Goal: Information Seeking & Learning: Learn about a topic

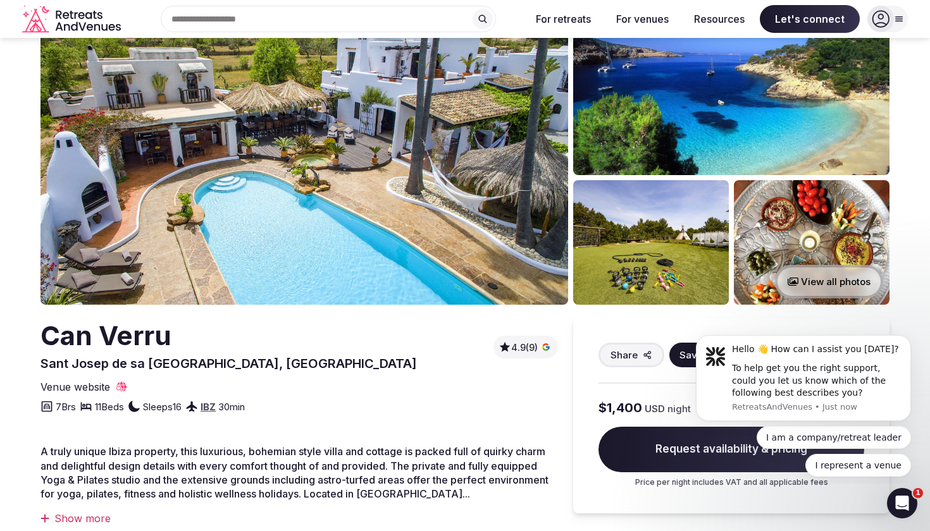
scroll to position [63, 0]
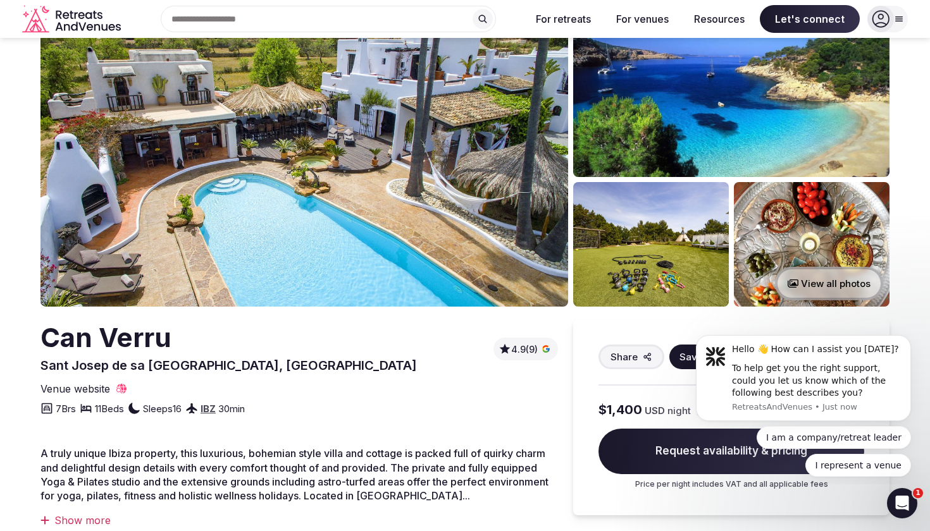
click at [532, 208] on img at bounding box center [304, 153] width 528 height 307
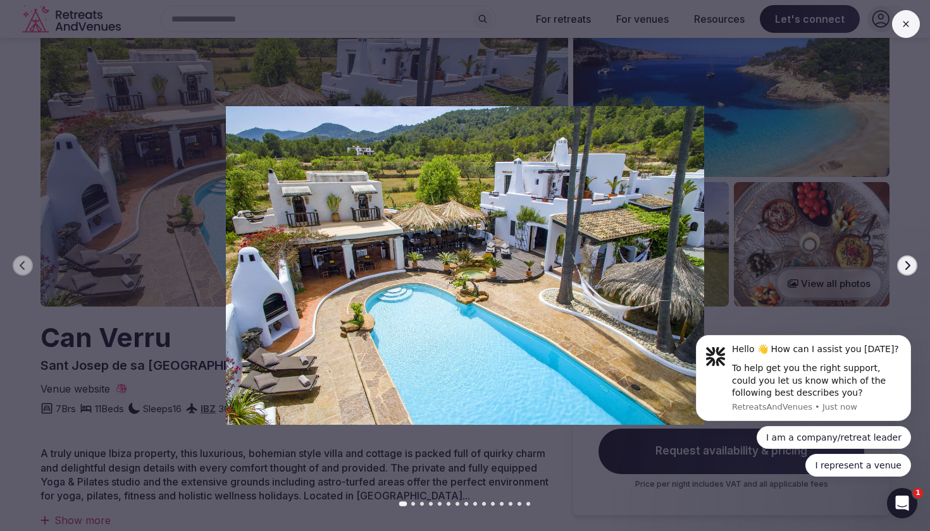
click at [913, 267] on button "Next slide" at bounding box center [907, 266] width 20 height 20
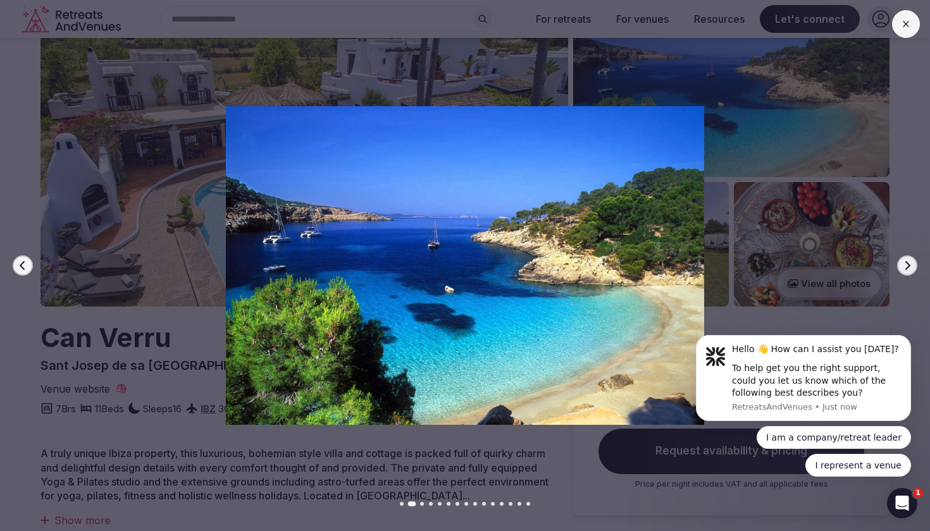
click at [911, 266] on icon "button" at bounding box center [907, 266] width 10 height 10
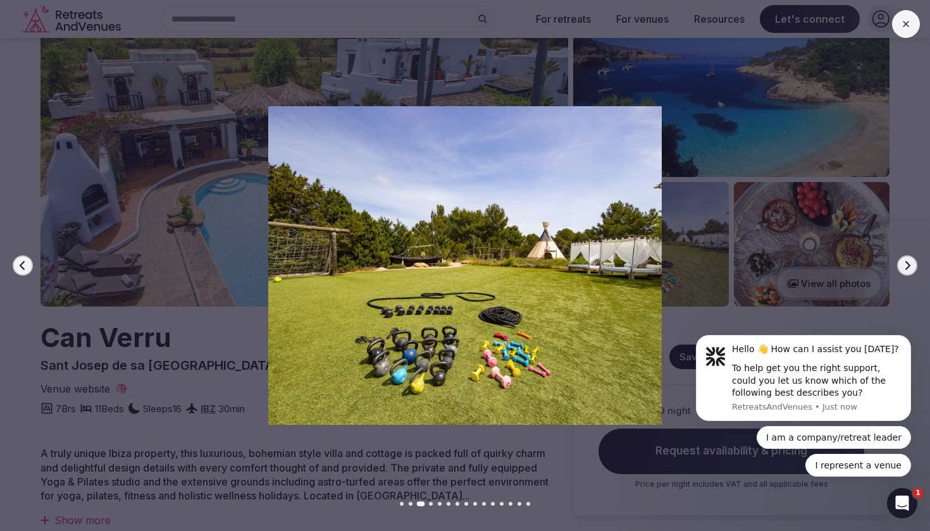
click at [911, 266] on icon "button" at bounding box center [907, 266] width 10 height 10
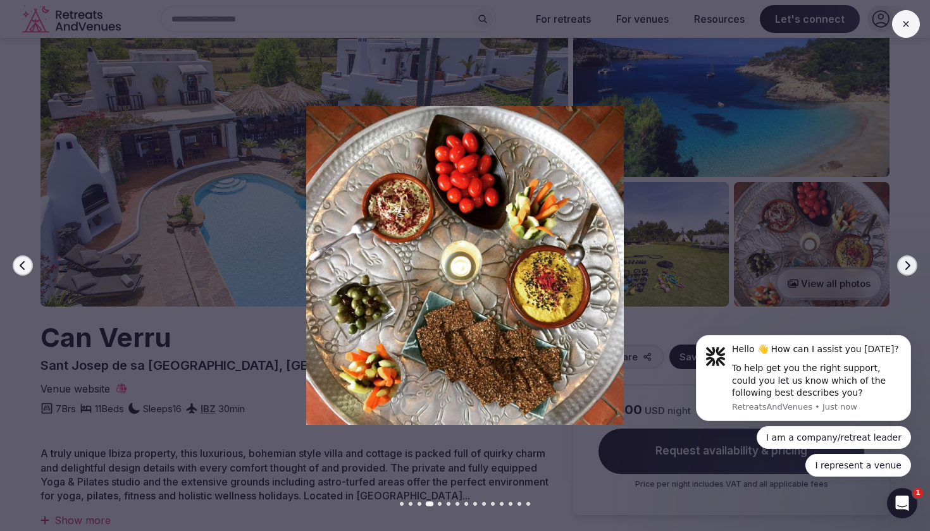
click at [911, 266] on icon "button" at bounding box center [907, 266] width 10 height 10
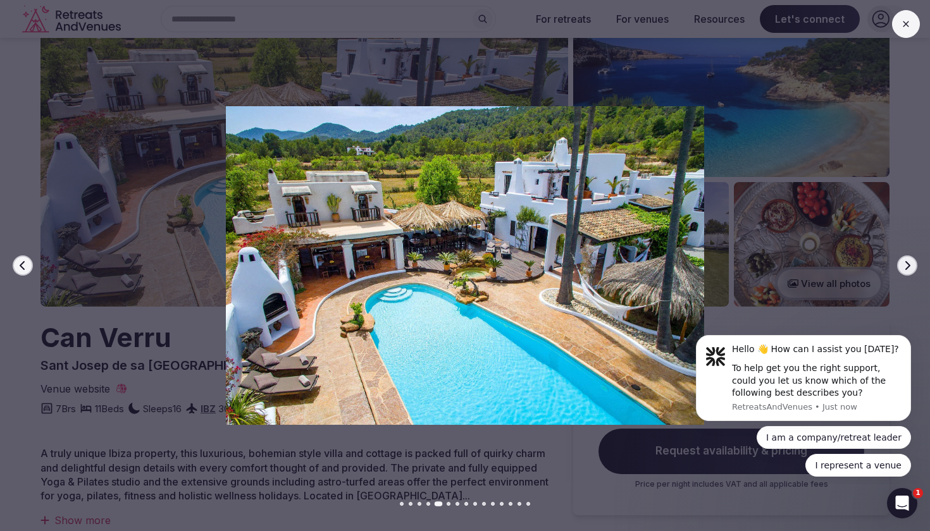
click at [911, 266] on icon "button" at bounding box center [907, 266] width 10 height 10
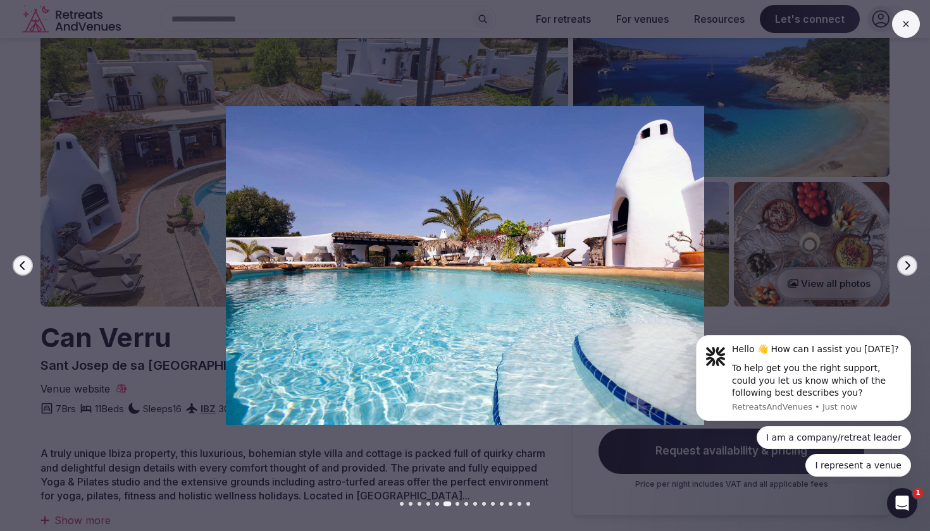
click at [911, 266] on icon "button" at bounding box center [907, 266] width 10 height 10
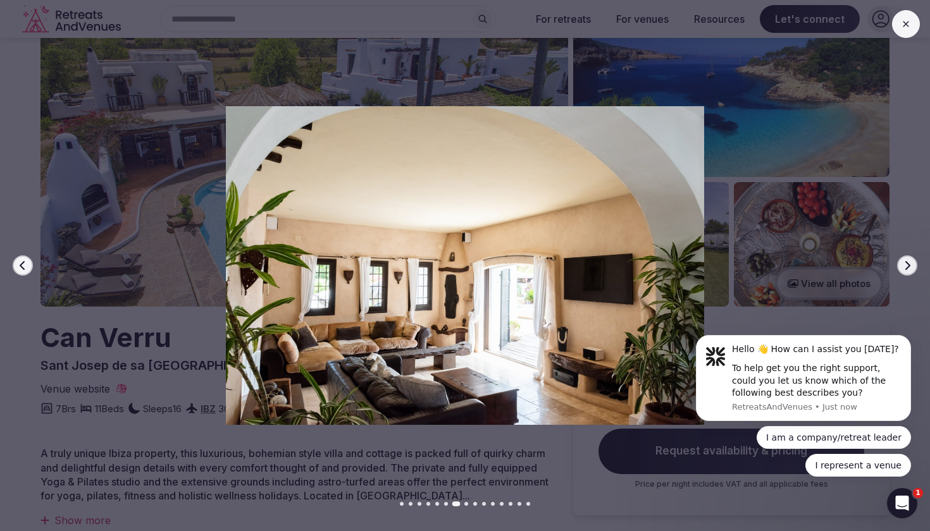
click at [911, 266] on icon "button" at bounding box center [907, 266] width 10 height 10
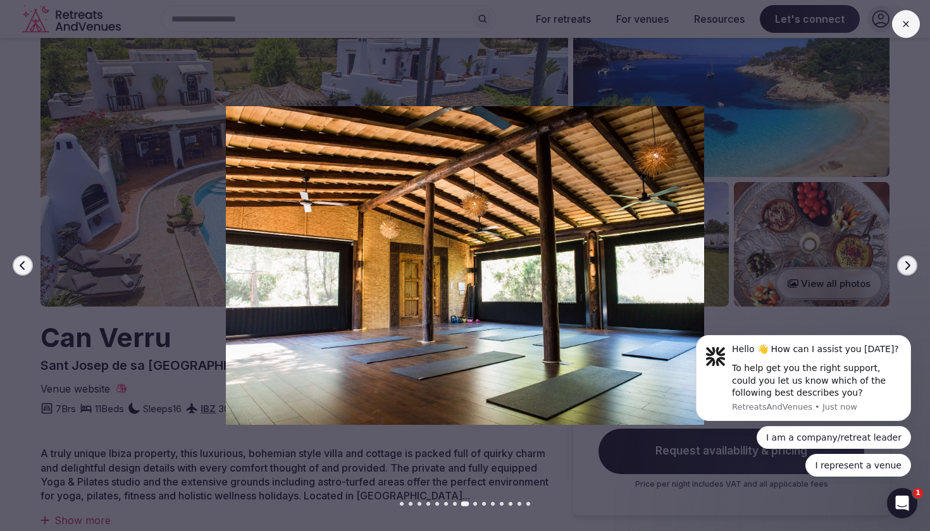
click at [911, 266] on icon "button" at bounding box center [907, 266] width 10 height 10
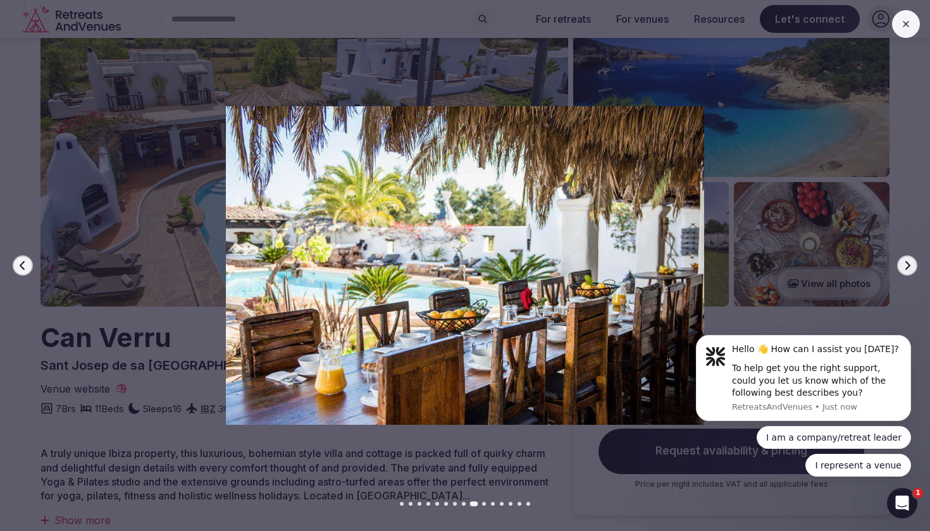
click at [911, 266] on icon "button" at bounding box center [907, 266] width 10 height 10
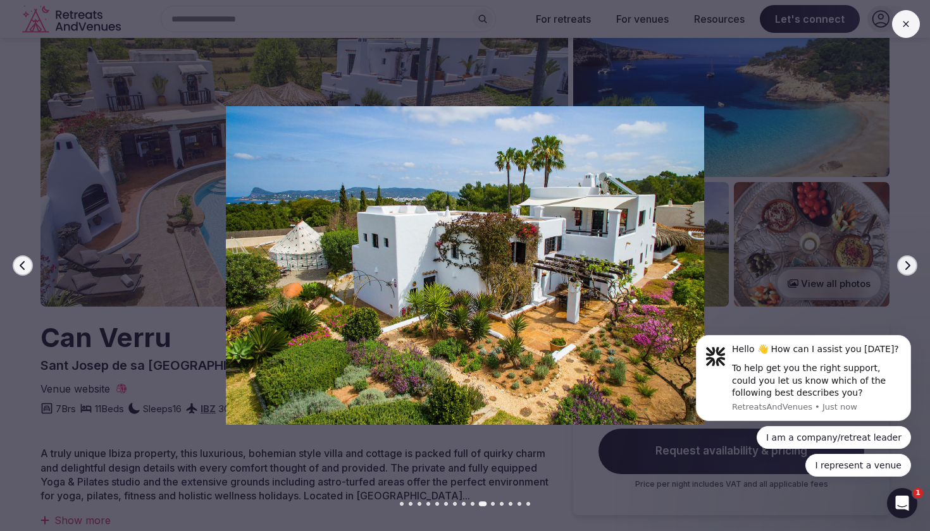
click at [911, 266] on icon "button" at bounding box center [907, 266] width 10 height 10
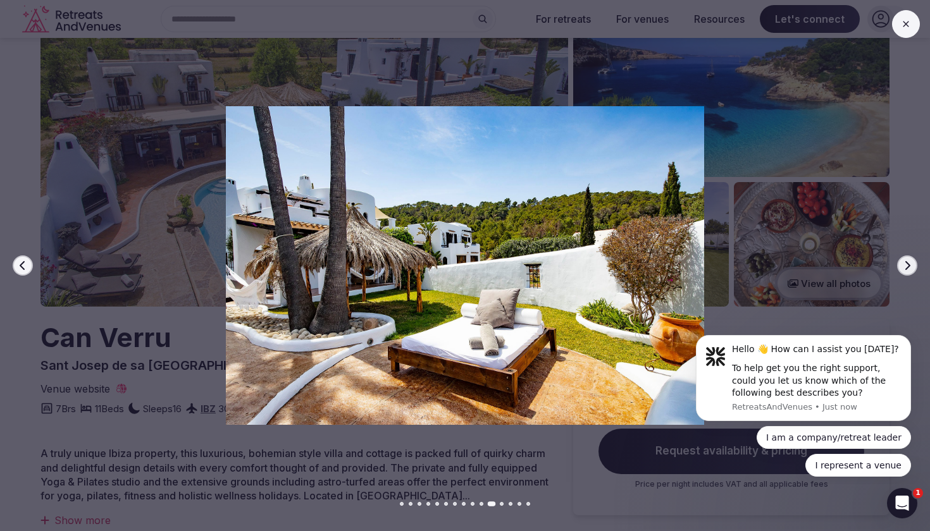
click at [911, 266] on icon "button" at bounding box center [907, 266] width 10 height 10
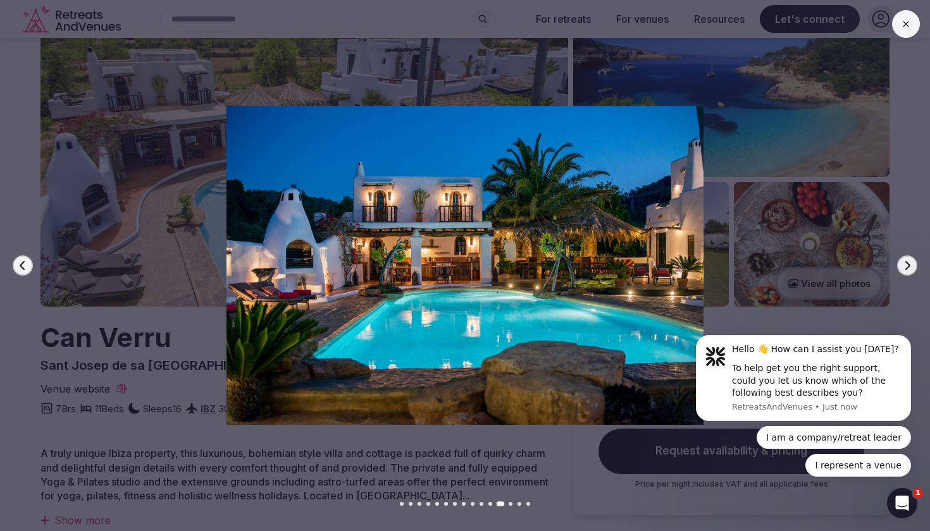
click at [911, 266] on icon "button" at bounding box center [907, 266] width 10 height 10
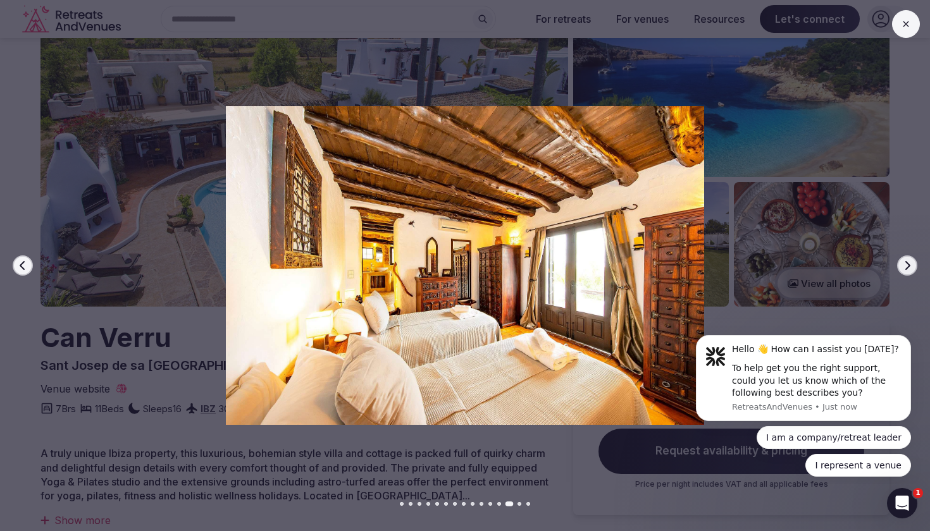
click at [911, 266] on icon "button" at bounding box center [907, 266] width 10 height 10
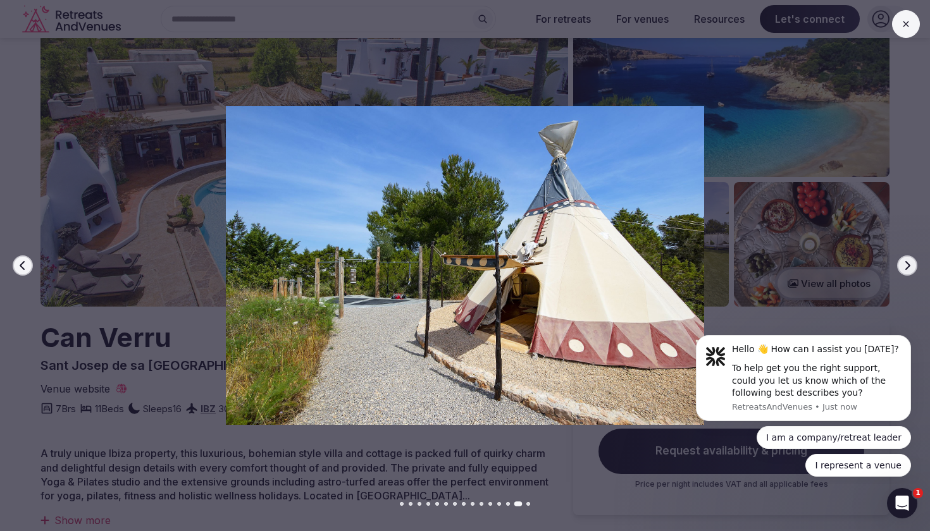
click at [911, 266] on icon "button" at bounding box center [907, 266] width 10 height 10
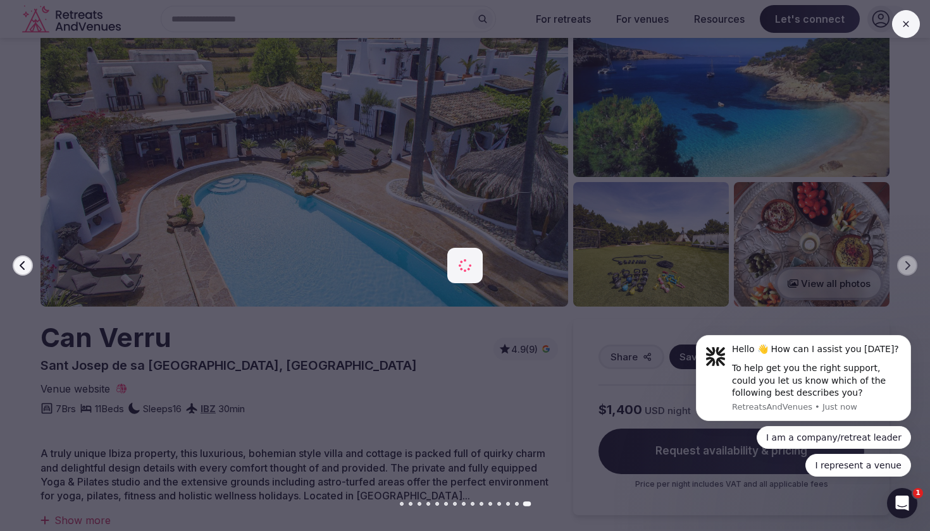
click at [900, 27] on button at bounding box center [906, 24] width 28 height 28
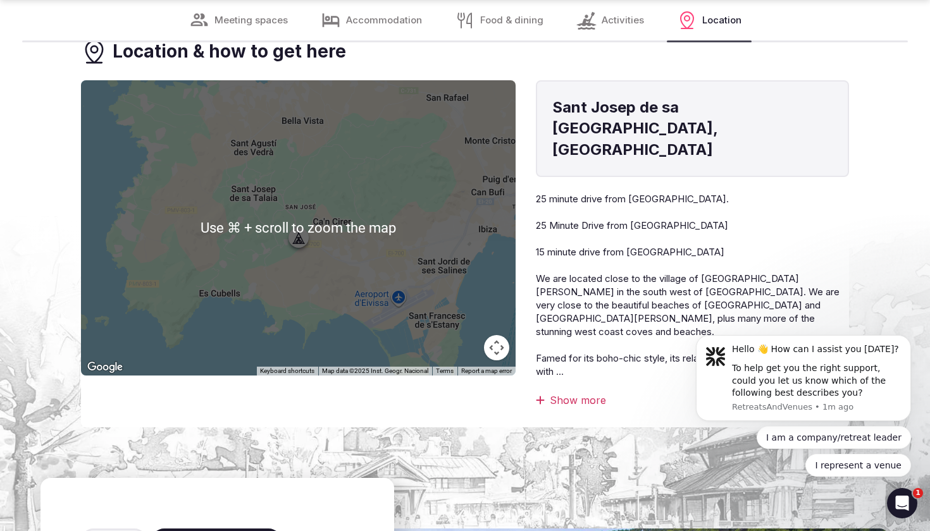
scroll to position [4645, 0]
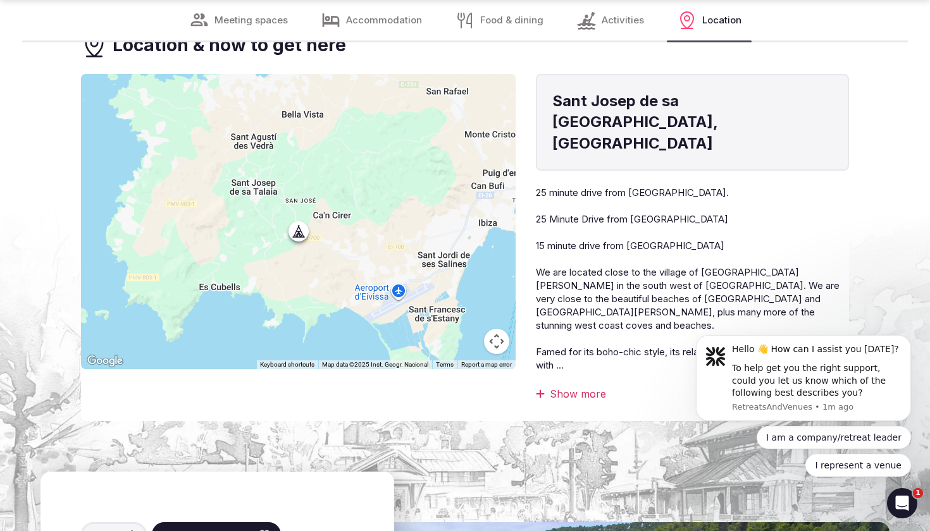
click at [536, 342] on div "Sant Josep de sa Talaia, Spain 25 minute drive from Ibiza Airport.  25 Minute…" at bounding box center [692, 237] width 313 height 327
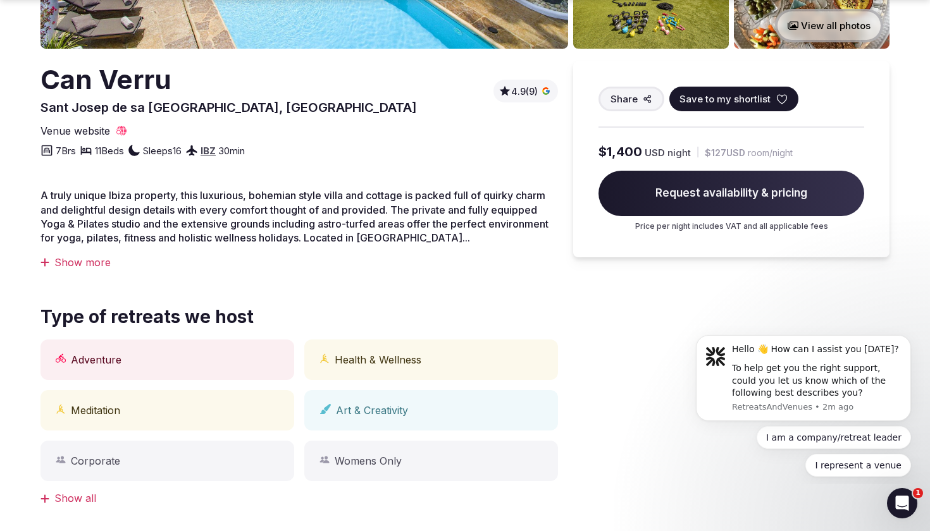
scroll to position [323, 0]
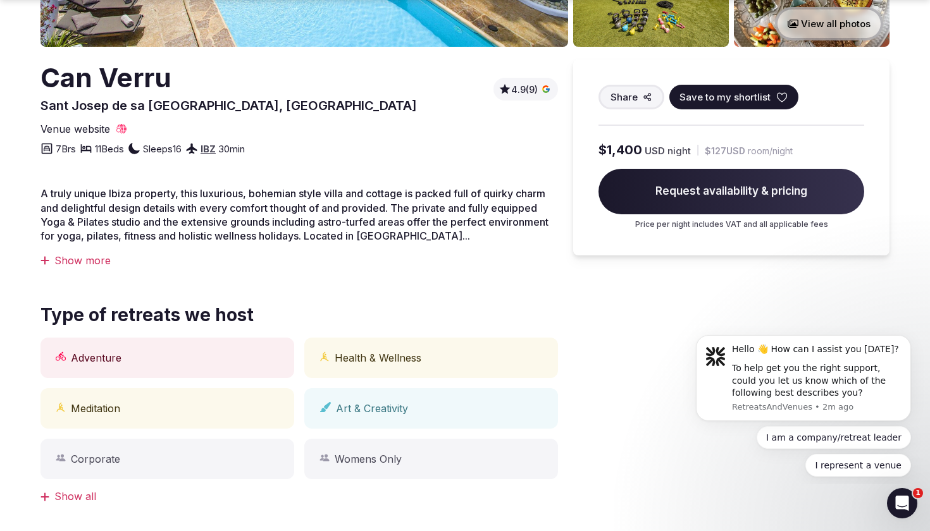
click at [681, 188] on span "Request availability & pricing" at bounding box center [731, 192] width 266 height 46
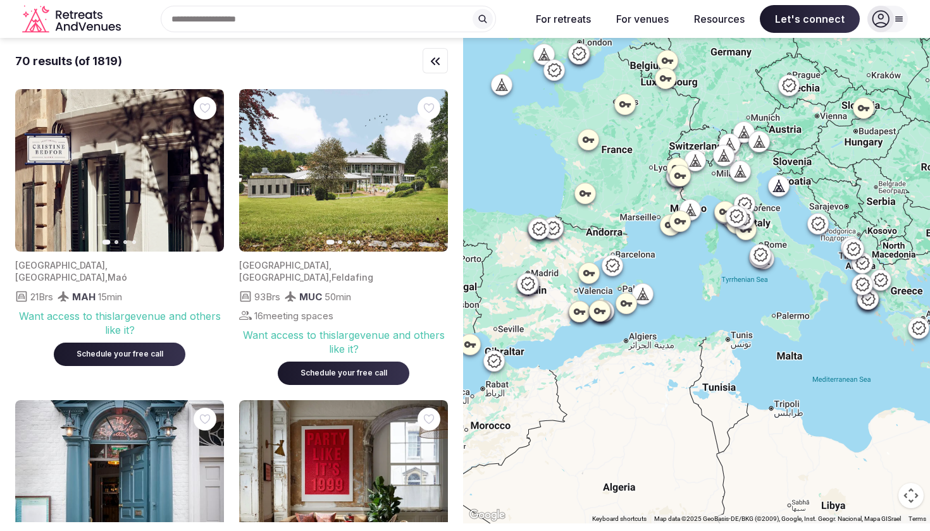
click at [192, 16] on div "Search Popular Destinations Toscana, Italy Riviera Maya, Mexico Indonesia, Bali…" at bounding box center [323, 19] width 395 height 27
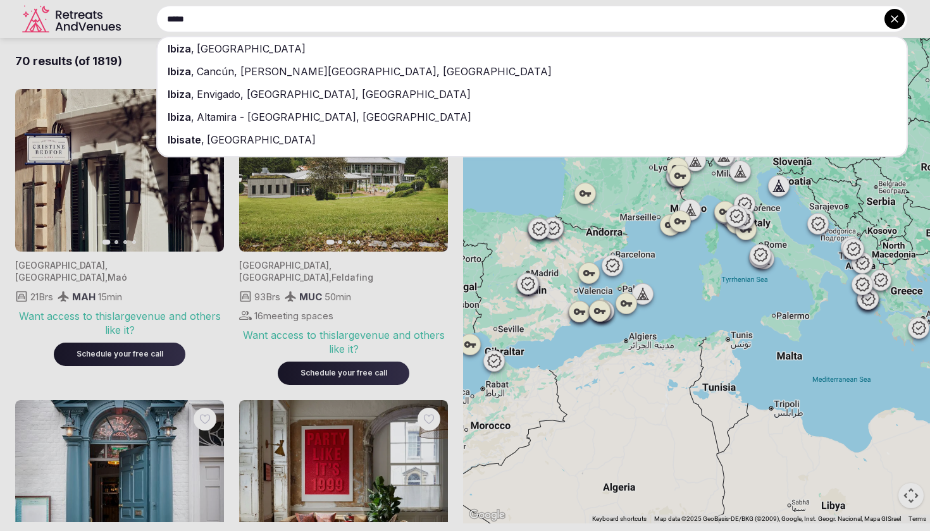
type input "*****"
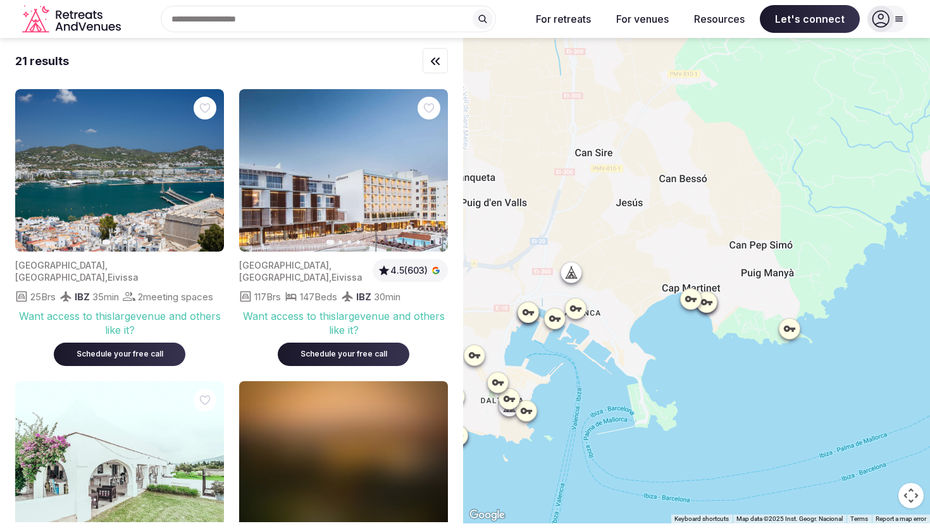
drag, startPoint x: 776, startPoint y: 168, endPoint x: 544, endPoint y: 282, distance: 258.6
click at [544, 283] on div at bounding box center [696, 281] width 467 height 486
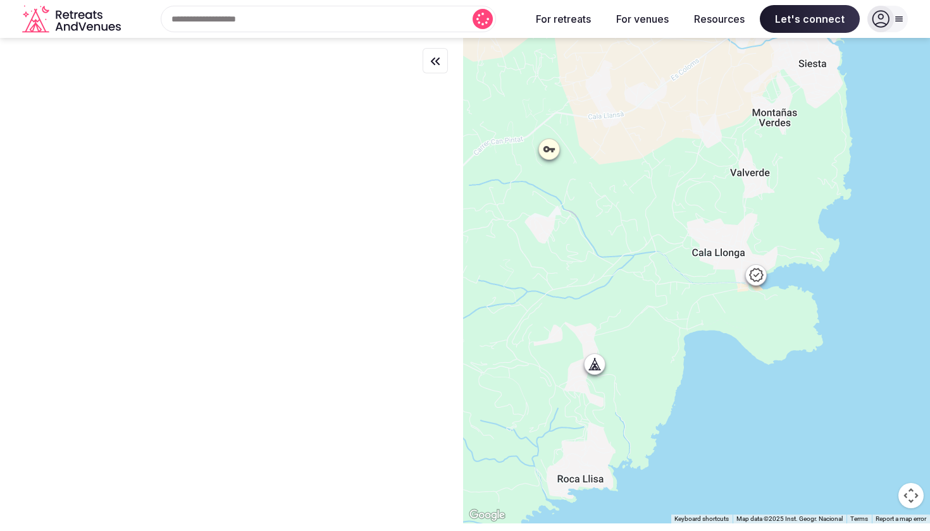
drag, startPoint x: 779, startPoint y: 156, endPoint x: 404, endPoint y: 473, distance: 491.5
click at [404, 473] on div "← Move left → Move right ↑ Move up ↓ Move down + Zoom in - Zoom out Home Jump l…" at bounding box center [465, 281] width 930 height 486
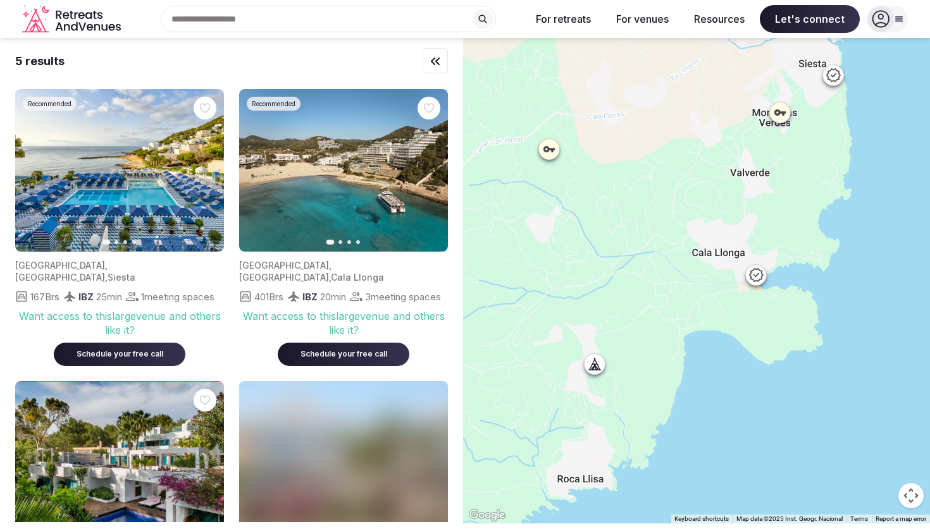
click at [595, 364] on icon at bounding box center [595, 364] width 4 height 1
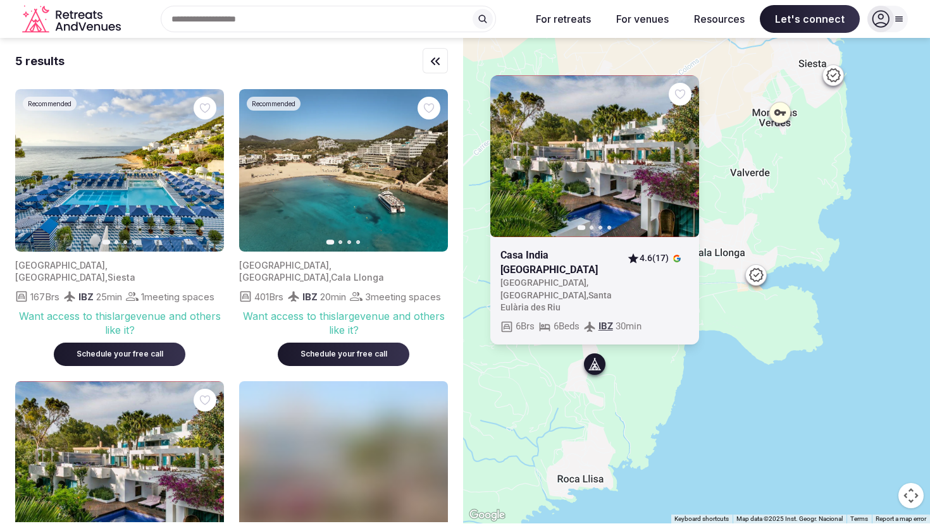
click at [683, 161] on icon "button" at bounding box center [681, 156] width 10 height 10
click at [684, 161] on icon "button" at bounding box center [681, 156] width 10 height 10
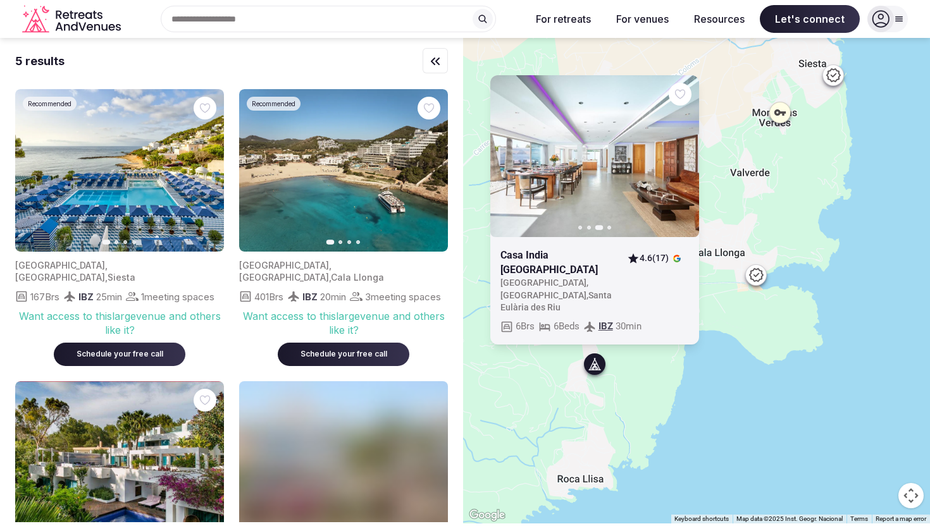
click at [684, 161] on icon "button" at bounding box center [681, 156] width 10 height 10
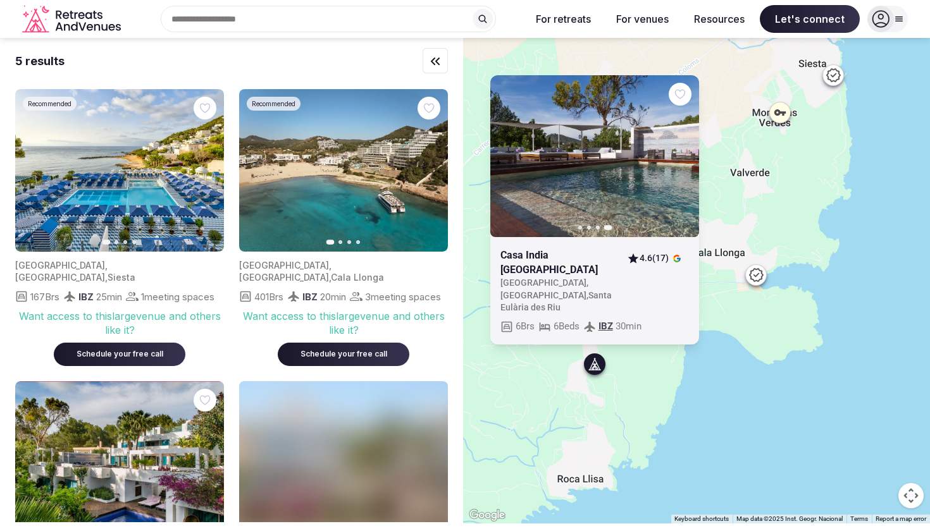
click at [0, 0] on icon "button" at bounding box center [0, 0] width 0 height 0
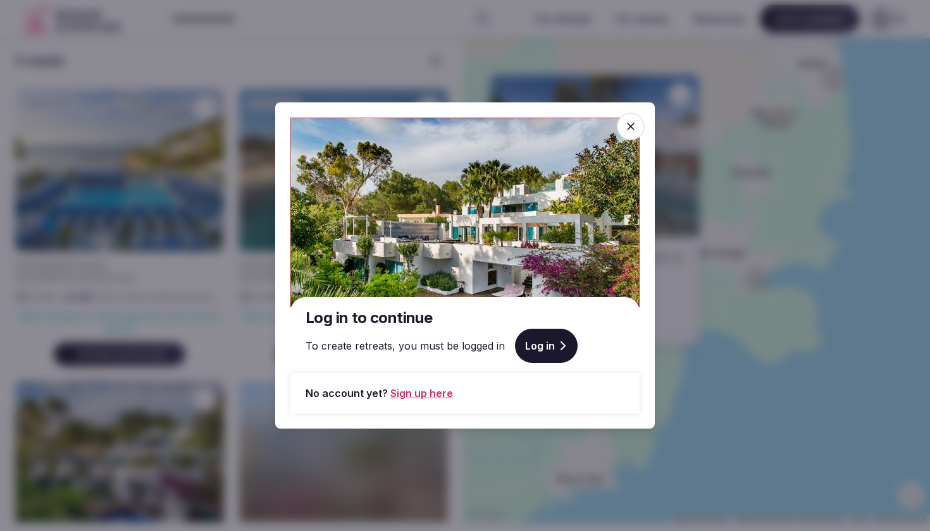
click at [629, 121] on icon at bounding box center [630, 126] width 13 height 13
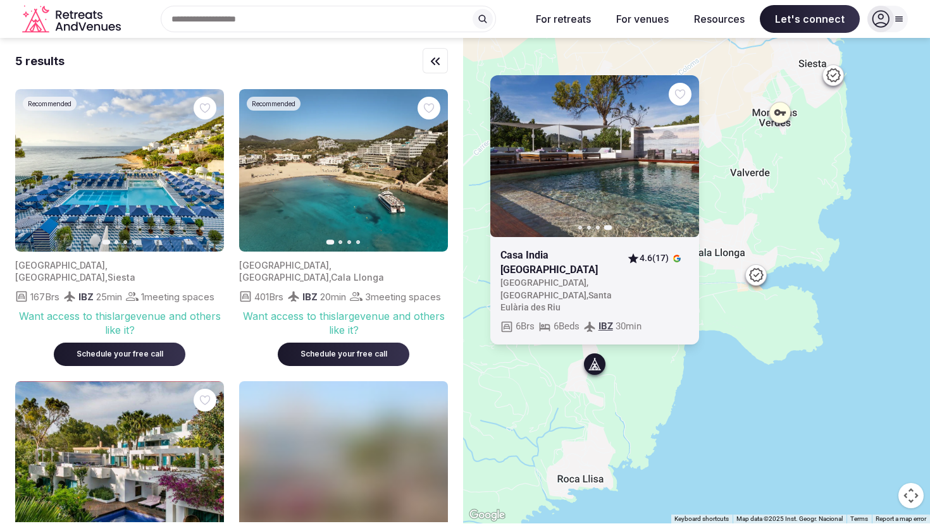
click at [757, 271] on icon at bounding box center [755, 275] width 15 height 15
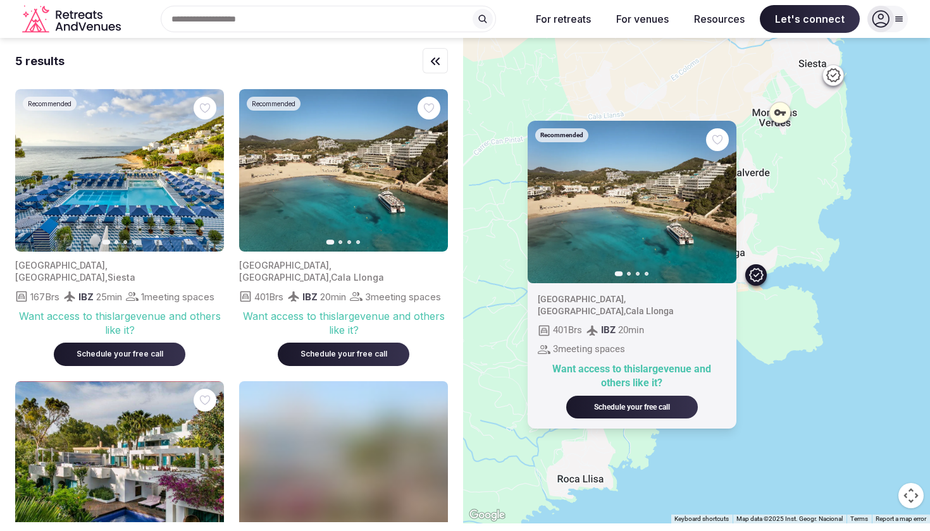
click at [849, 242] on div "Recommended Previous slide Next slide Spain , Islas Baleares , Cala Llonga 401 …" at bounding box center [696, 281] width 467 height 486
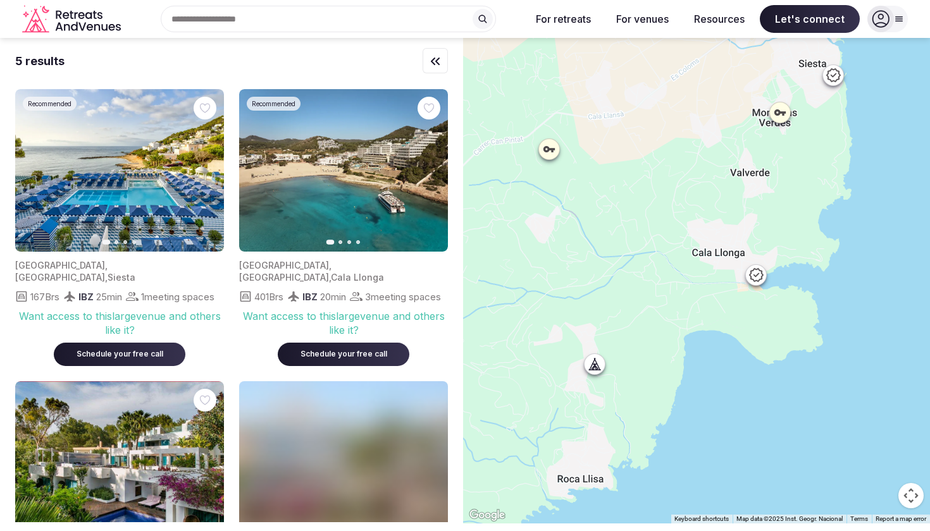
click at [777, 111] on icon at bounding box center [780, 112] width 13 height 13
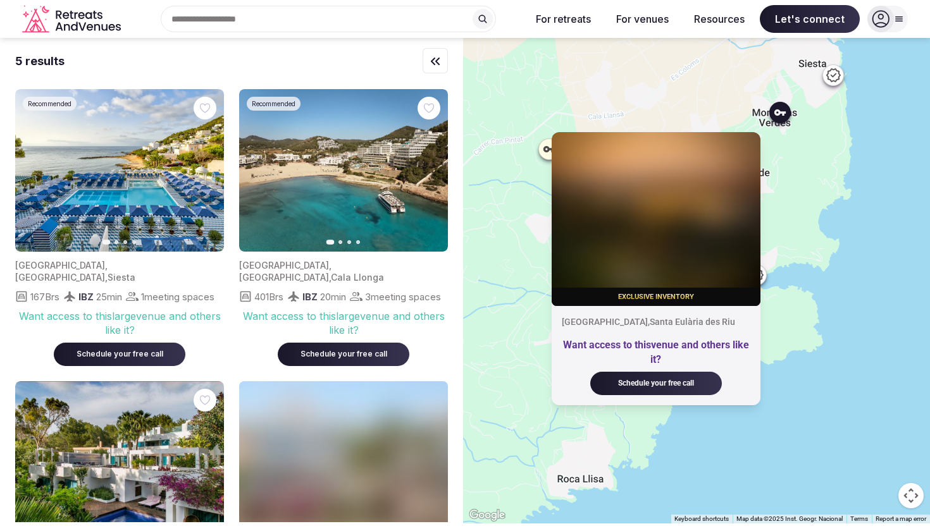
click at [778, 111] on icon at bounding box center [779, 112] width 11 height 6
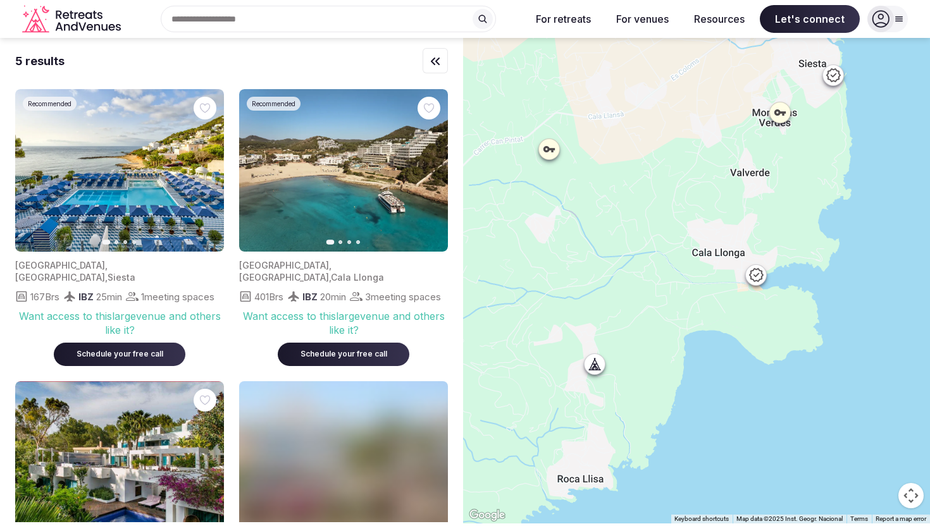
click at [547, 149] on icon at bounding box center [548, 149] width 11 height 6
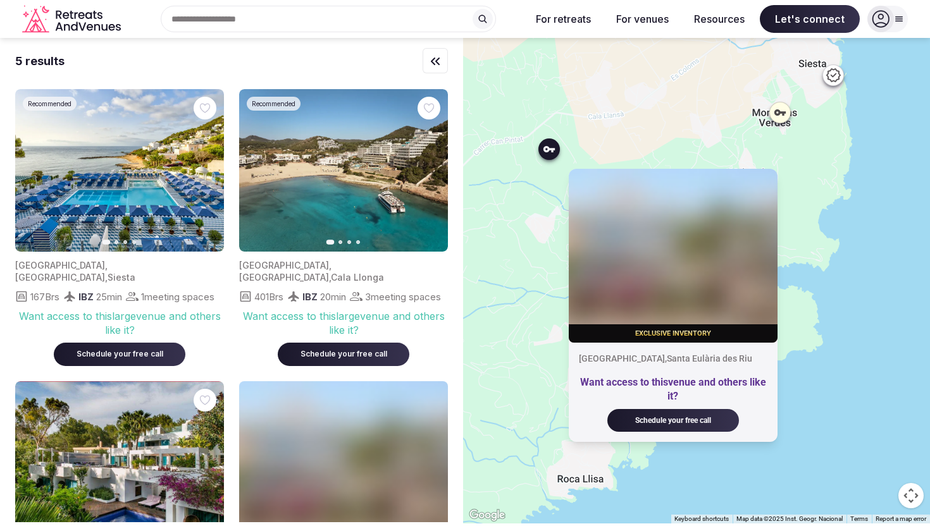
click at [547, 149] on icon at bounding box center [548, 149] width 11 height 6
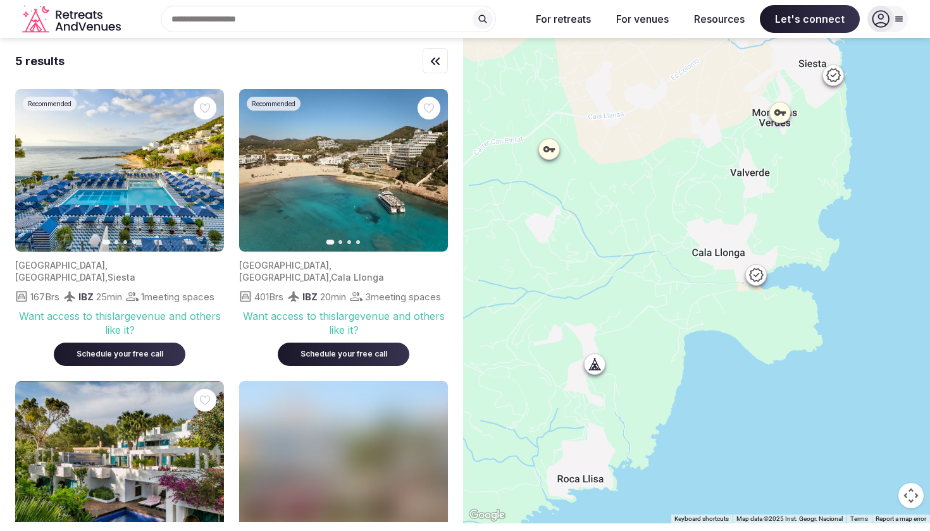
click at [832, 73] on icon at bounding box center [832, 75] width 15 height 15
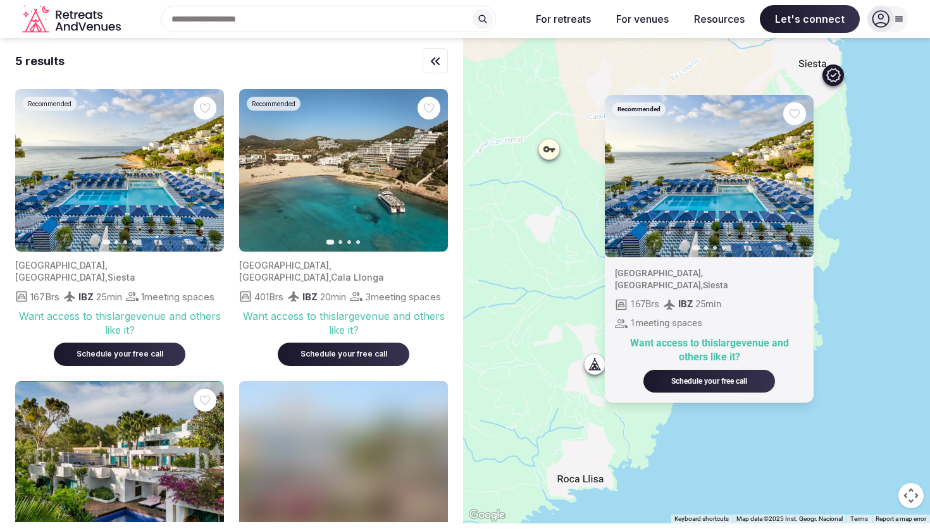
click at [832, 73] on icon at bounding box center [832, 75] width 15 height 15
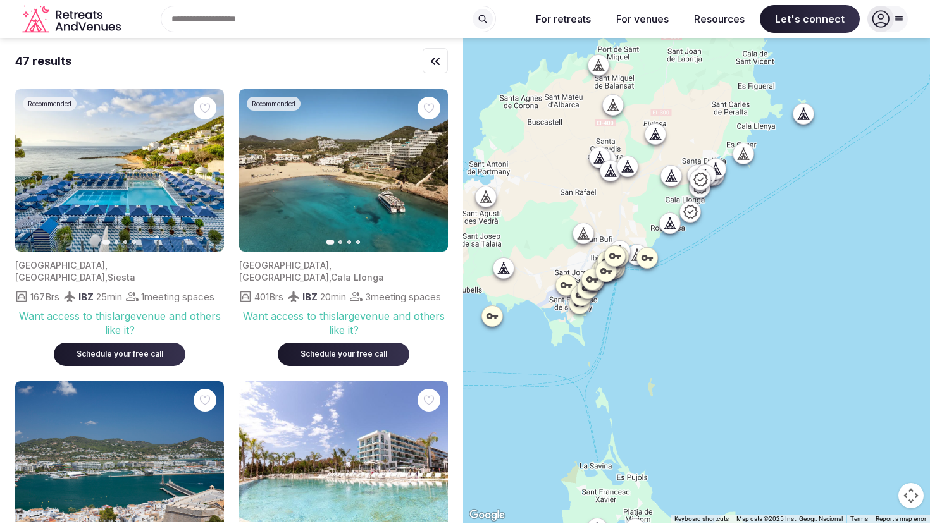
click at [721, 163] on icon at bounding box center [715, 169] width 13 height 13
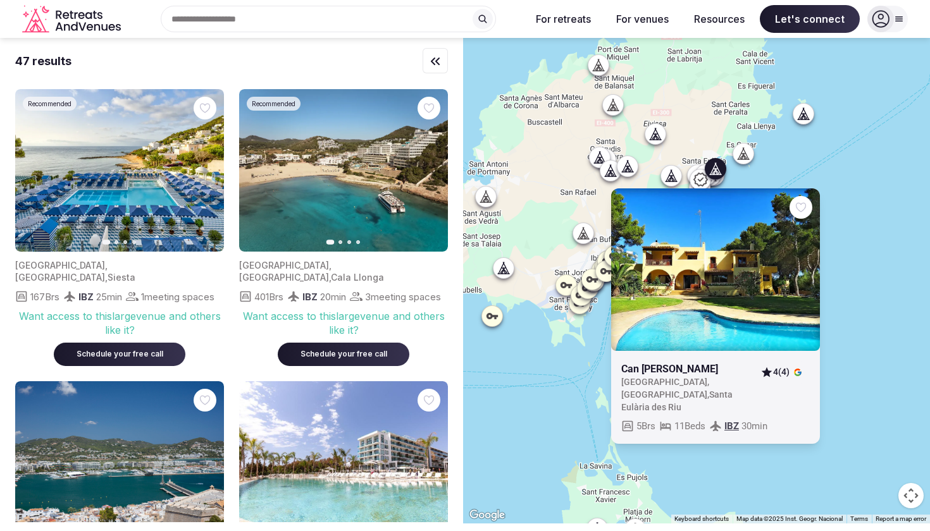
click at [722, 270] on link at bounding box center [715, 269] width 209 height 163
click at [813, 148] on div "Can Cesar Spain , Illes Balears , Santa Eulària des Riu 4 (4) 5 Brs 11 Beds IBZ…" at bounding box center [696, 281] width 467 height 486
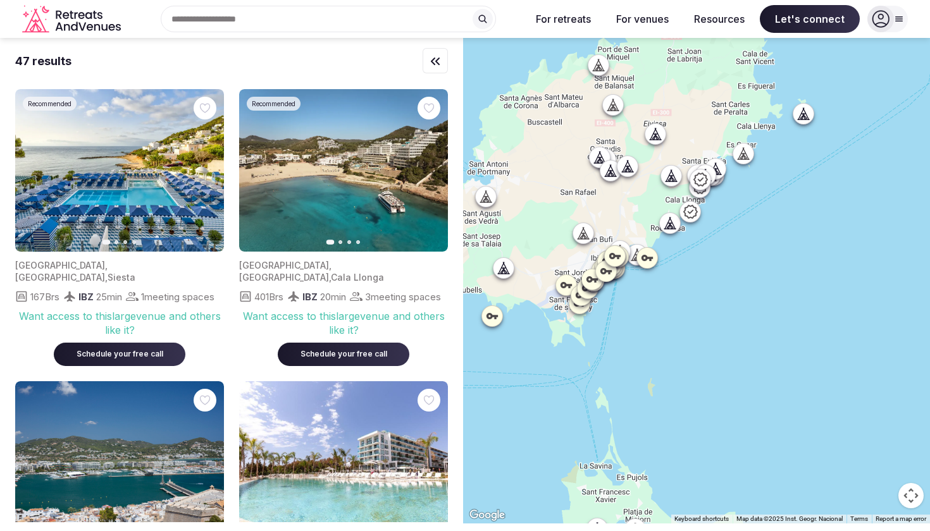
click at [745, 151] on icon at bounding box center [743, 153] width 13 height 13
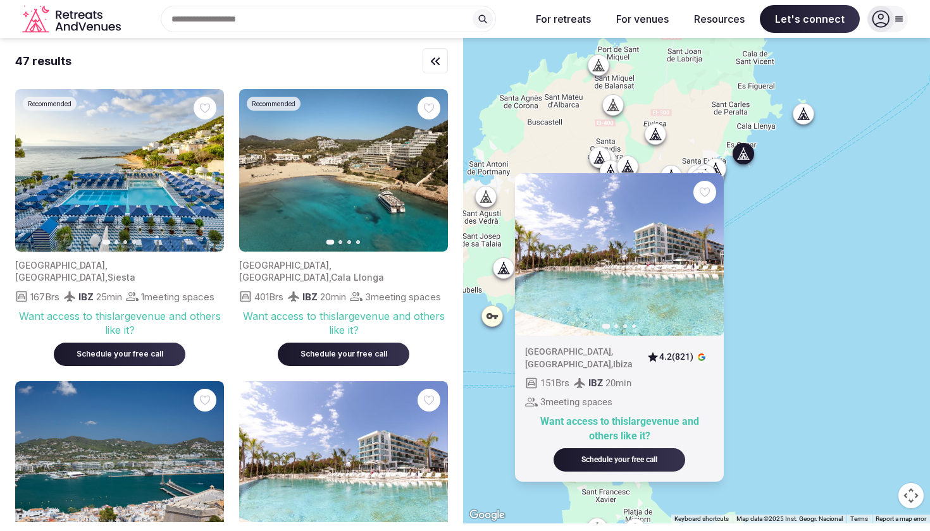
click at [786, 157] on div "Previous slide Next slide Spain , Illes Balears , Ibiza 4.2 (821) 151 Brs IBZ 2…" at bounding box center [696, 281] width 467 height 486
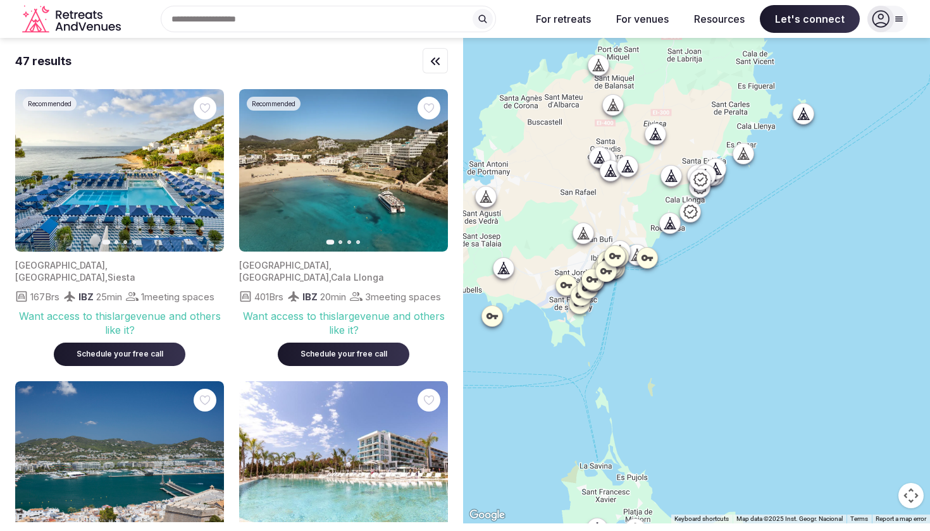
click at [670, 175] on icon at bounding box center [669, 175] width 6 height 11
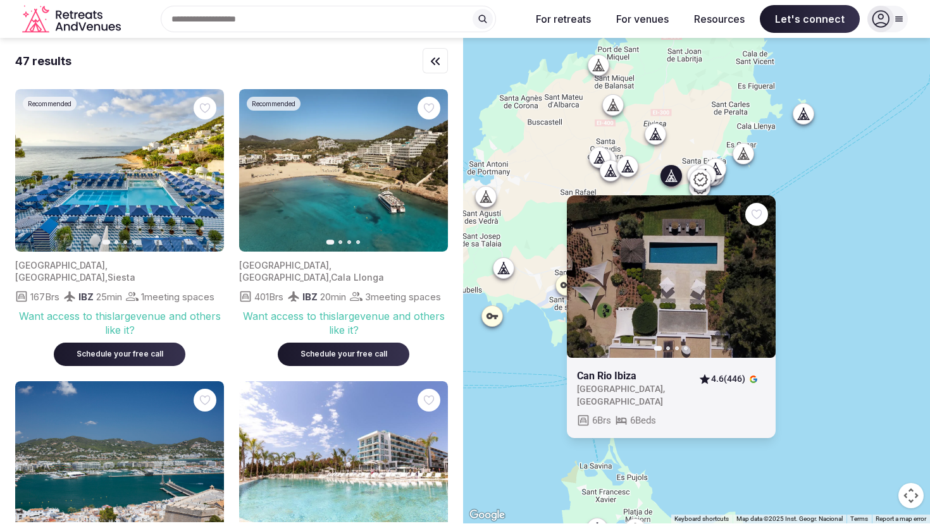
click at [670, 175] on icon at bounding box center [669, 175] width 6 height 11
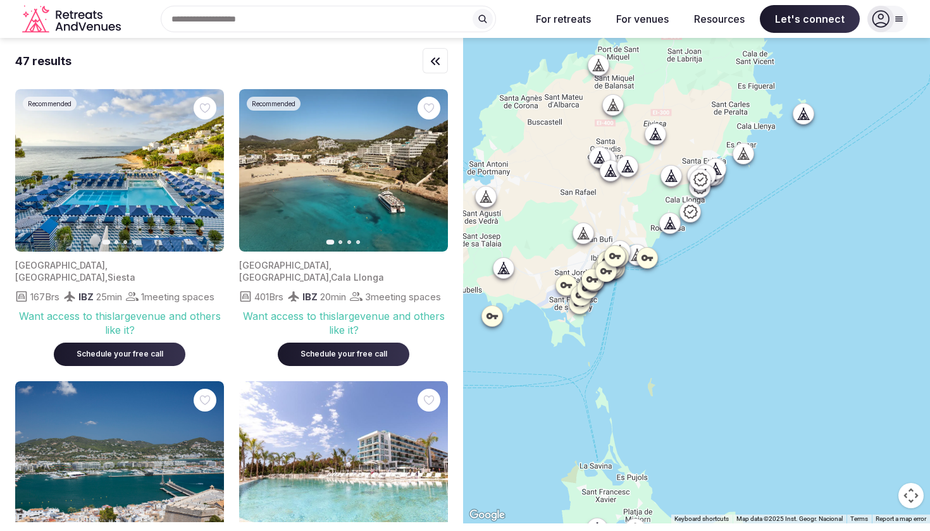
click at [656, 133] on icon at bounding box center [655, 134] width 13 height 13
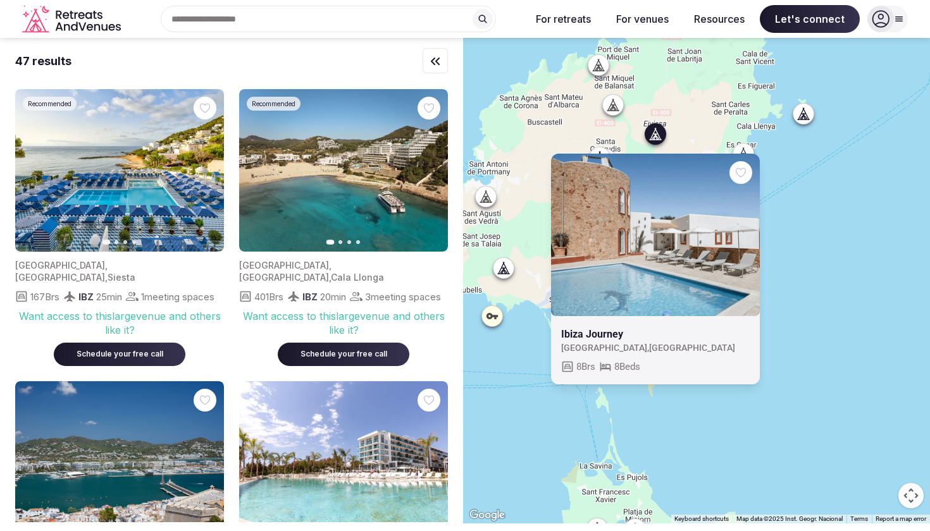
click at [679, 228] on link at bounding box center [655, 235] width 209 height 163
click at [607, 104] on icon at bounding box center [613, 105] width 13 height 13
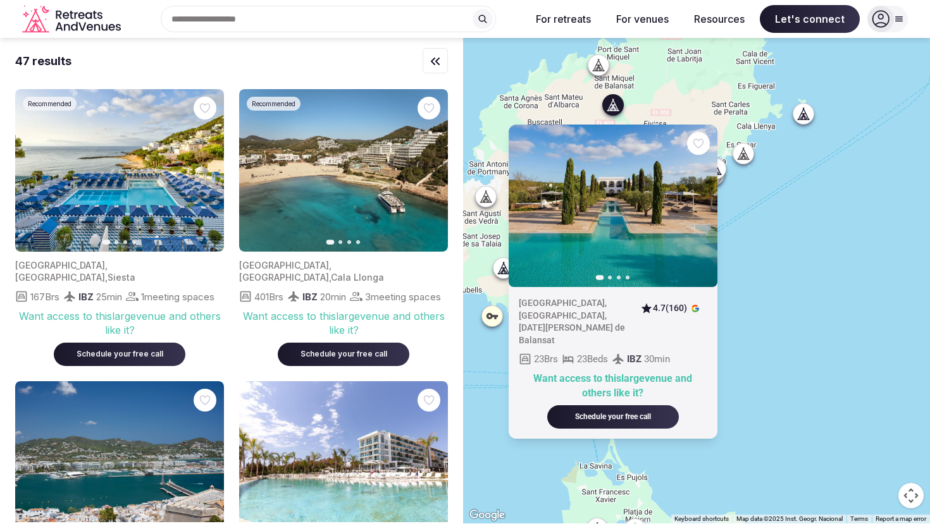
click at [593, 66] on icon at bounding box center [598, 65] width 13 height 13
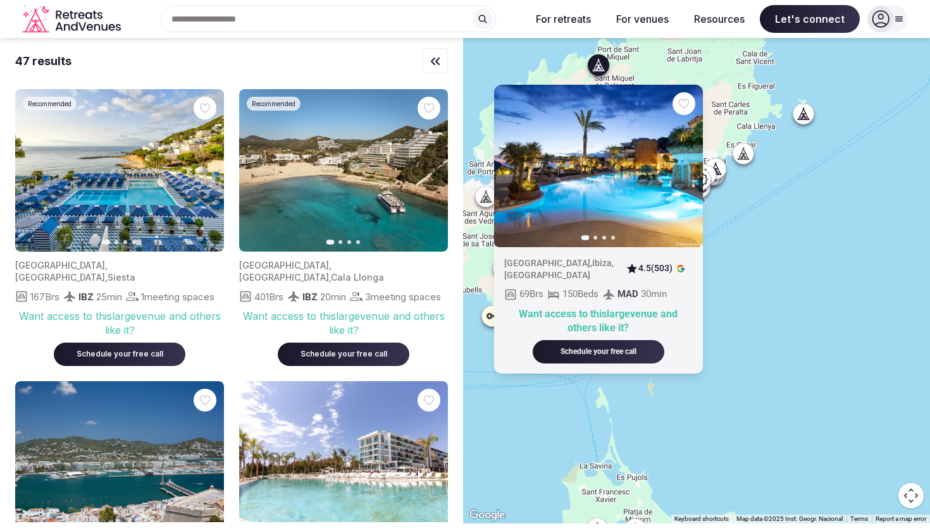
click at [686, 161] on icon "button" at bounding box center [685, 166] width 10 height 10
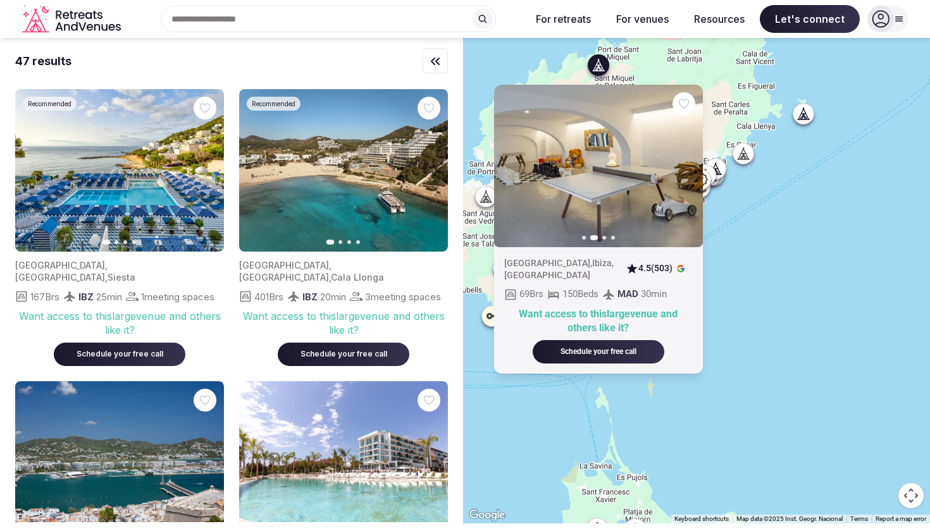
click at [686, 161] on icon "button" at bounding box center [685, 166] width 10 height 10
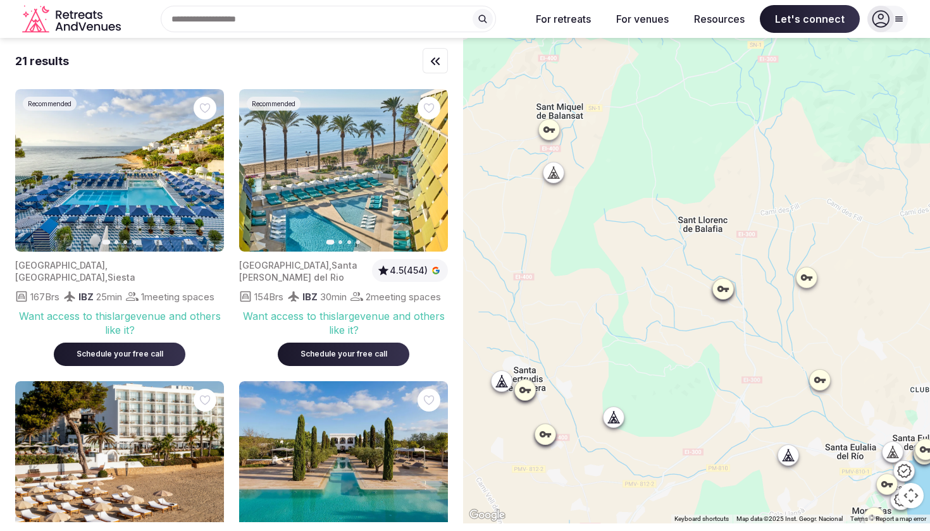
click at [501, 381] on icon at bounding box center [502, 381] width 4 height 1
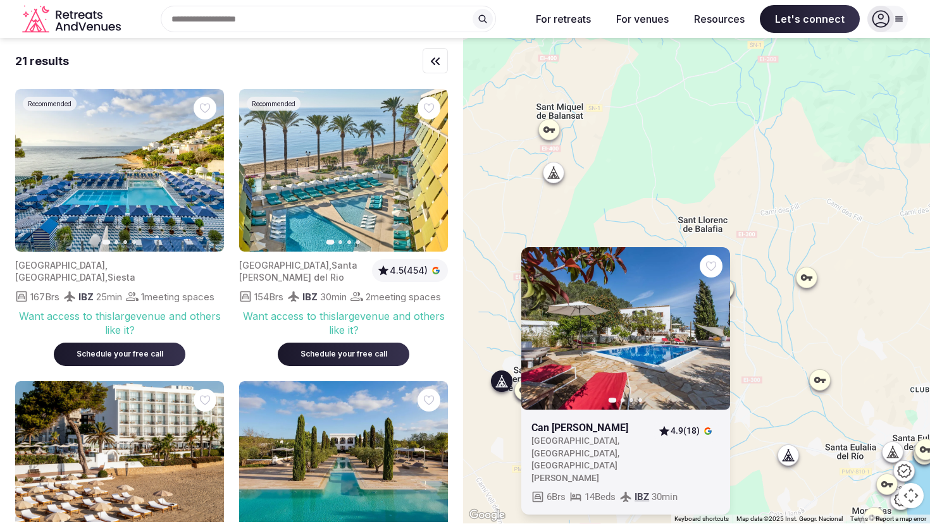
click at [584, 377] on link at bounding box center [625, 328] width 209 height 163
click at [684, 174] on div "Previous slide Next slide Can Rosa Ibiza Spain , Islas Baleares , Santa Eulalia…" at bounding box center [696, 281] width 467 height 486
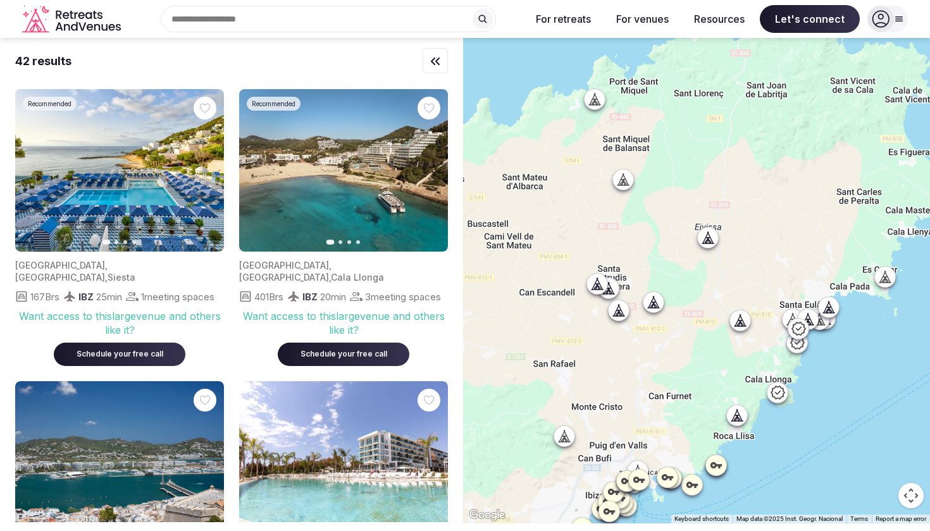
click at [652, 304] on icon at bounding box center [653, 302] width 13 height 13
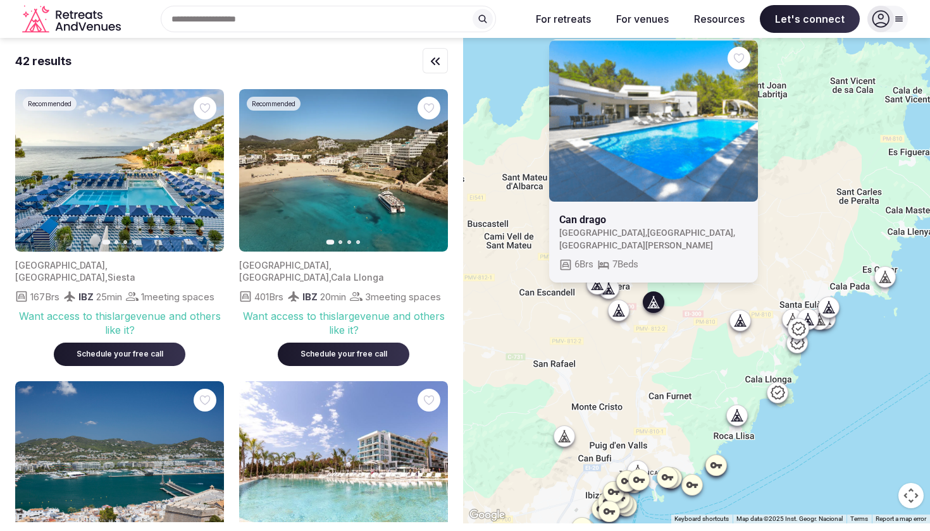
click at [617, 311] on icon at bounding box center [619, 310] width 4 height 1
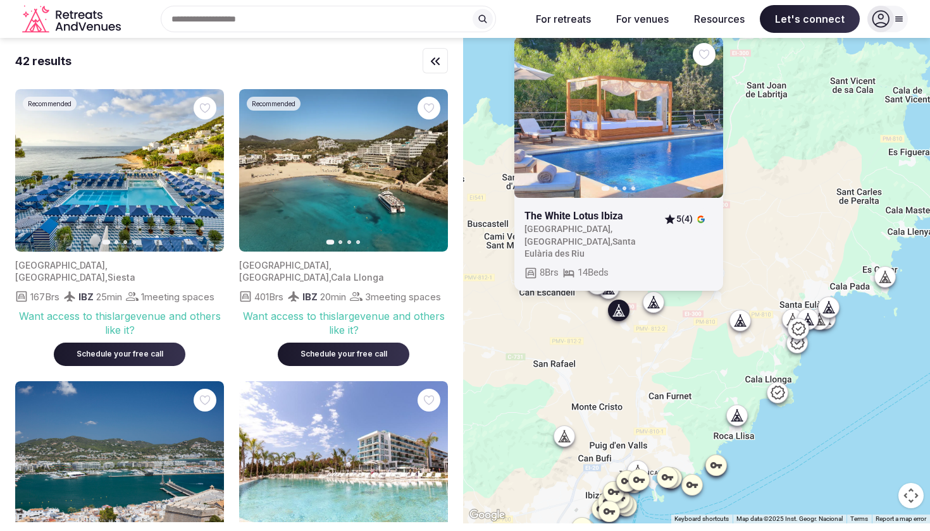
click at [618, 166] on link at bounding box center [618, 116] width 209 height 163
click at [741, 320] on icon at bounding box center [740, 320] width 13 height 13
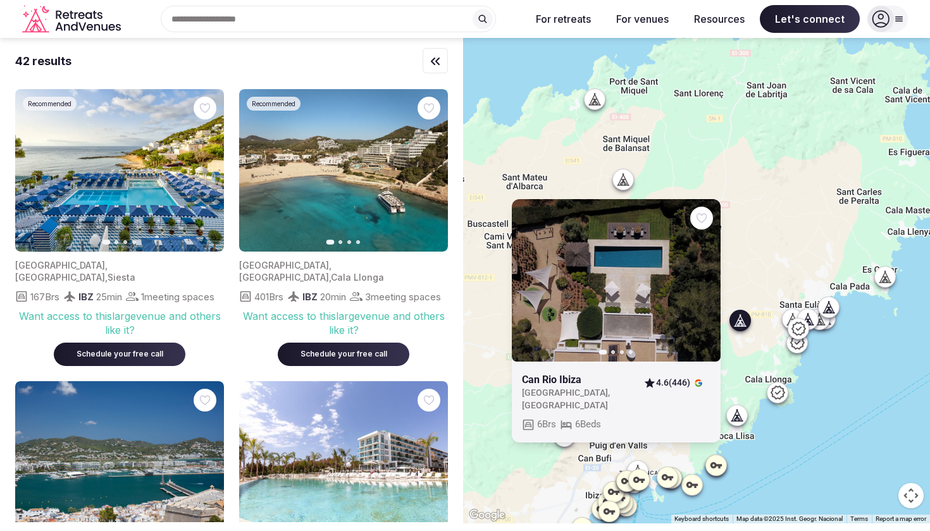
click at [737, 418] on icon at bounding box center [735, 419] width 3 height 4
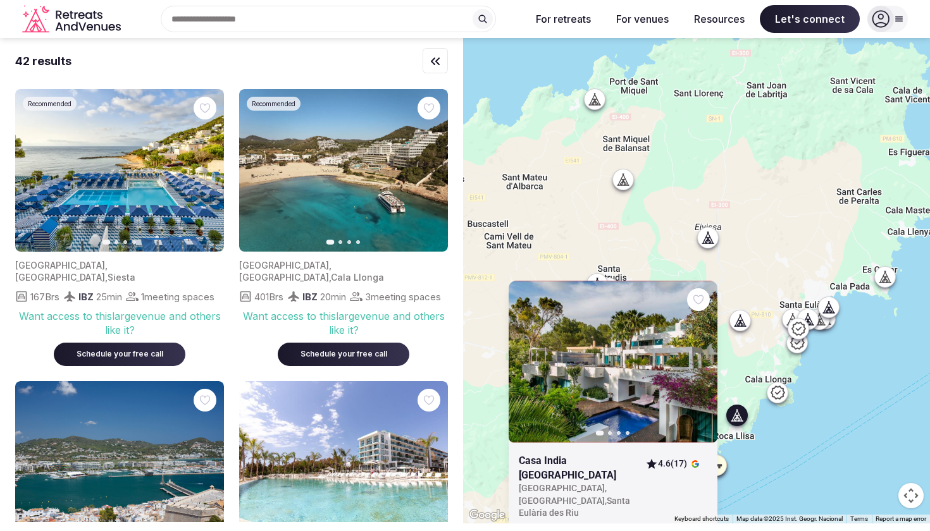
click at [882, 276] on icon at bounding box center [885, 277] width 13 height 13
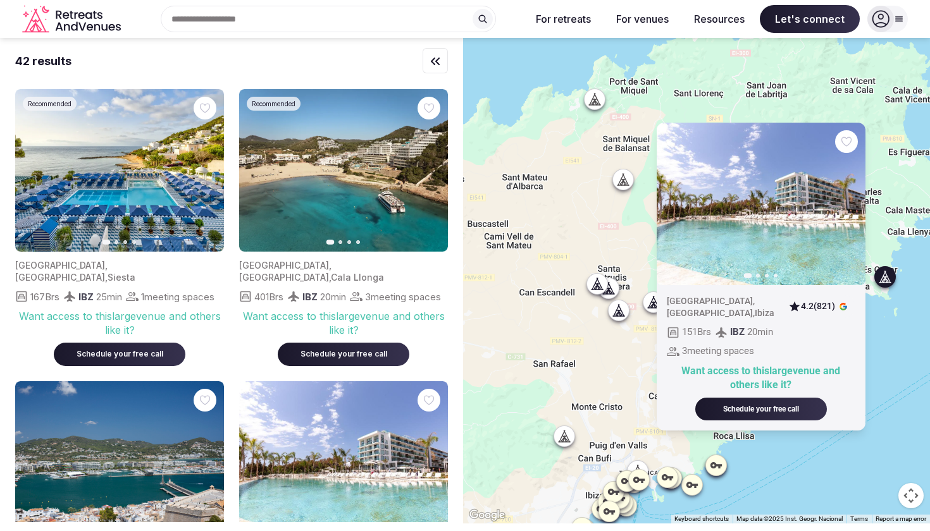
click at [600, 97] on icon at bounding box center [594, 99] width 13 height 13
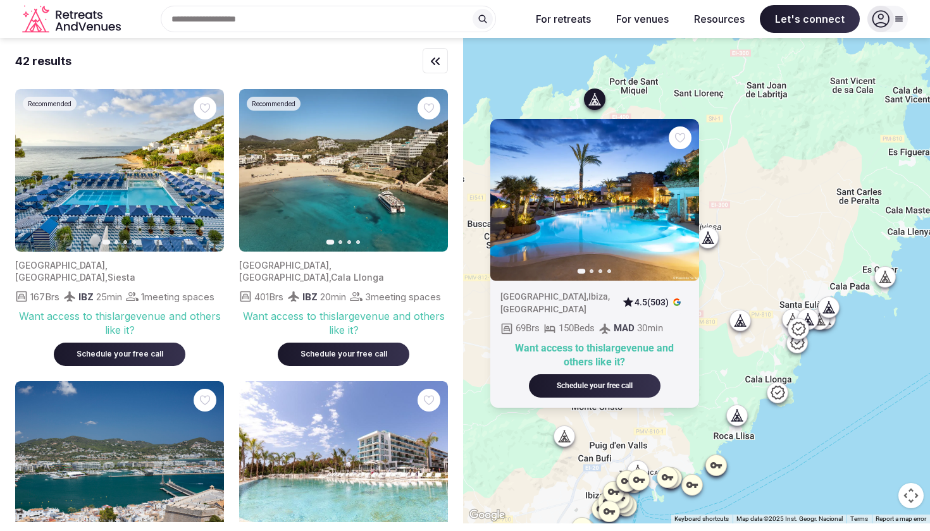
click at [822, 322] on icon at bounding box center [819, 319] width 13 height 13
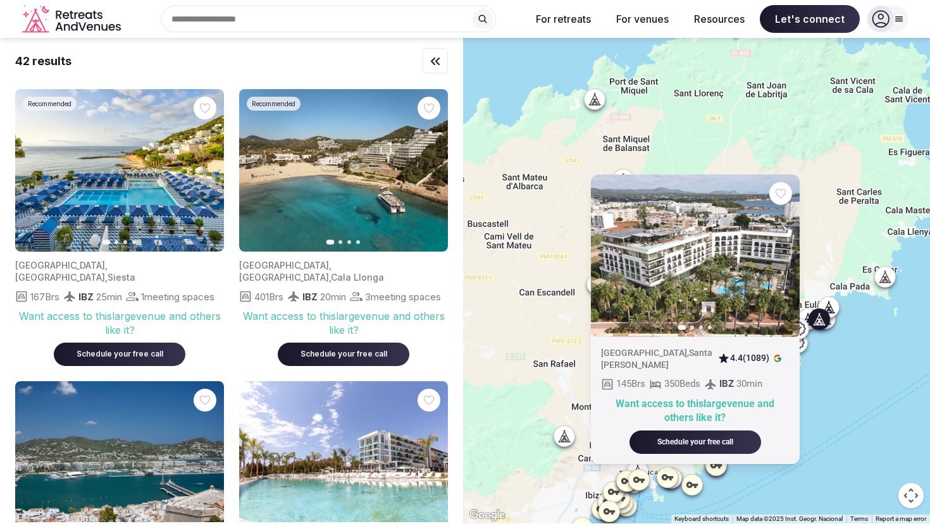
click at [833, 323] on div at bounding box center [825, 319] width 20 height 20
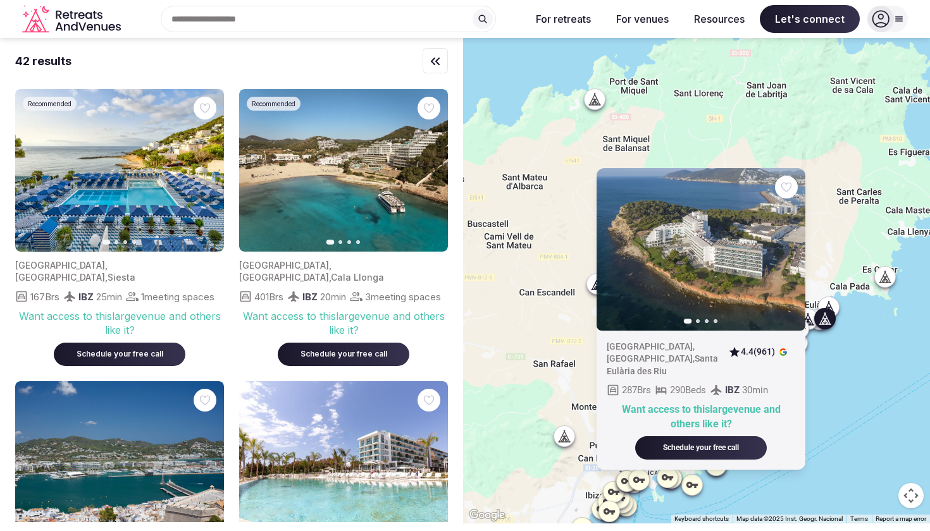
click at [837, 335] on div "Previous slide Next slide Spain , Illes Balears , Santa Eulària des Riu 4.4 (96…" at bounding box center [696, 281] width 467 height 486
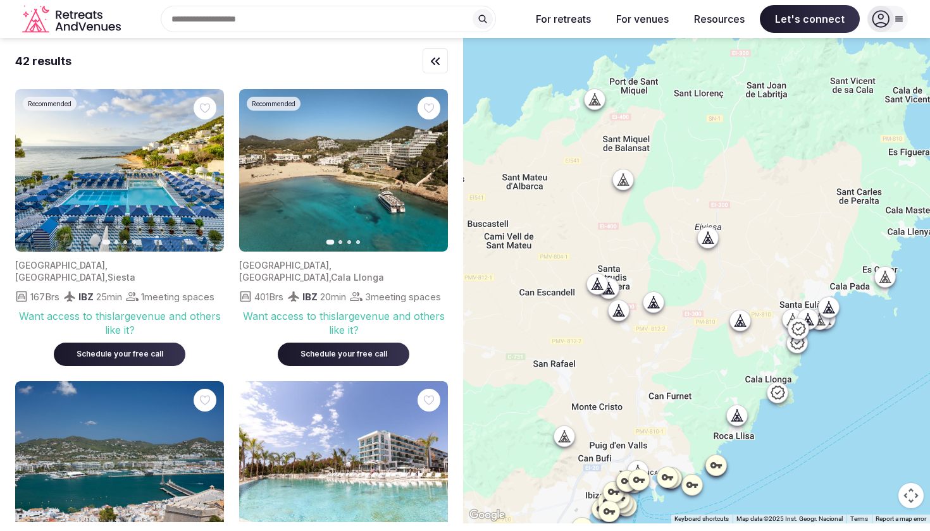
click at [790, 313] on icon at bounding box center [792, 319] width 13 height 13
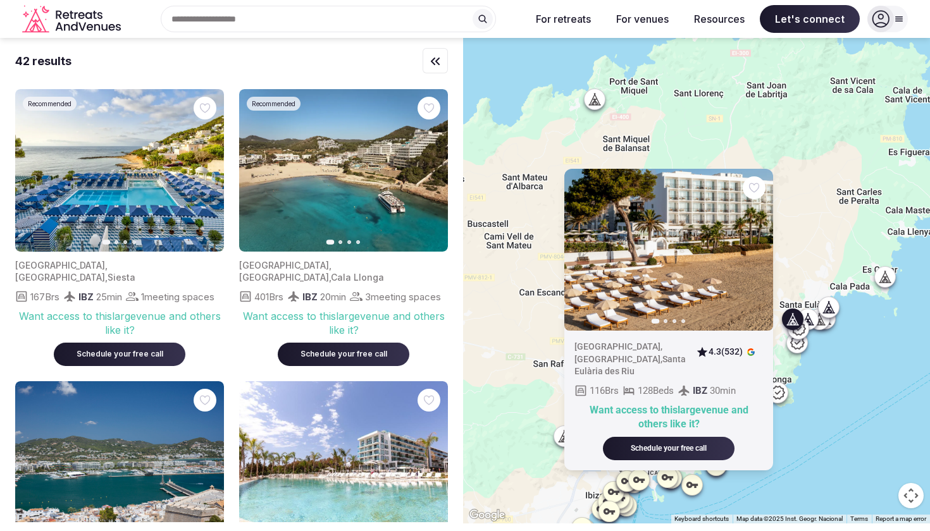
click at [804, 331] on icon at bounding box center [798, 328] width 14 height 13
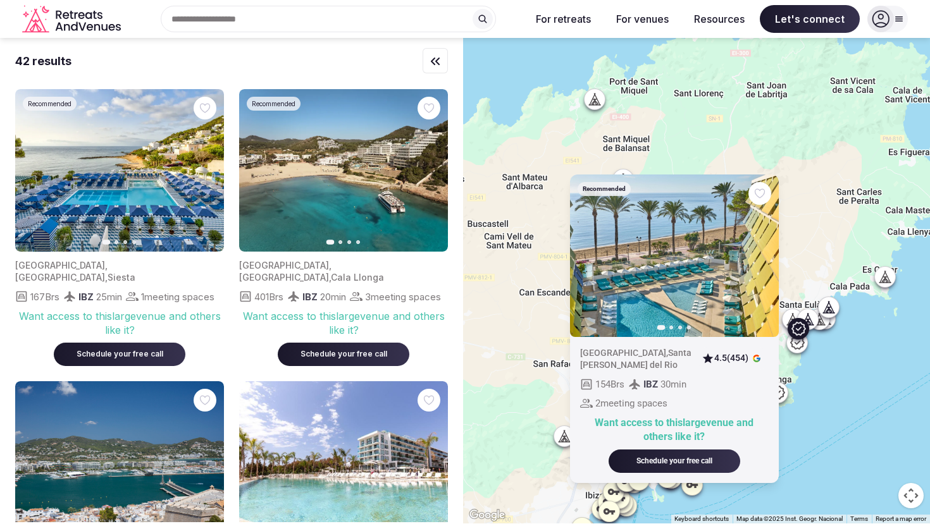
click at [800, 343] on icon at bounding box center [796, 342] width 15 height 15
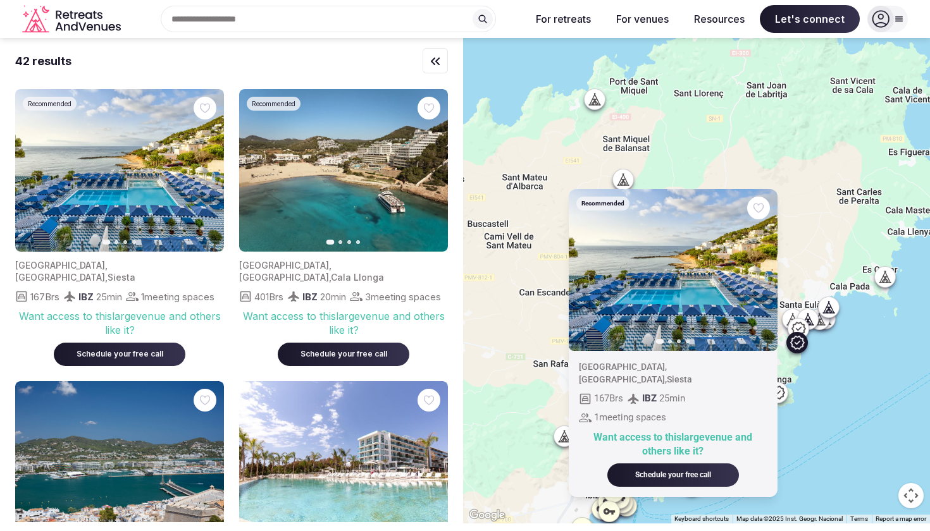
click at [801, 271] on div "Recommended Previous slide Next slide Spain , Illes Balears , Siesta 167 Brs IB…" at bounding box center [696, 281] width 467 height 486
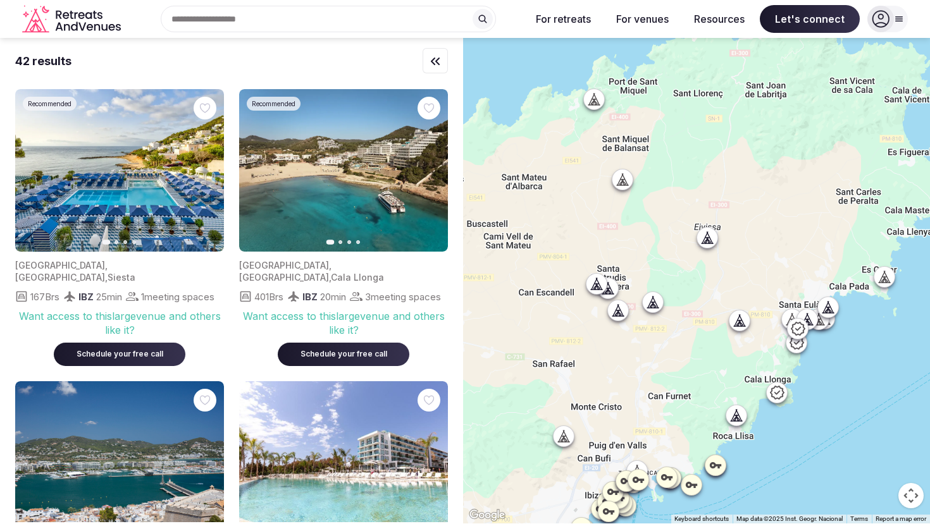
click at [623, 181] on icon at bounding box center [623, 183] width 3 height 4
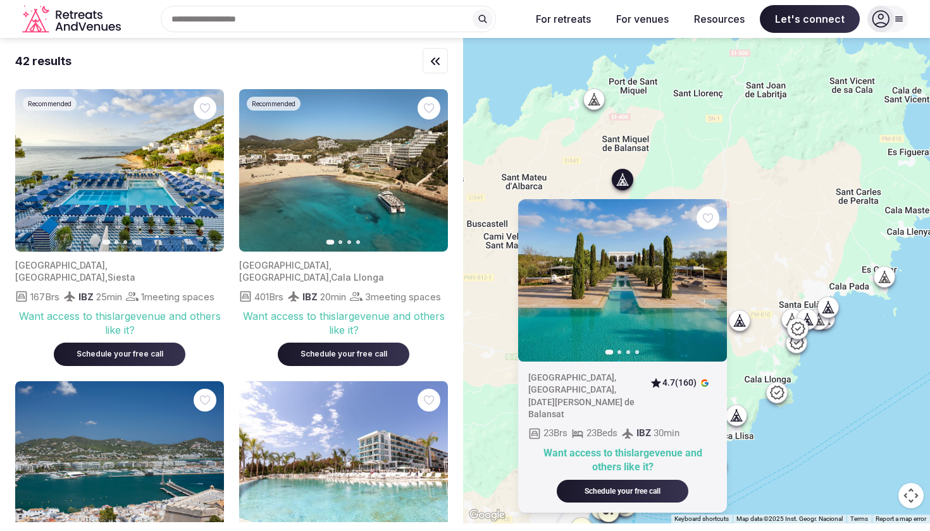
click at [657, 326] on img at bounding box center [622, 280] width 209 height 163
click at [706, 279] on icon "button" at bounding box center [709, 280] width 10 height 10
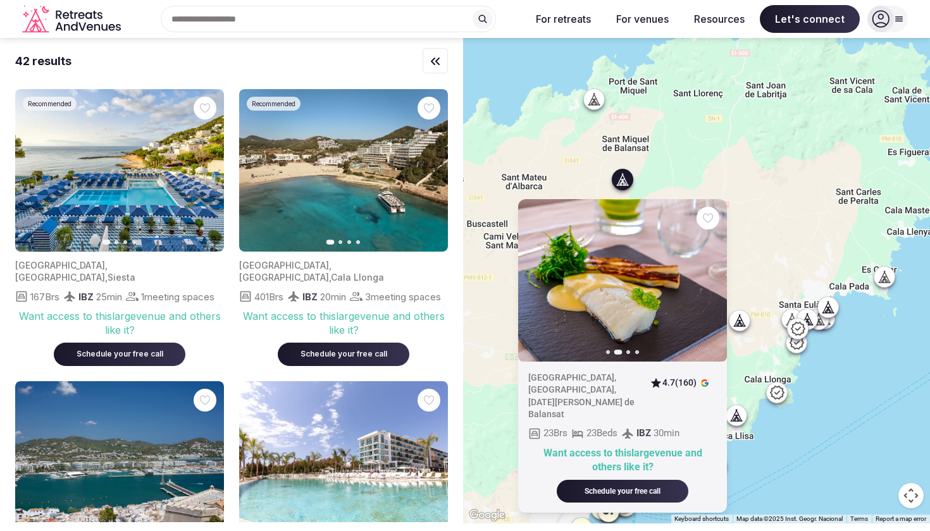
click at [706, 279] on icon "button" at bounding box center [709, 280] width 10 height 10
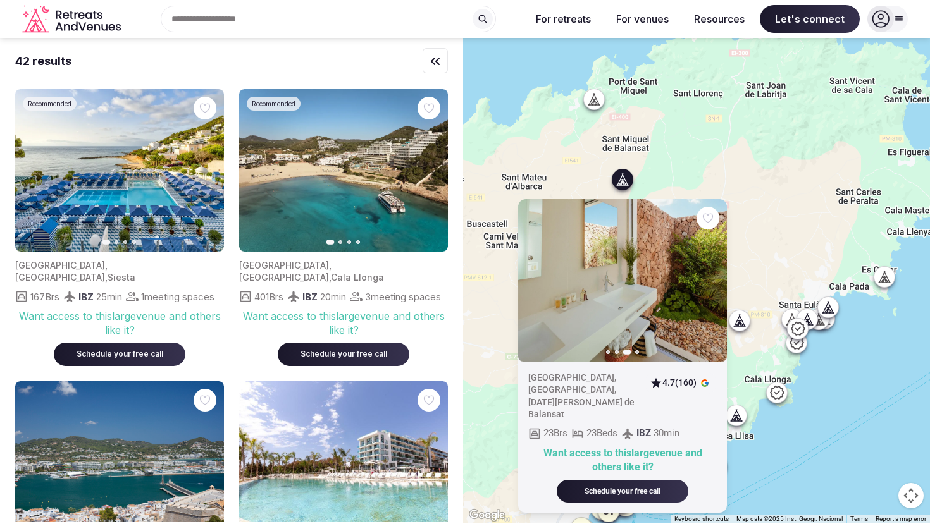
click at [706, 279] on icon "button" at bounding box center [709, 280] width 10 height 10
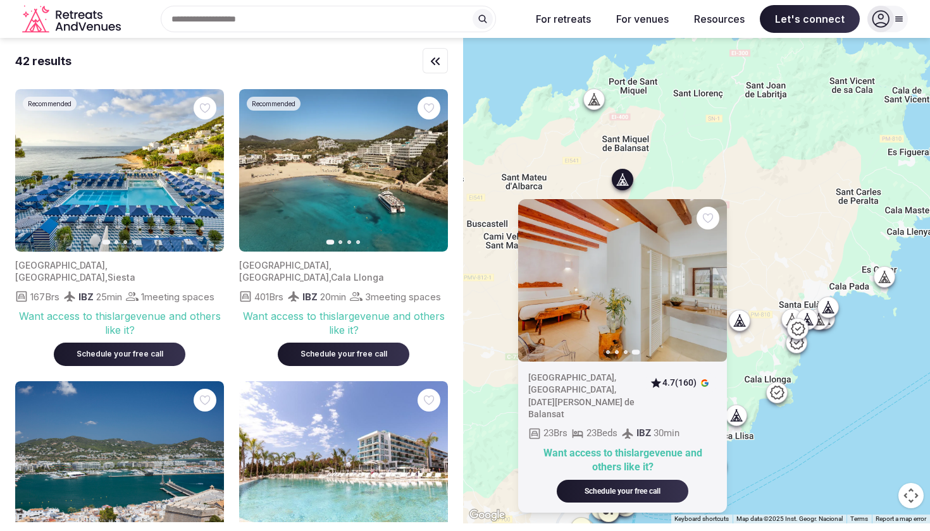
click at [622, 316] on img at bounding box center [622, 280] width 209 height 163
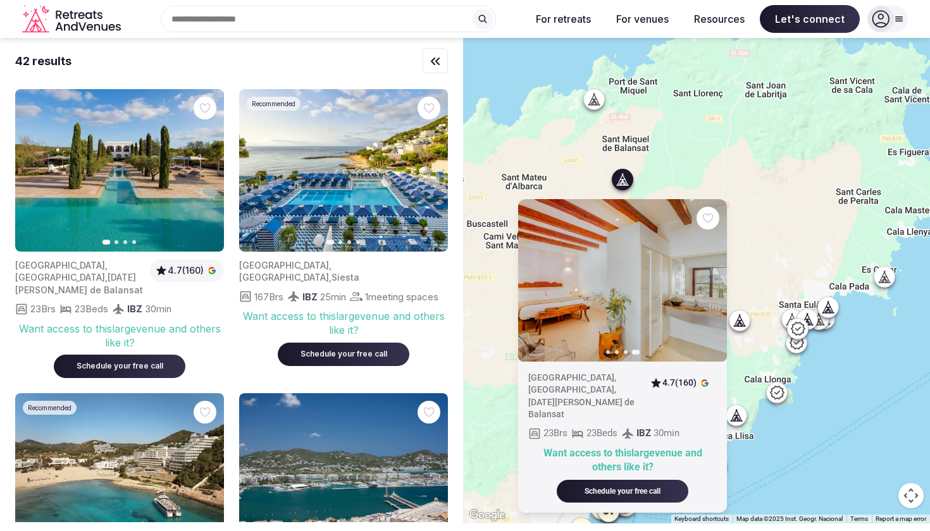
click at [624, 298] on img at bounding box center [622, 280] width 209 height 163
click at [535, 279] on icon "button" at bounding box center [535, 280] width 5 height 9
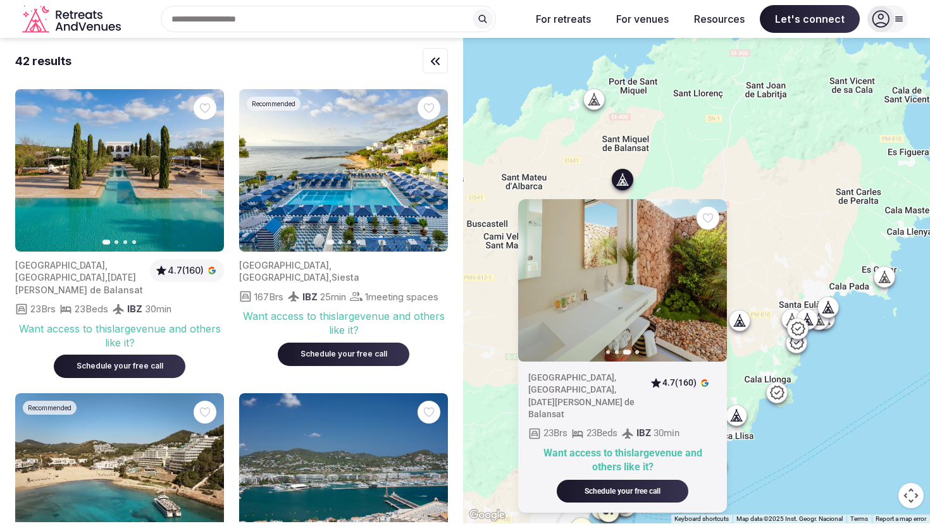
click at [535, 279] on icon "button" at bounding box center [535, 280] width 5 height 9
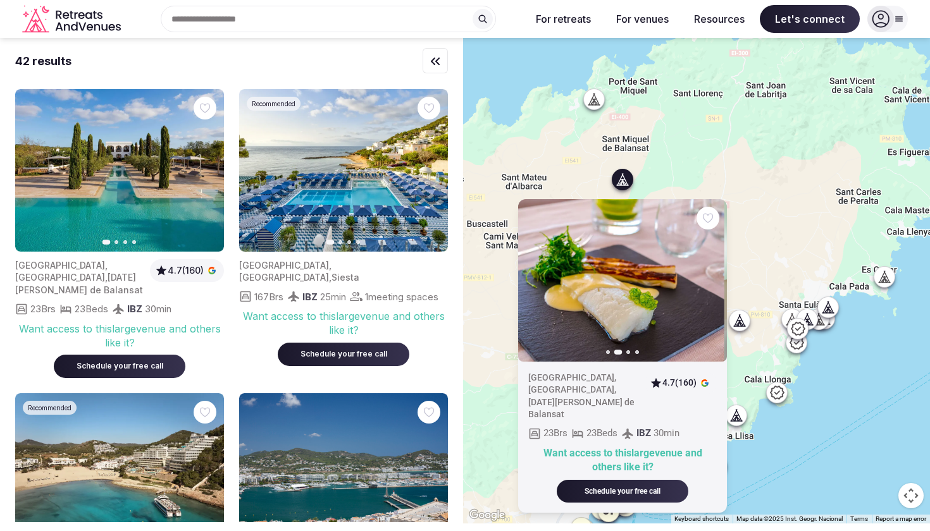
click at [535, 279] on icon "button" at bounding box center [535, 280] width 5 height 9
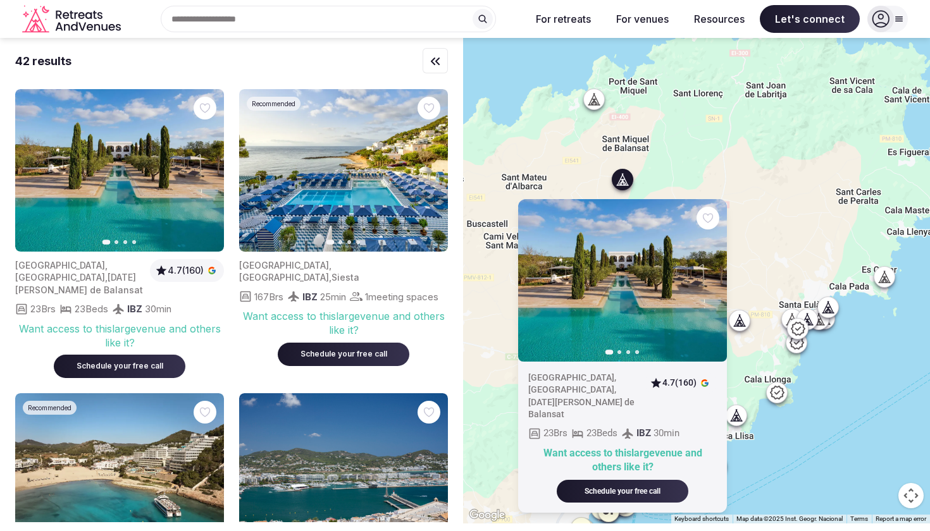
click at [567, 397] on span "San Miguel de Balansat" at bounding box center [581, 408] width 106 height 23
click at [634, 227] on img at bounding box center [622, 280] width 209 height 163
click at [621, 173] on icon at bounding box center [622, 179] width 13 height 13
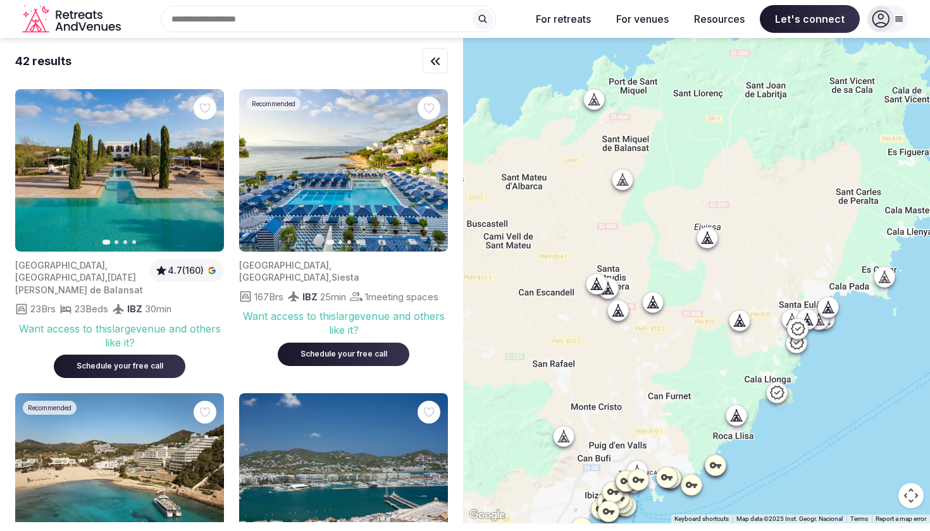
click at [621, 173] on icon at bounding box center [622, 179] width 13 height 13
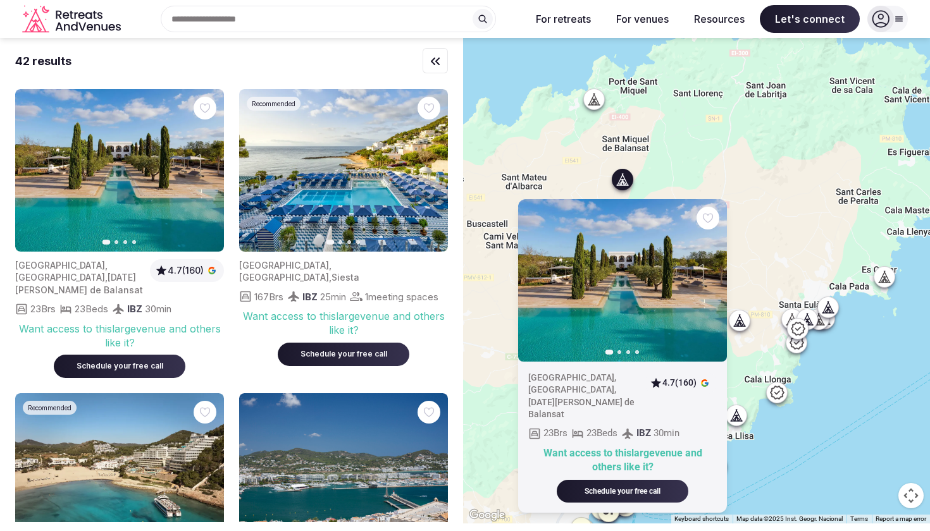
click at [624, 269] on img at bounding box center [622, 280] width 209 height 163
click at [652, 316] on img at bounding box center [622, 280] width 209 height 163
click at [710, 276] on icon "button" at bounding box center [709, 280] width 10 height 10
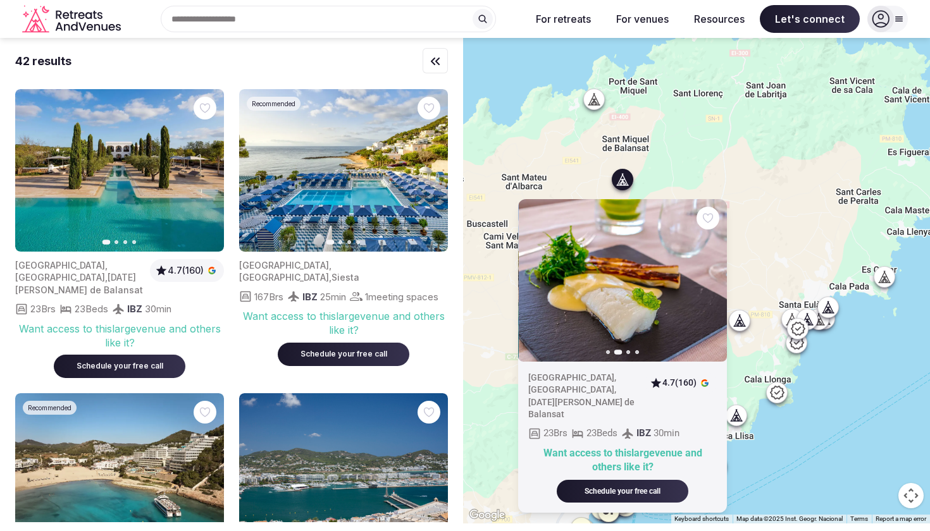
click at [710, 276] on icon "button" at bounding box center [709, 280] width 10 height 10
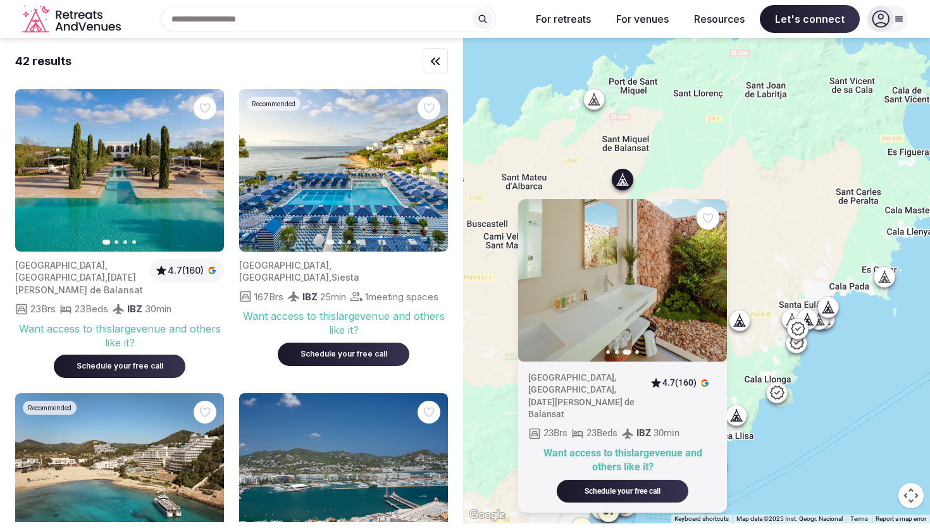
click at [710, 276] on icon "button" at bounding box center [709, 280] width 10 height 10
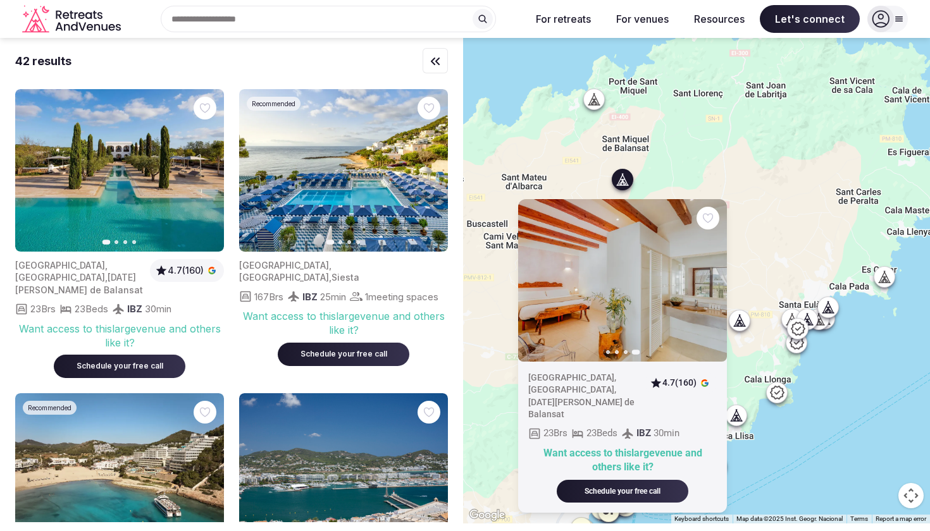
click at [722, 183] on div "Previous slide Next slide Spain , Islas Baleares , San Miguel de Balansat 4.7 (…" at bounding box center [696, 281] width 467 height 486
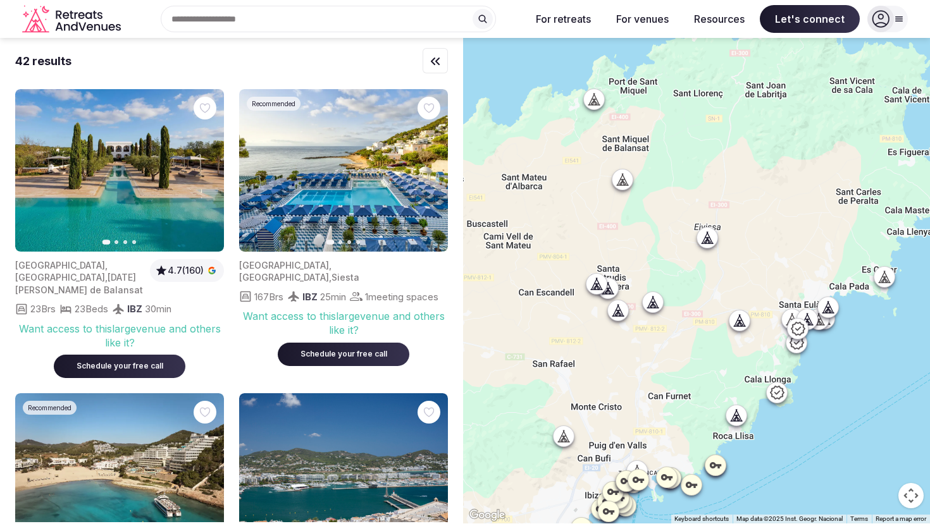
click at [655, 299] on icon at bounding box center [652, 302] width 13 height 13
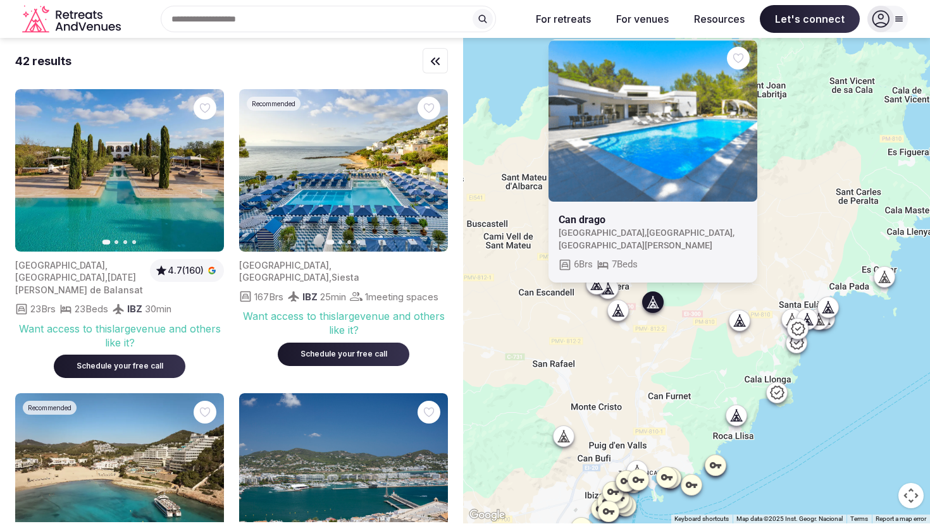
click at [618, 312] on icon at bounding box center [618, 311] width 0 height 1
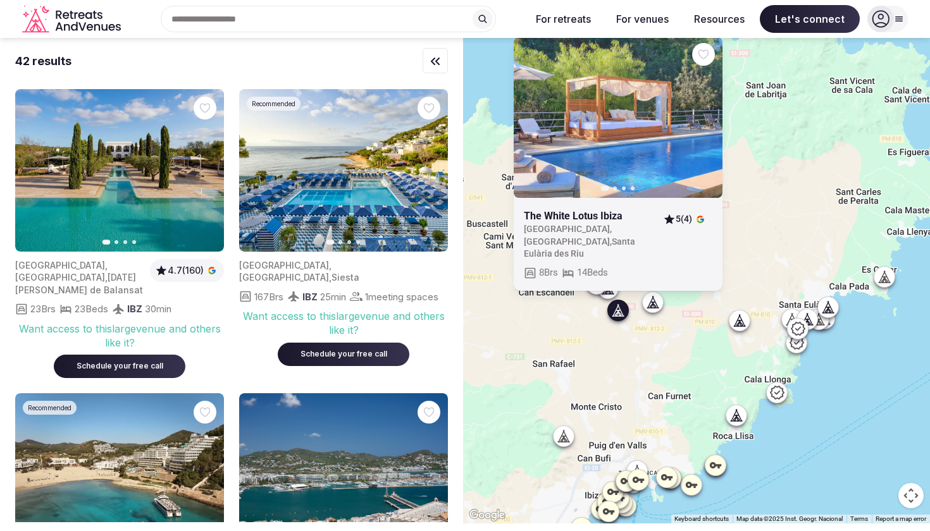
click at [576, 325] on div "Previous slide Next slide The White Lotus Ibiza Spain , Balearic Islands , Sant…" at bounding box center [696, 281] width 467 height 486
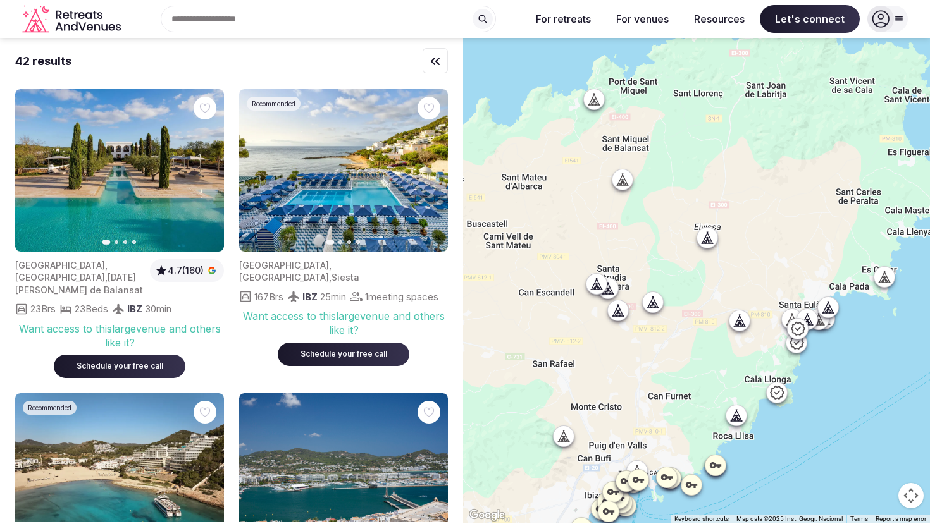
click at [593, 283] on icon at bounding box center [596, 284] width 13 height 13
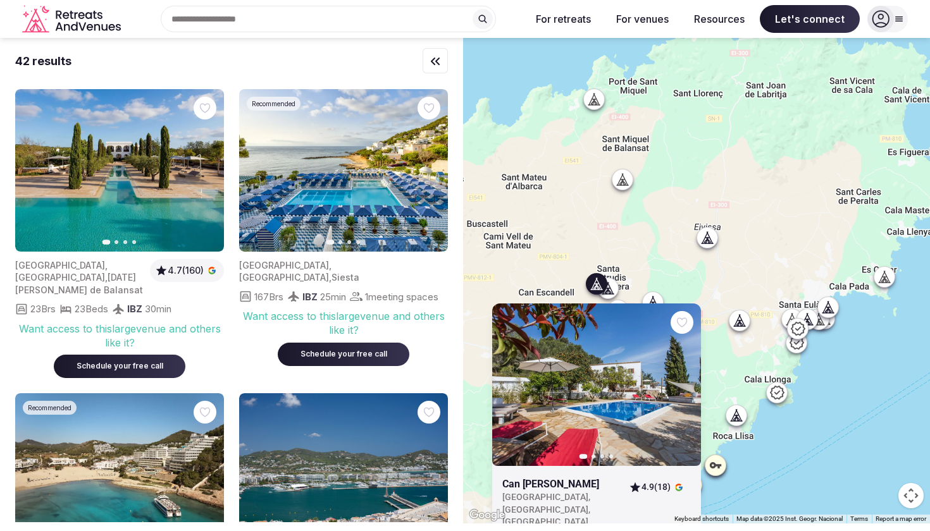
click at [613, 290] on icon at bounding box center [608, 288] width 13 height 13
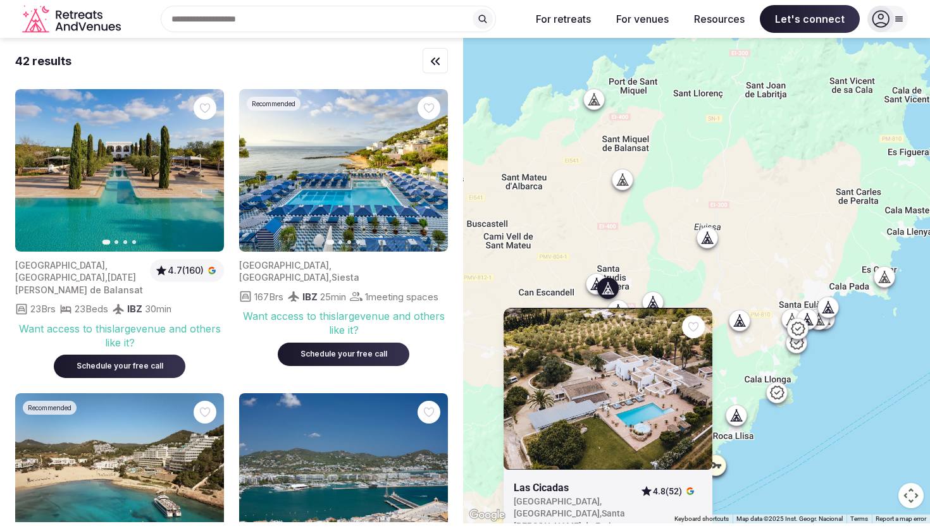
click at [595, 377] on link at bounding box center [608, 389] width 209 height 163
click at [628, 185] on icon at bounding box center [622, 179] width 13 height 13
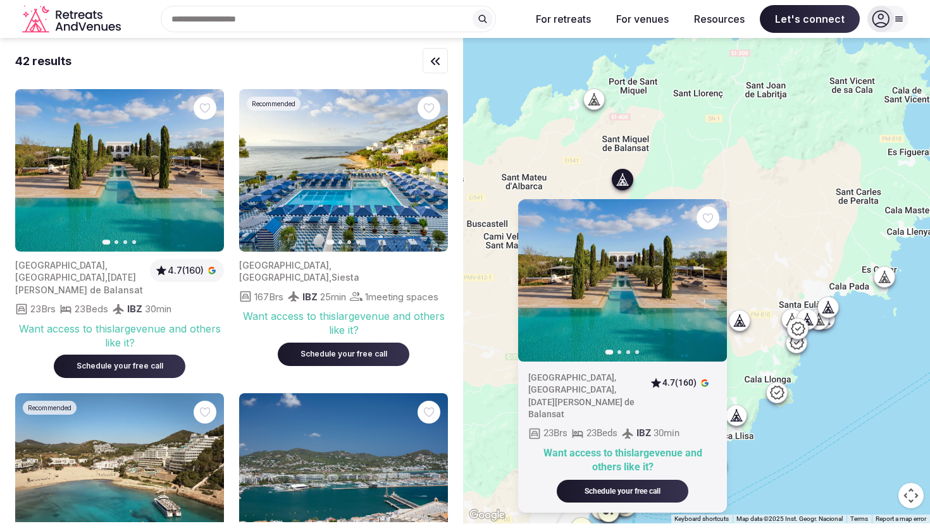
click at [748, 259] on div "Previous slide Next slide Spain , Islas Baleares , San Miguel de Balansat 4.7 (…" at bounding box center [696, 281] width 467 height 486
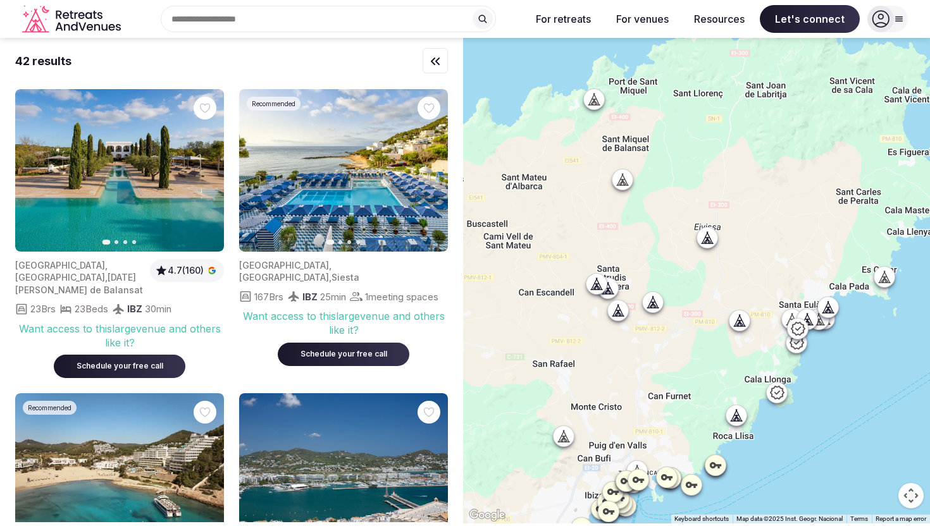
click at [710, 236] on icon at bounding box center [707, 238] width 13 height 13
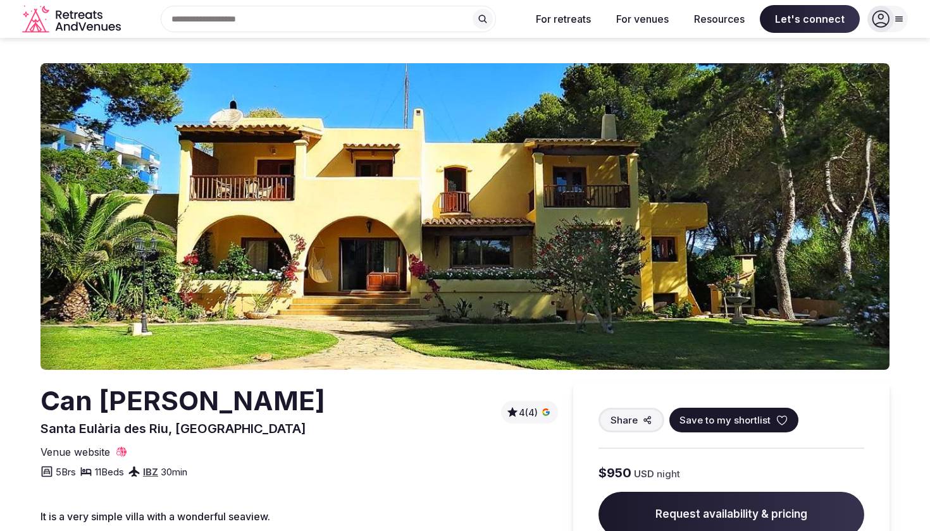
click at [815, 205] on img at bounding box center [464, 216] width 849 height 307
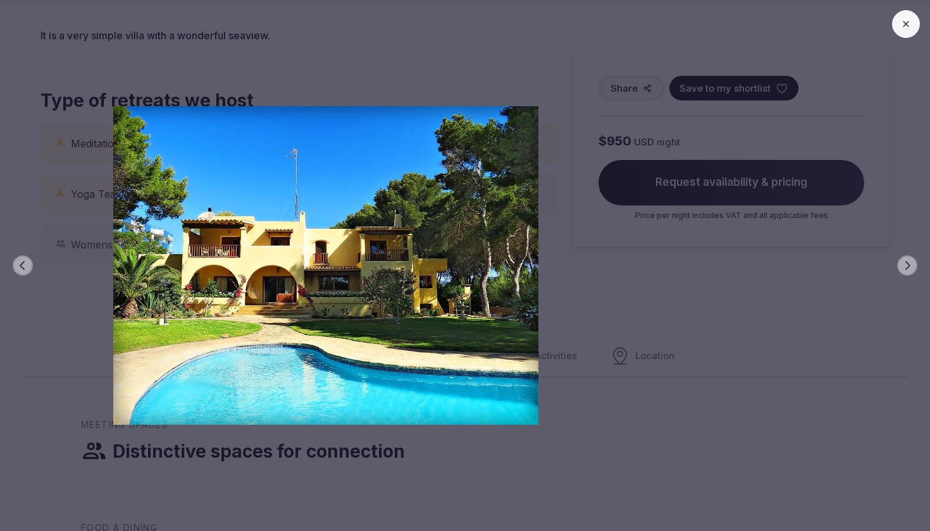
scroll to position [512, 0]
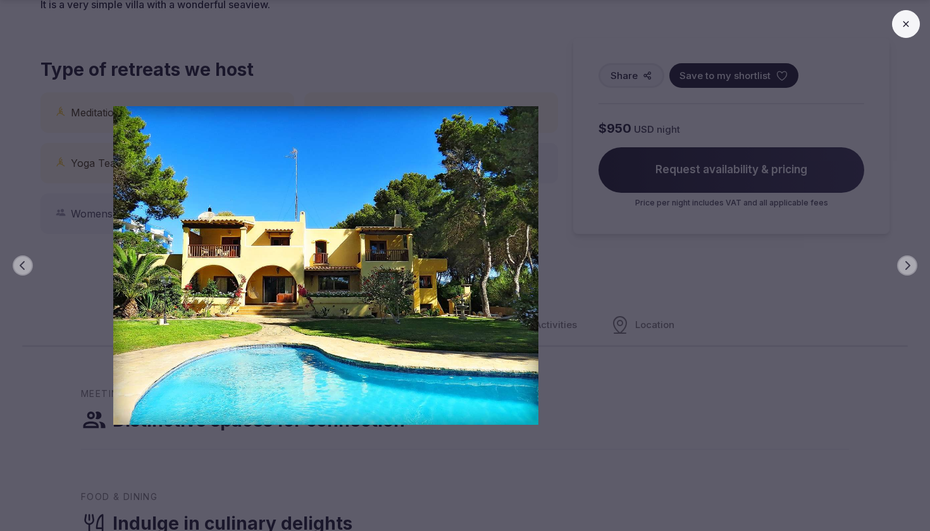
click at [904, 23] on icon at bounding box center [906, 24] width 10 height 10
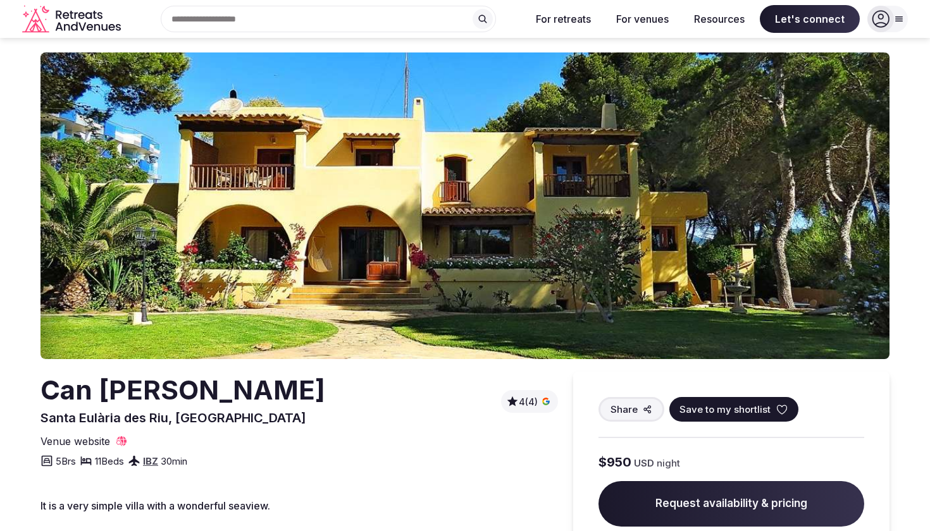
scroll to position [1, 0]
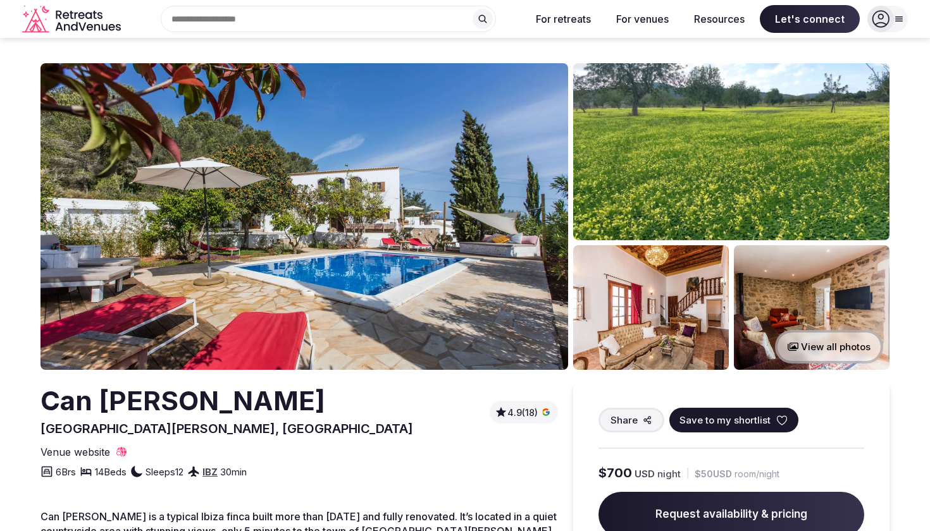
click at [486, 275] on img at bounding box center [304, 216] width 528 height 307
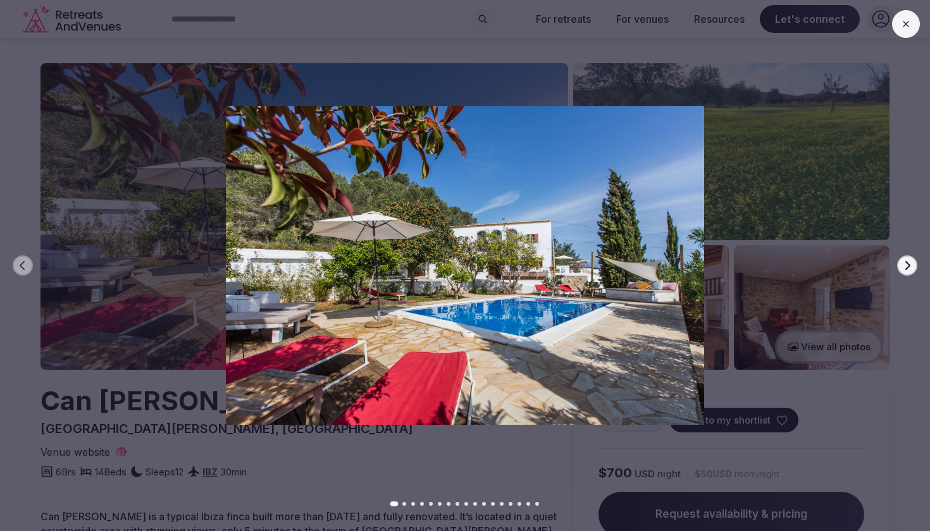
click at [911, 265] on icon "button" at bounding box center [907, 266] width 10 height 10
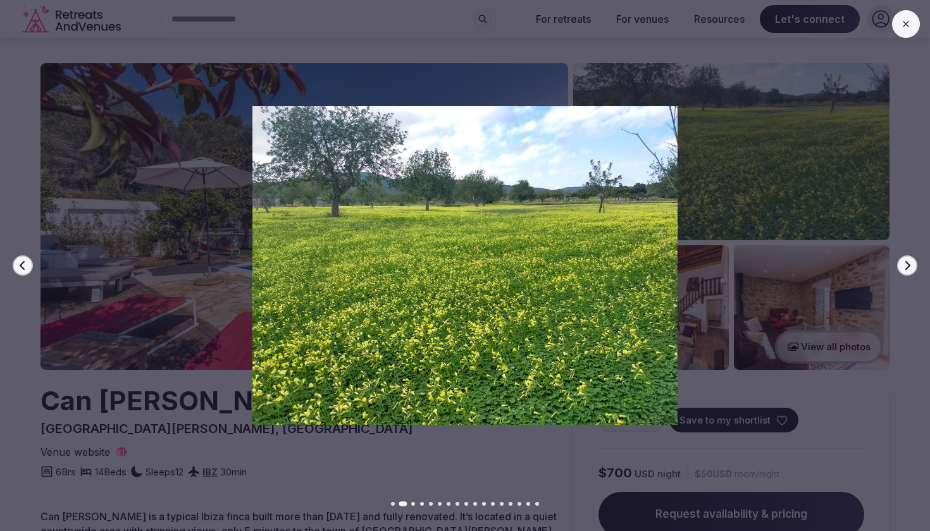
click at [911, 265] on icon "button" at bounding box center [907, 266] width 10 height 10
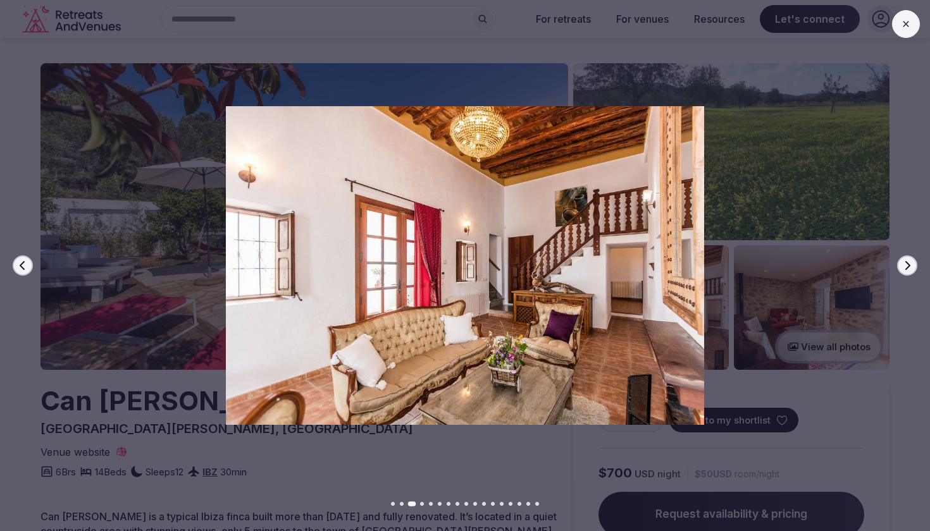
click at [911, 265] on icon "button" at bounding box center [907, 266] width 10 height 10
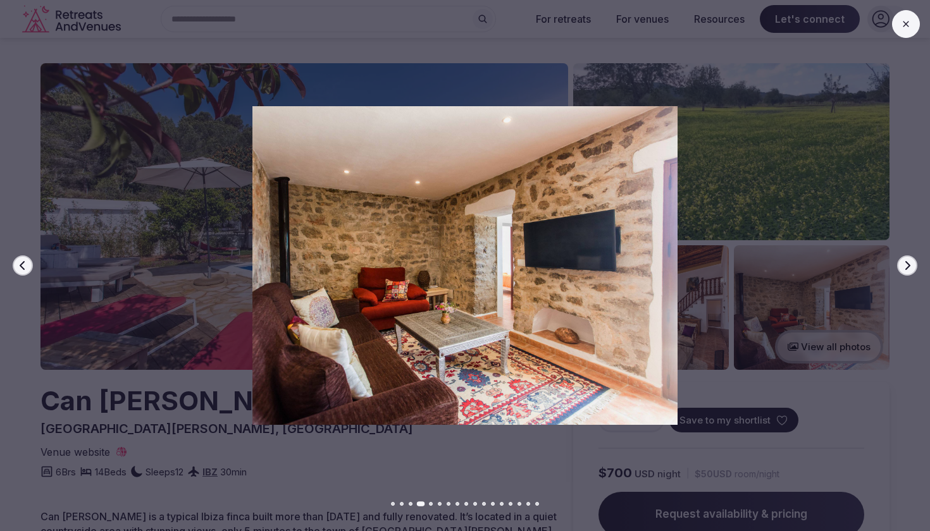
click at [911, 265] on icon "button" at bounding box center [907, 266] width 10 height 10
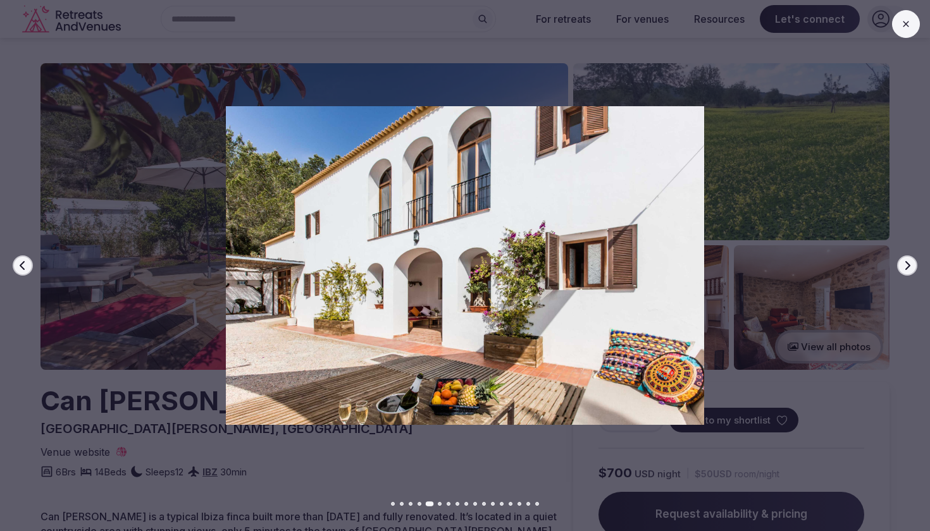
click at [911, 265] on icon "button" at bounding box center [907, 266] width 10 height 10
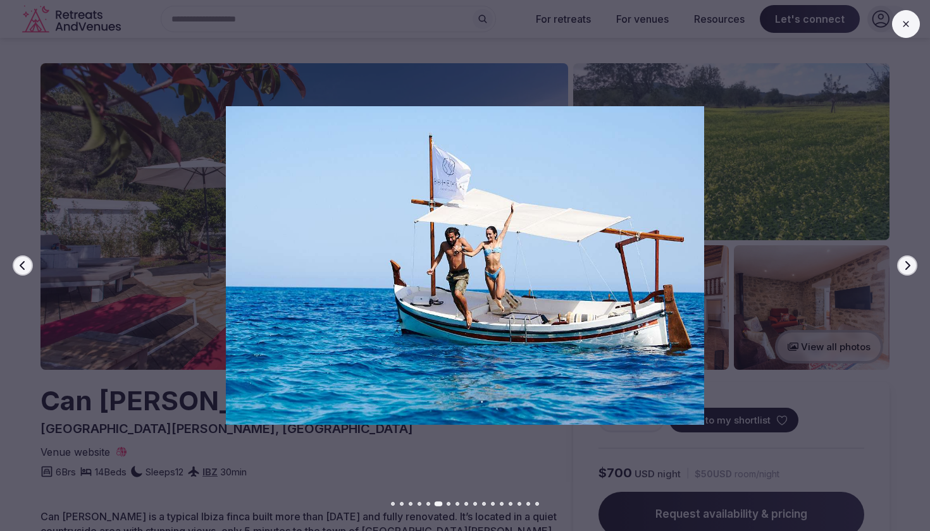
click at [911, 265] on icon "button" at bounding box center [907, 266] width 10 height 10
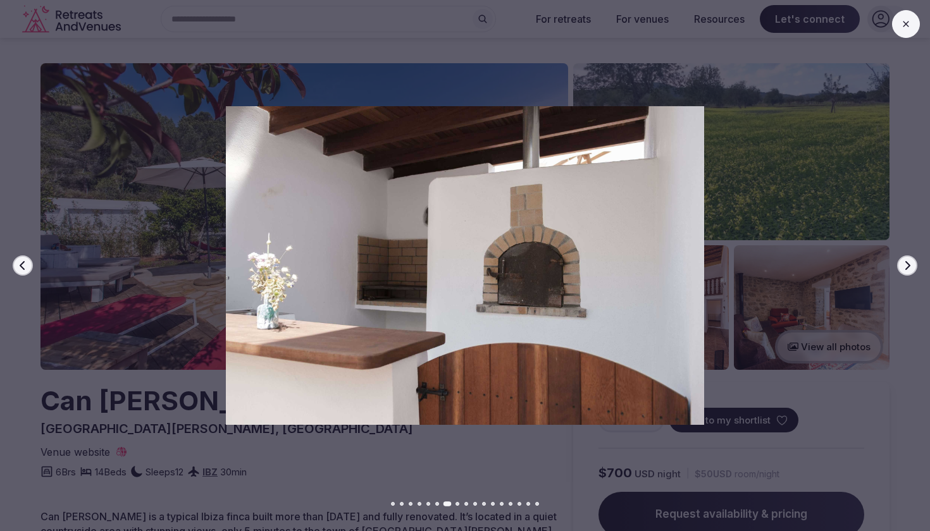
click at [911, 265] on icon "button" at bounding box center [907, 266] width 10 height 10
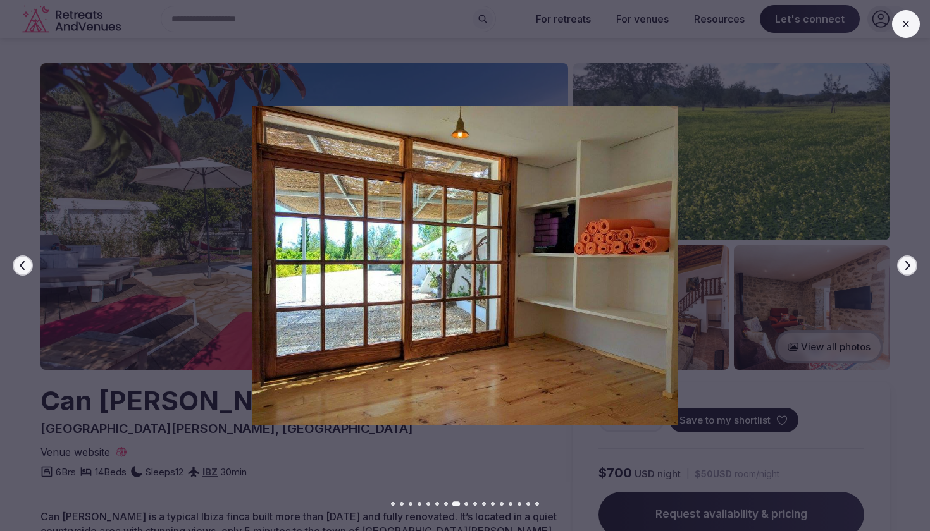
click at [911, 265] on icon "button" at bounding box center [907, 266] width 10 height 10
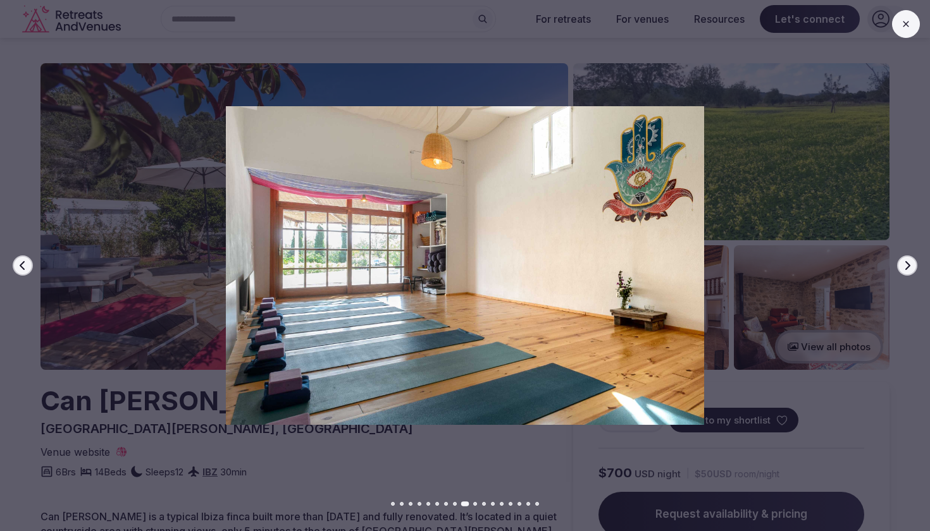
click at [911, 265] on icon "button" at bounding box center [907, 266] width 10 height 10
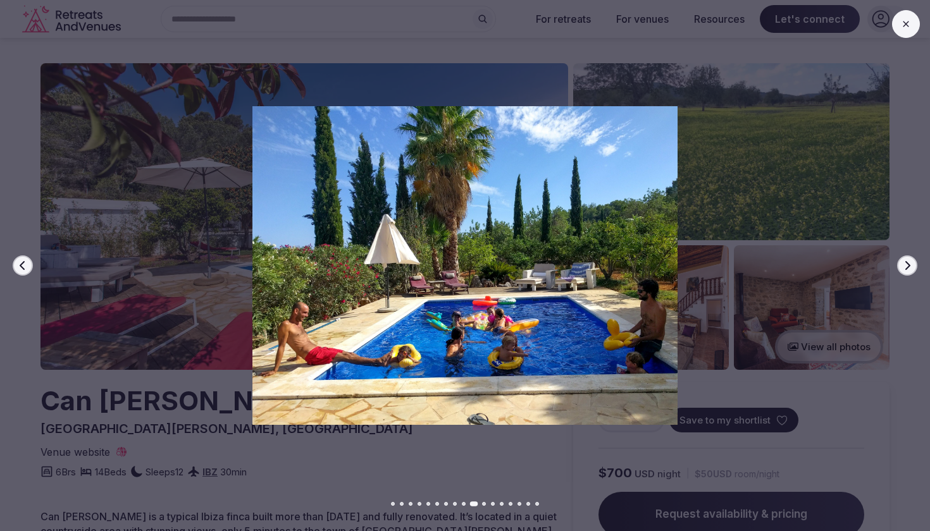
click at [911, 265] on icon "button" at bounding box center [907, 266] width 10 height 10
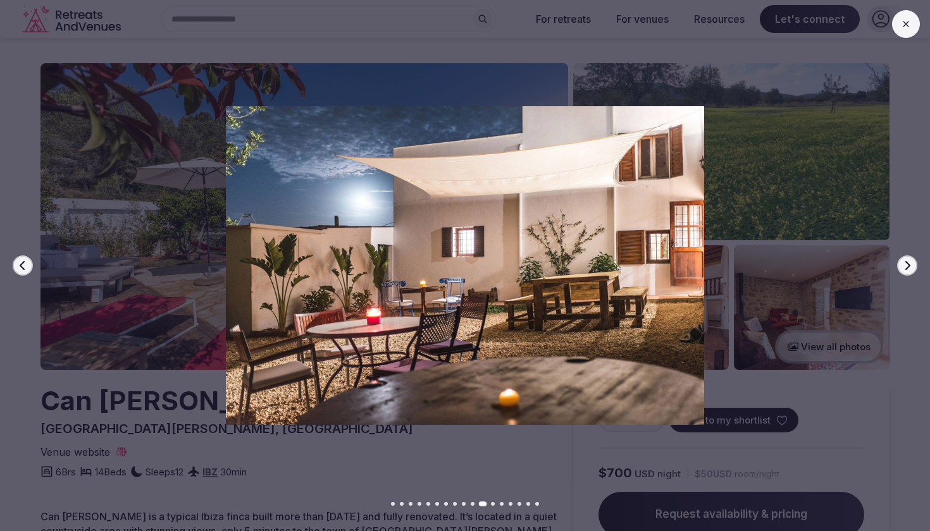
click at [911, 265] on icon "button" at bounding box center [907, 266] width 10 height 10
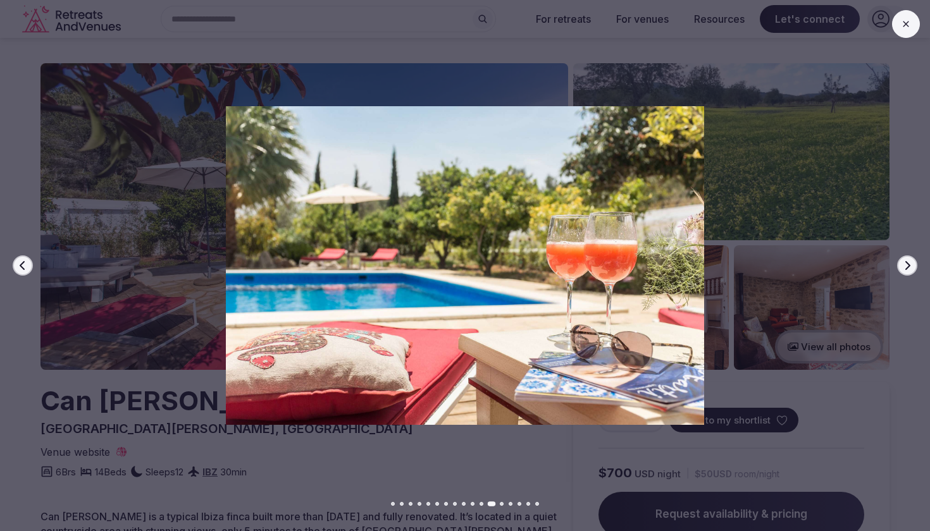
click at [911, 265] on icon "button" at bounding box center [907, 266] width 10 height 10
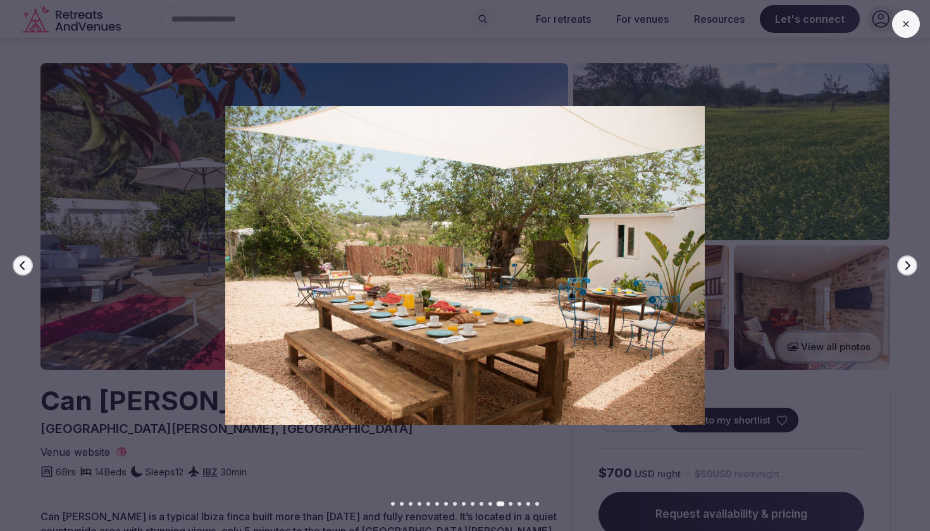
click at [911, 265] on icon "button" at bounding box center [907, 266] width 10 height 10
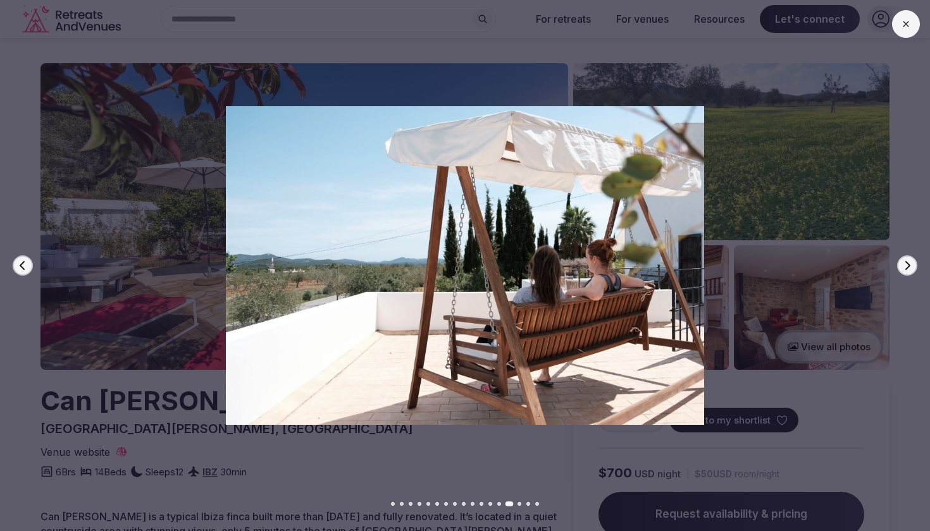
click at [911, 265] on icon "button" at bounding box center [907, 266] width 10 height 10
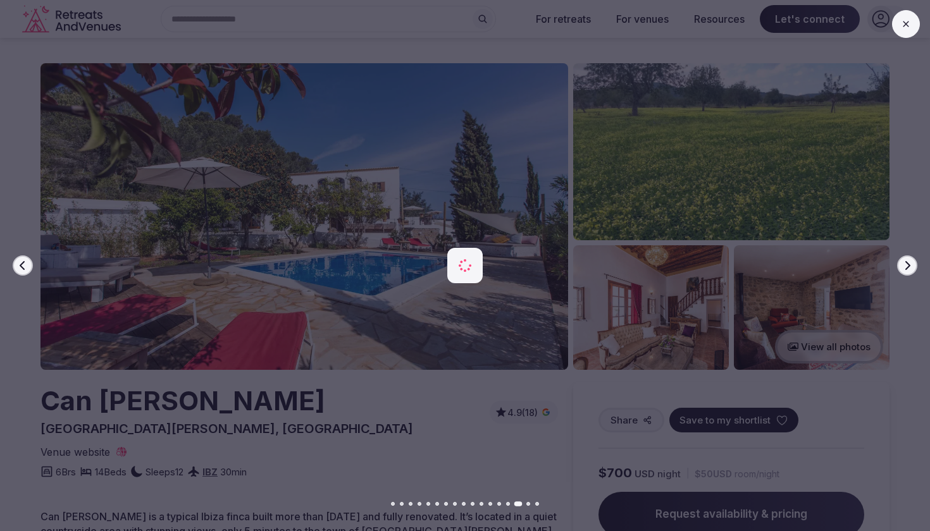
click at [911, 265] on icon "button" at bounding box center [907, 266] width 10 height 10
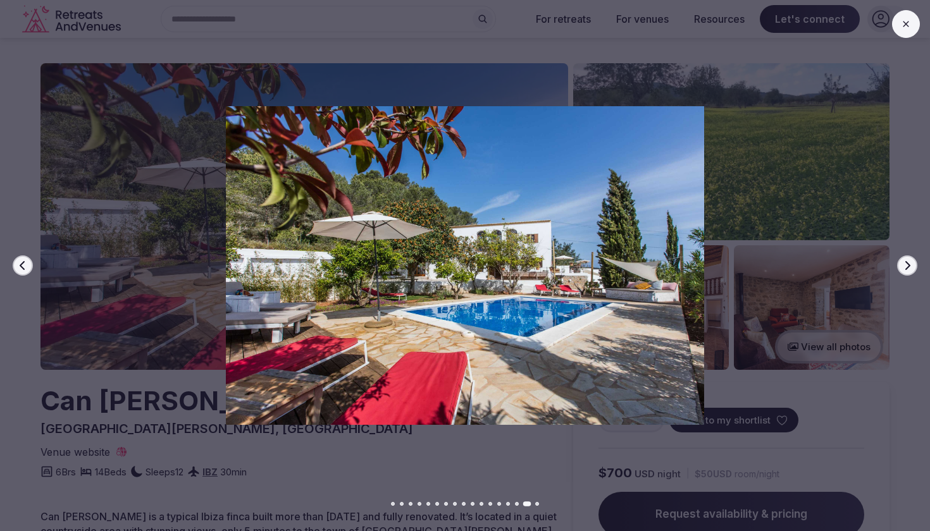
click at [911, 265] on icon "button" at bounding box center [907, 266] width 10 height 10
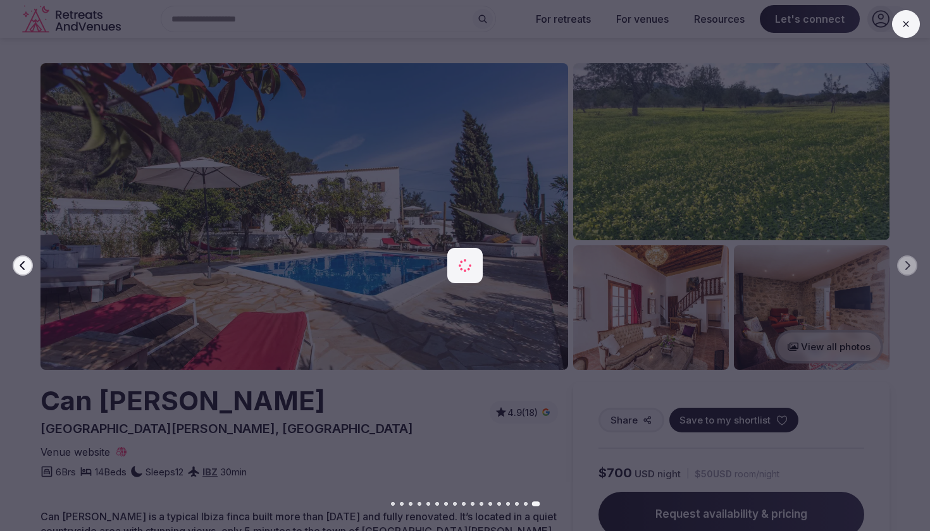
click at [903, 19] on icon at bounding box center [906, 24] width 10 height 10
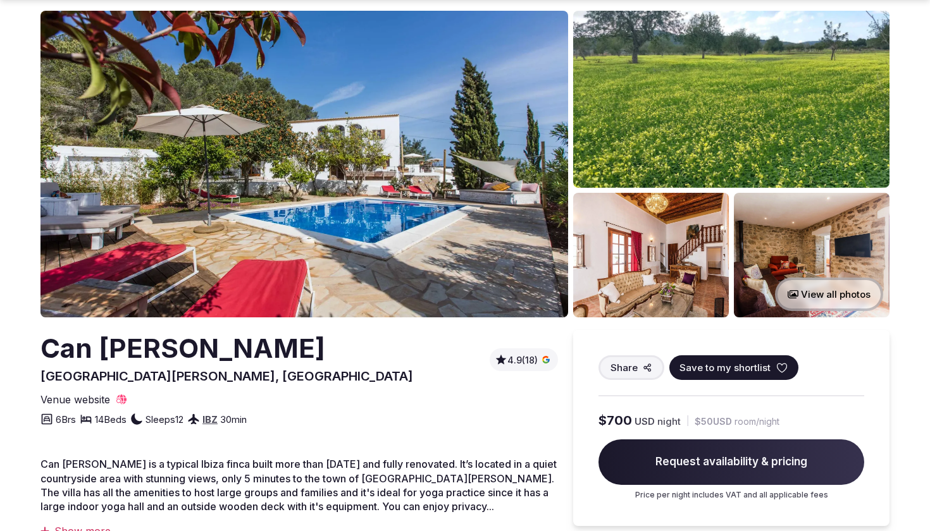
scroll to position [53, 0]
click at [89, 401] on span "Venue website" at bounding box center [75, 400] width 70 height 14
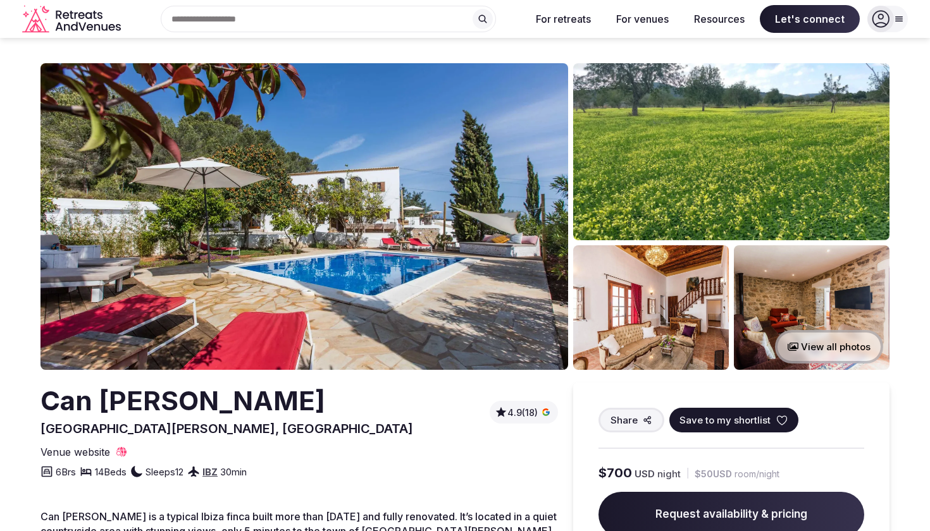
scroll to position [0, 0]
click at [370, 83] on img at bounding box center [304, 216] width 528 height 307
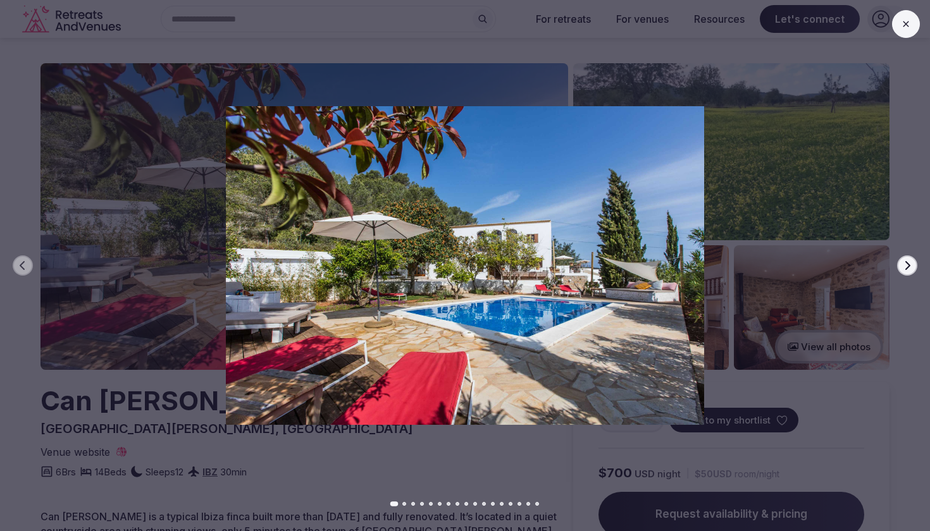
click at [907, 271] on button "Next slide" at bounding box center [907, 266] width 20 height 20
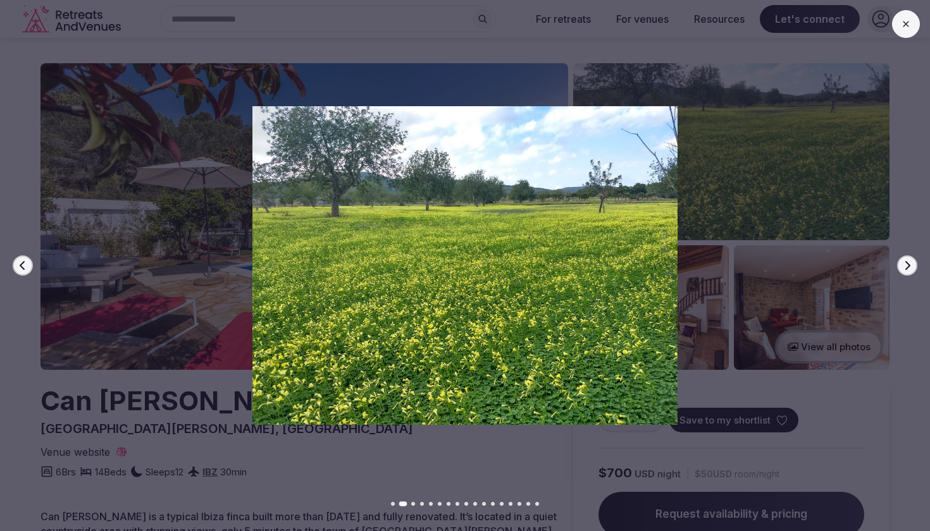
click at [907, 272] on button "Next slide" at bounding box center [907, 266] width 20 height 20
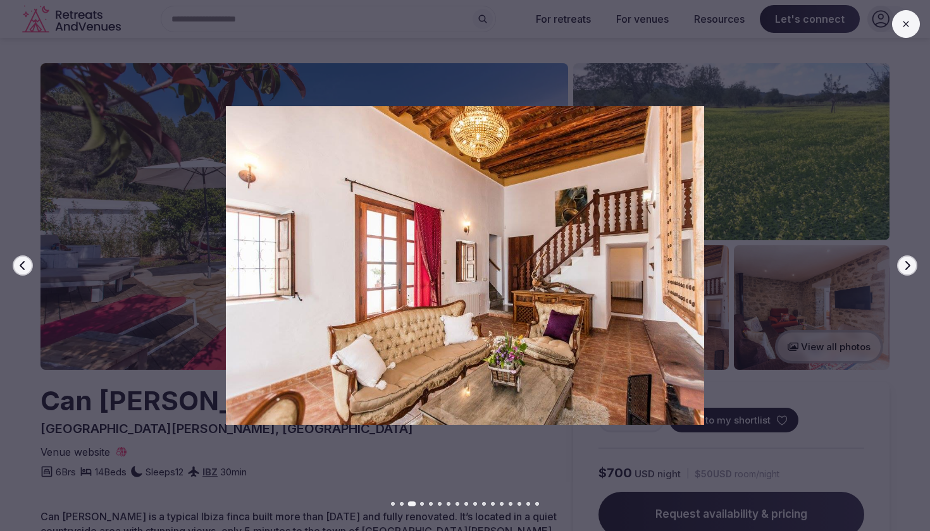
click at [907, 273] on button "Next slide" at bounding box center [907, 266] width 20 height 20
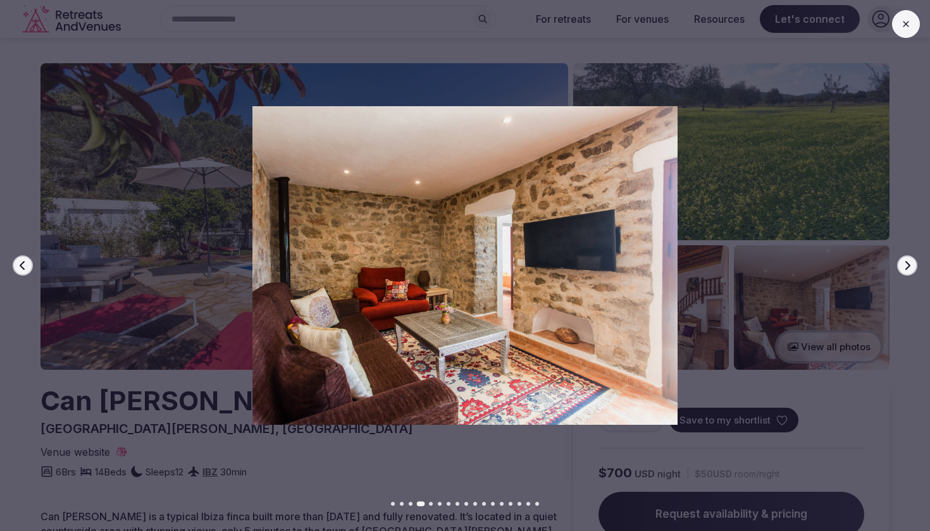
click at [907, 273] on button "Next slide" at bounding box center [907, 266] width 20 height 20
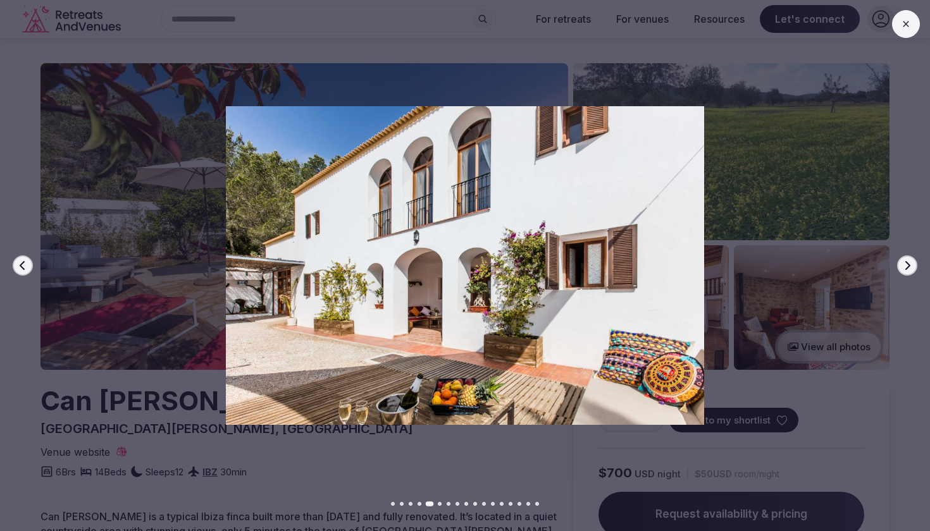
click at [907, 273] on button "Next slide" at bounding box center [907, 266] width 20 height 20
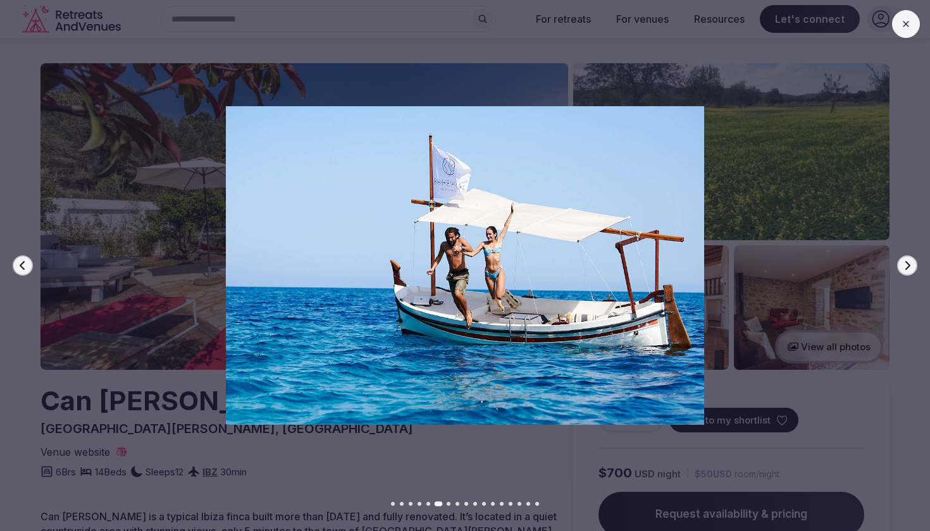
click at [907, 273] on button "Next slide" at bounding box center [907, 266] width 20 height 20
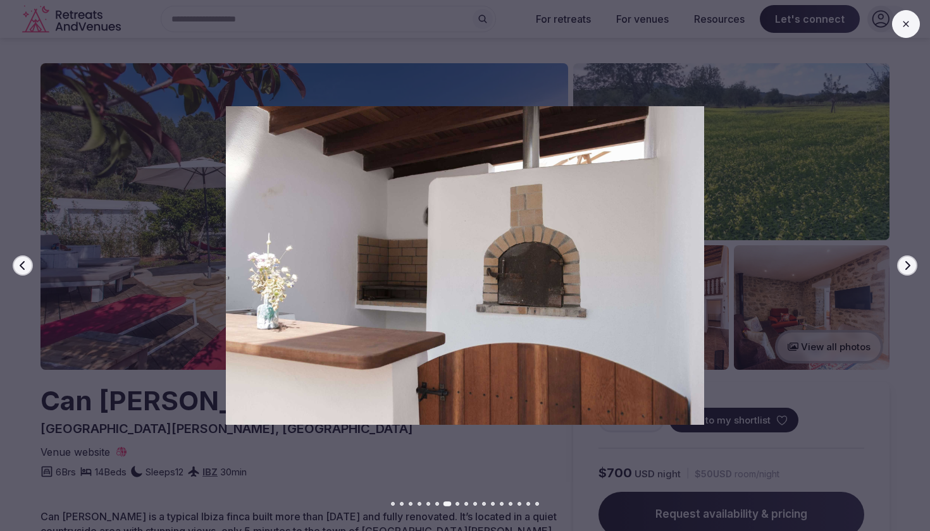
click at [907, 273] on button "Next slide" at bounding box center [907, 266] width 20 height 20
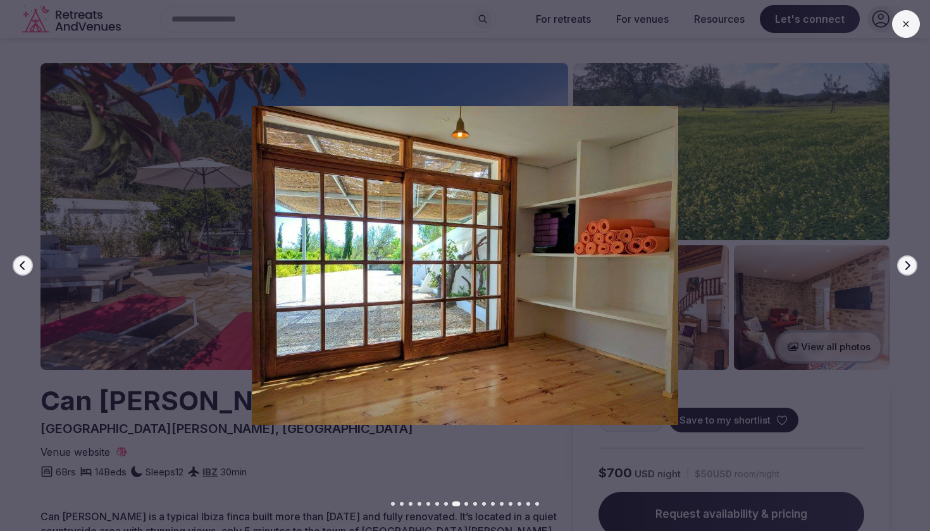
click at [907, 273] on button "Next slide" at bounding box center [907, 266] width 20 height 20
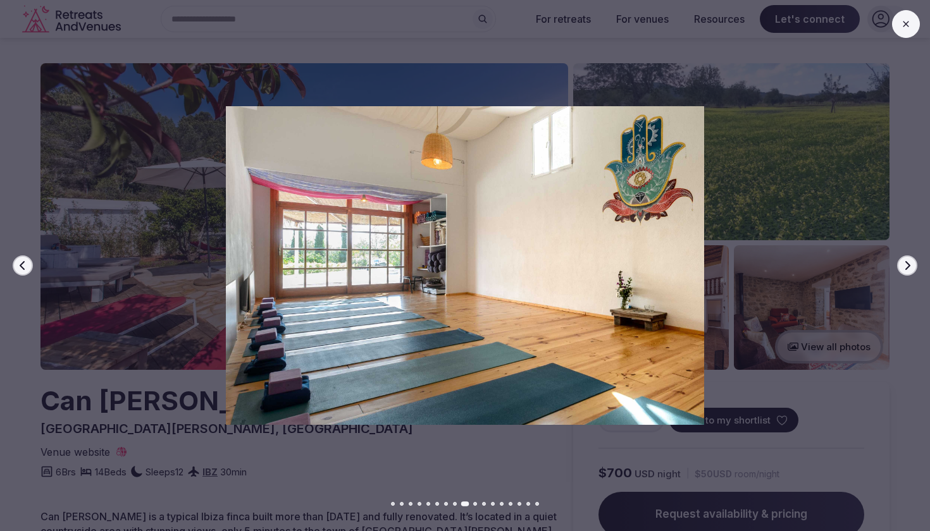
click at [907, 273] on button "Next slide" at bounding box center [907, 266] width 20 height 20
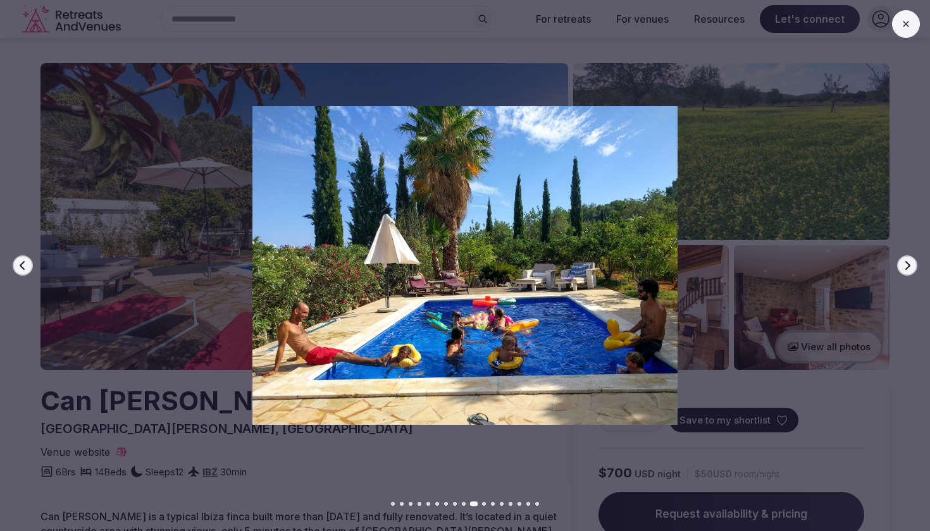
click at [907, 273] on button "Next slide" at bounding box center [907, 266] width 20 height 20
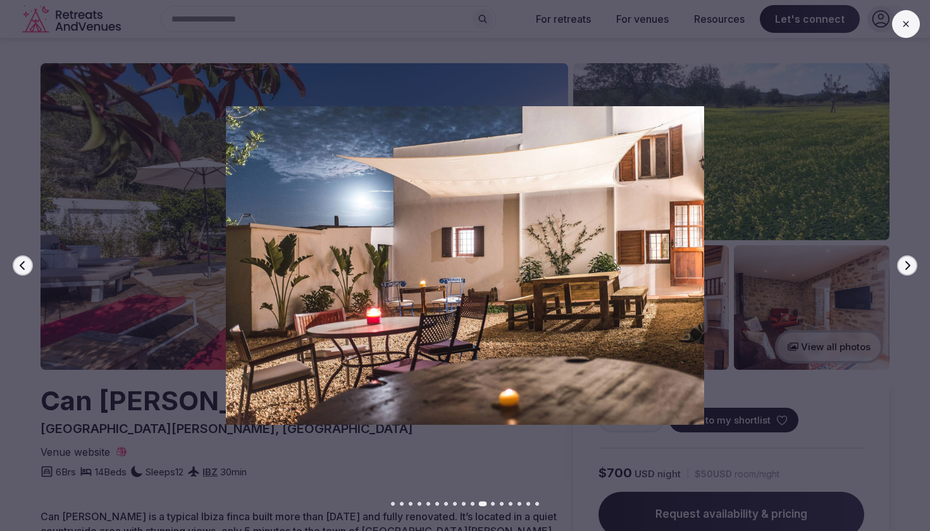
click at [907, 273] on button "Next slide" at bounding box center [907, 266] width 20 height 20
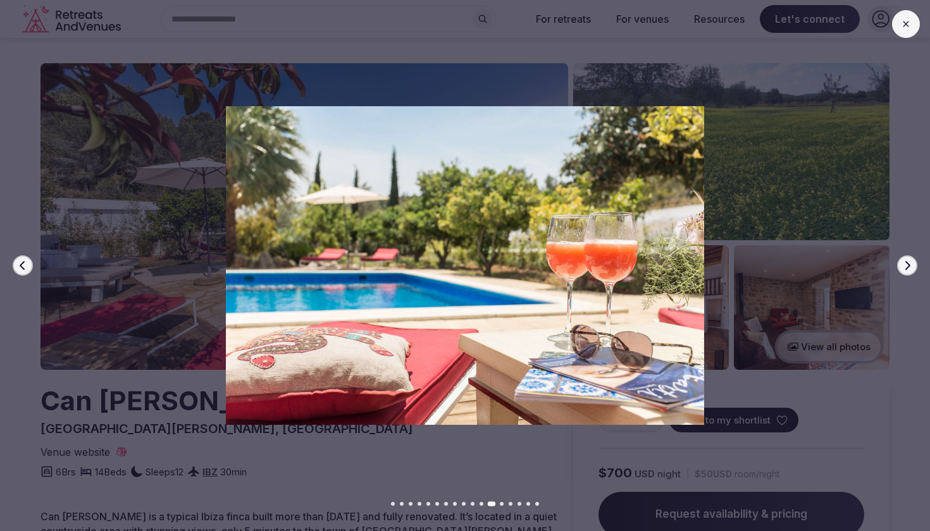
click at [907, 273] on button "Next slide" at bounding box center [907, 266] width 20 height 20
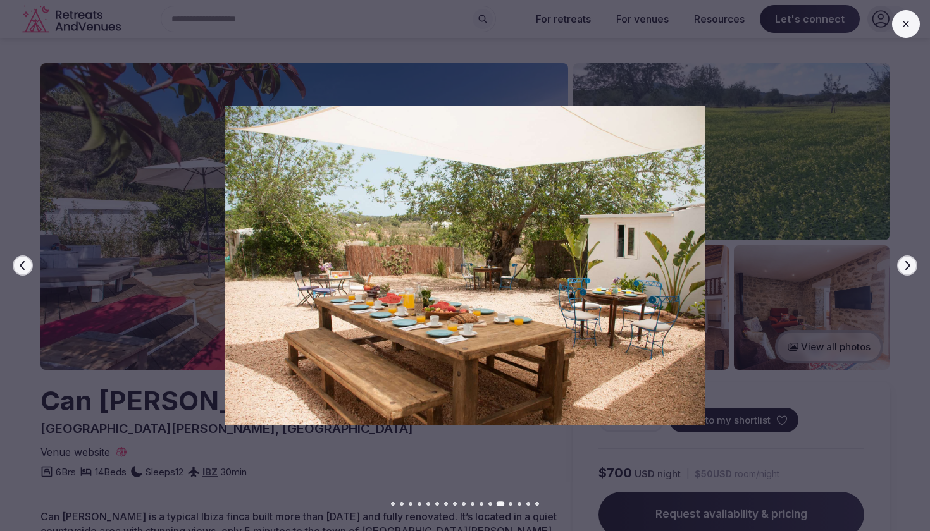
click at [906, 273] on button "Next slide" at bounding box center [907, 266] width 20 height 20
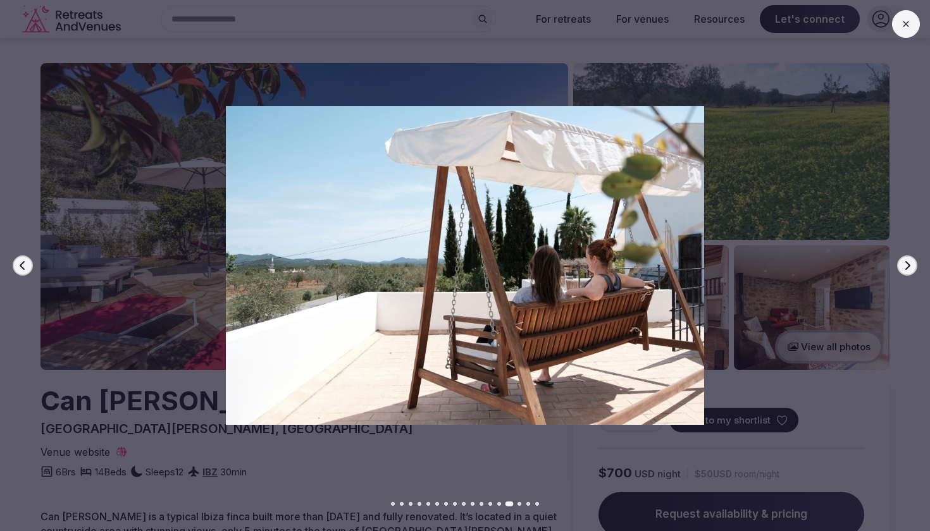
click at [906, 273] on button "Next slide" at bounding box center [907, 266] width 20 height 20
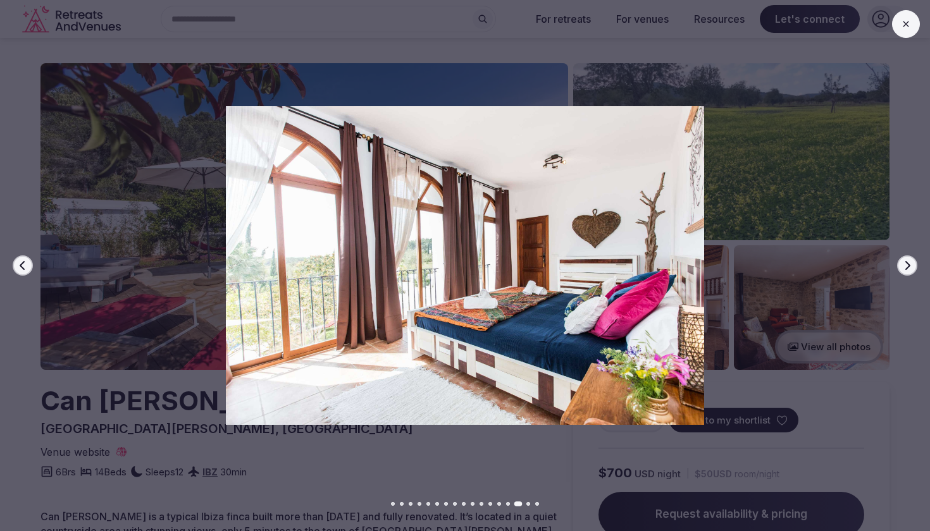
click at [906, 273] on button "Next slide" at bounding box center [907, 266] width 20 height 20
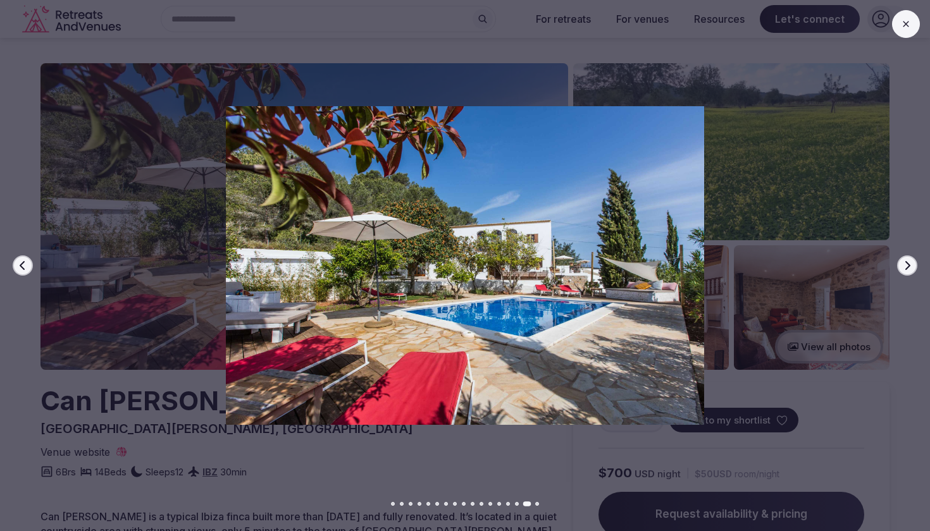
click at [906, 273] on button "Next slide" at bounding box center [907, 266] width 20 height 20
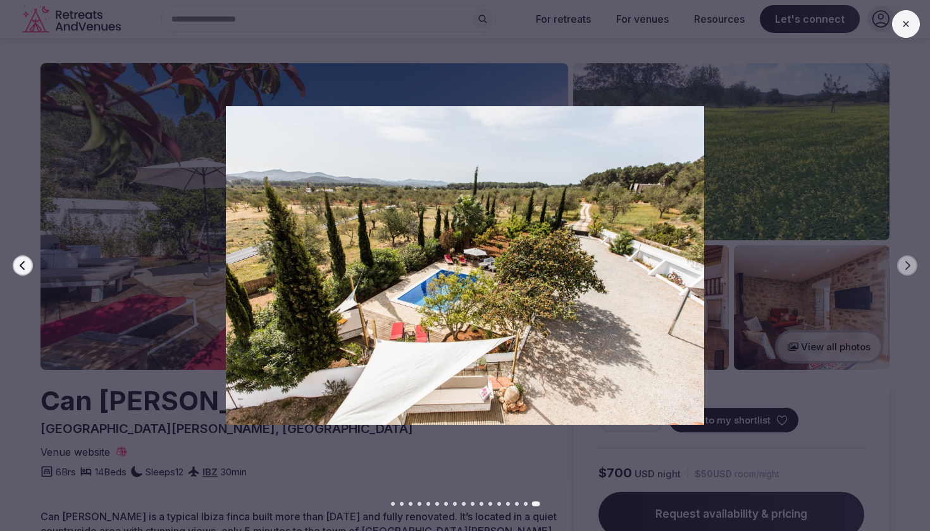
click at [907, 23] on icon at bounding box center [906, 24] width 10 height 10
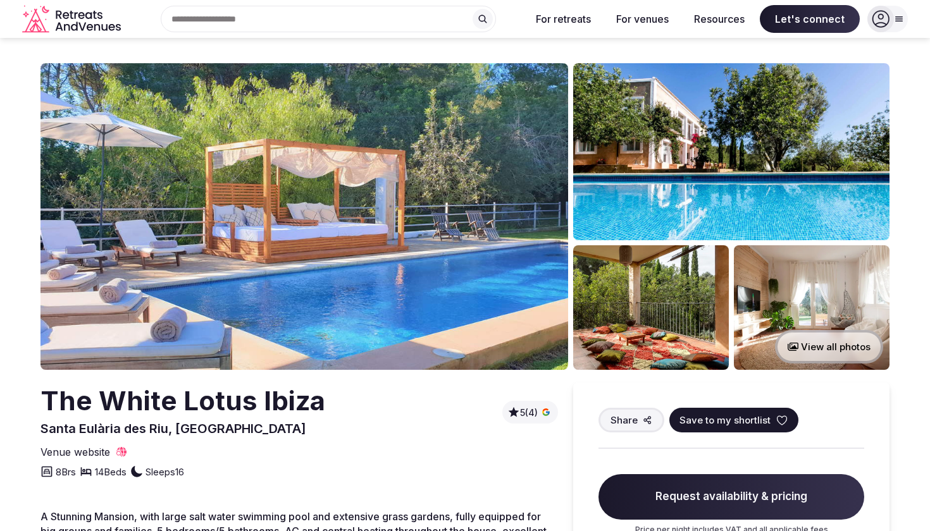
click at [485, 238] on img at bounding box center [304, 216] width 528 height 307
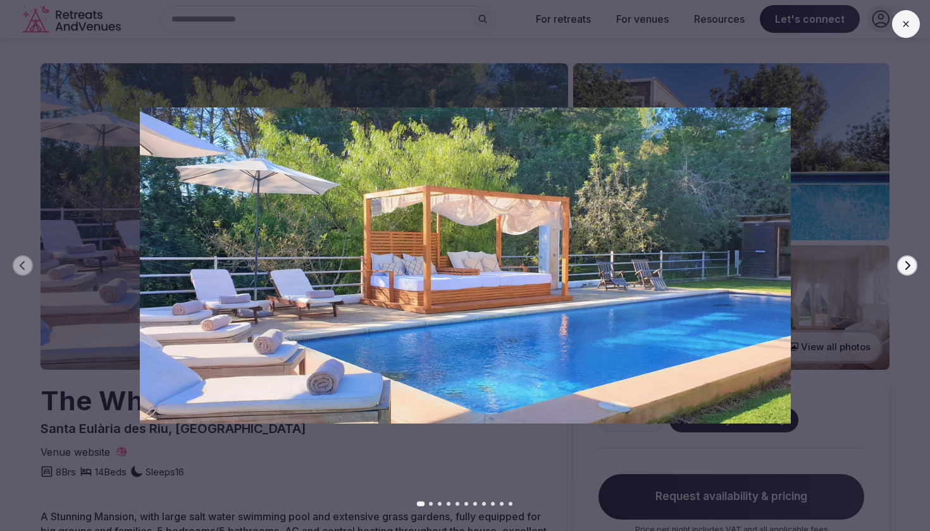
click at [906, 265] on icon "button" at bounding box center [907, 266] width 10 height 10
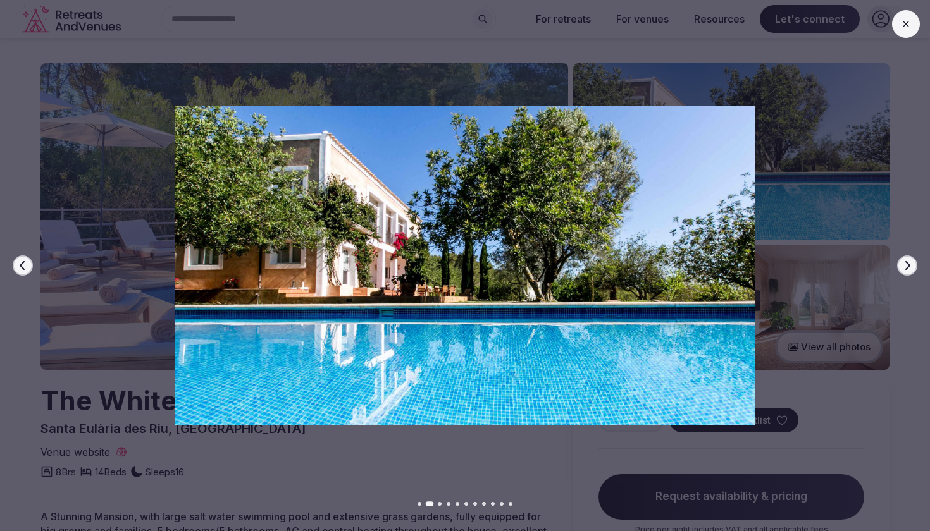
click at [906, 265] on icon "button" at bounding box center [907, 266] width 10 height 10
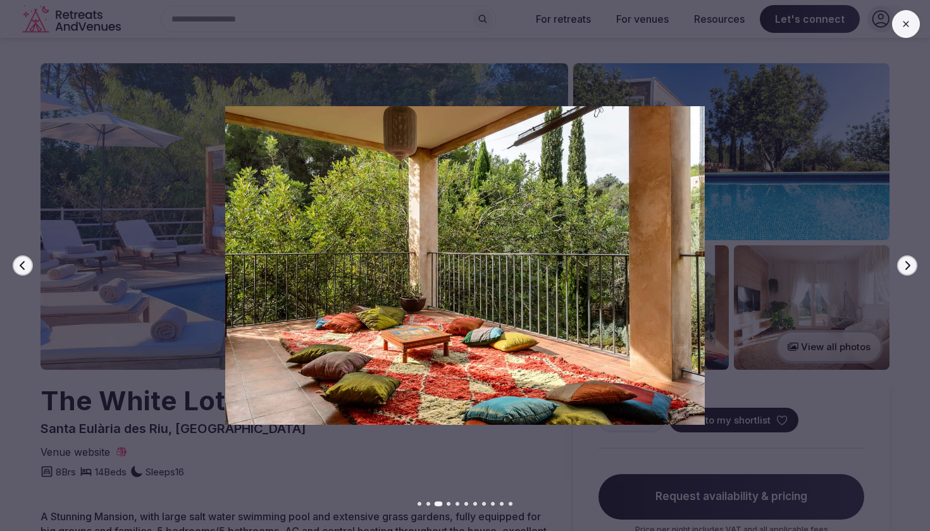
click at [906, 265] on icon "button" at bounding box center [907, 266] width 10 height 10
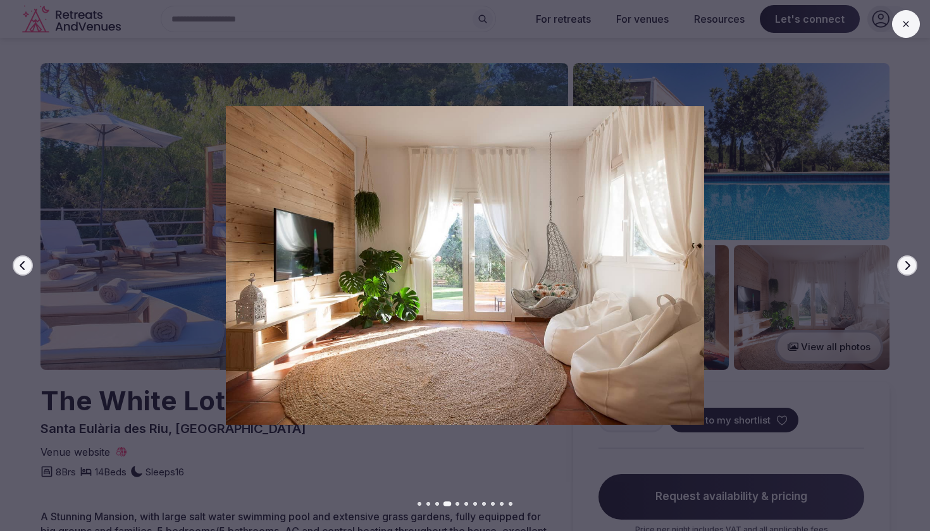
click at [906, 265] on icon "button" at bounding box center [907, 266] width 10 height 10
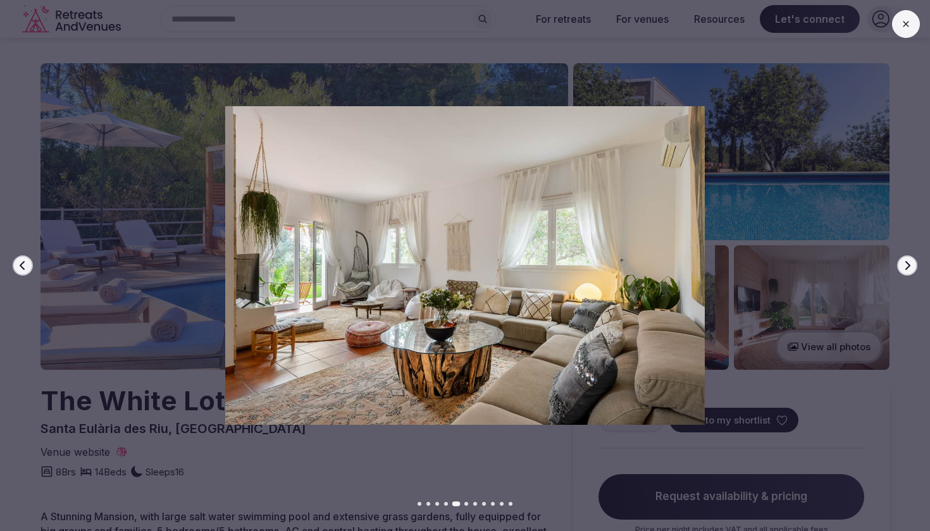
click at [906, 265] on icon "button" at bounding box center [907, 266] width 10 height 10
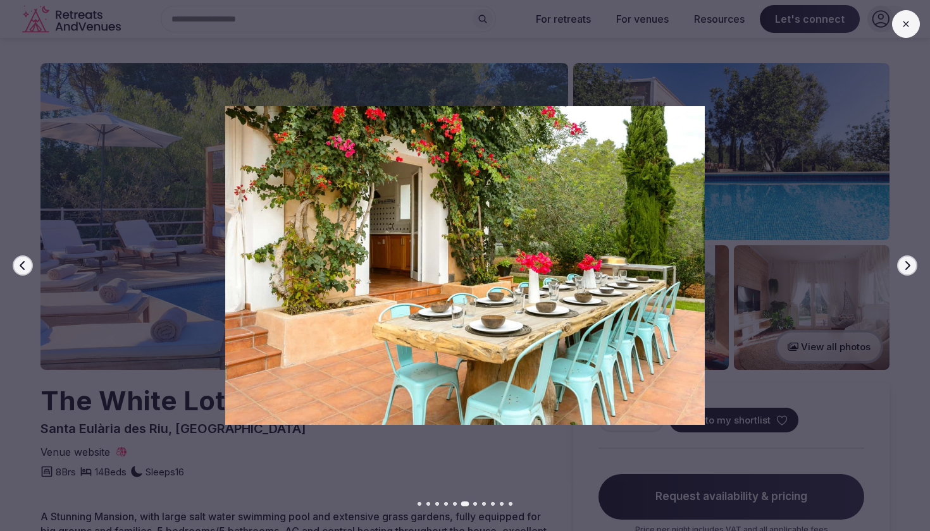
click at [906, 265] on icon "button" at bounding box center [907, 266] width 10 height 10
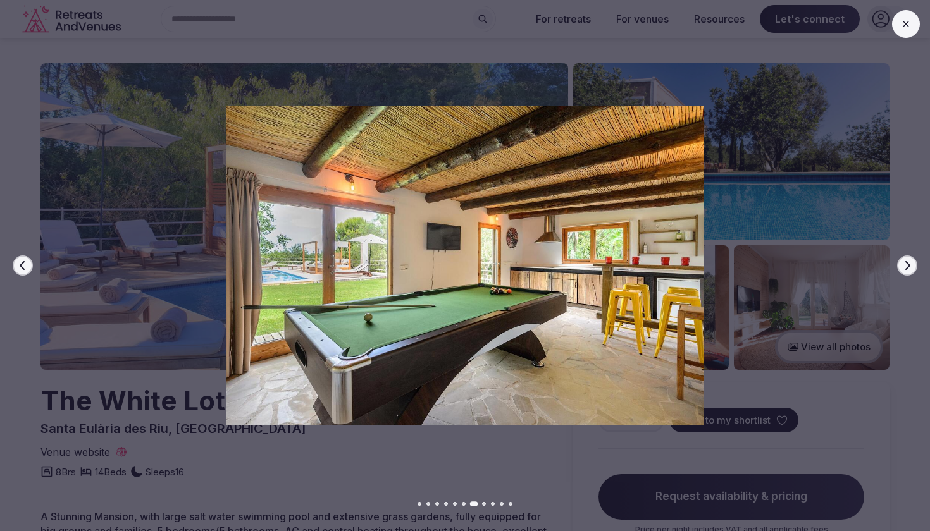
click at [906, 265] on icon "button" at bounding box center [907, 266] width 10 height 10
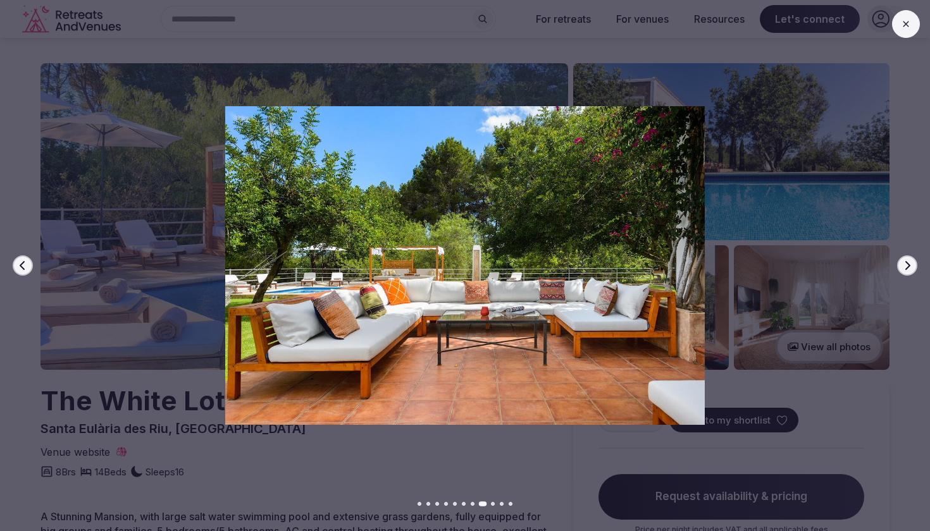
click at [906, 265] on icon "button" at bounding box center [907, 266] width 10 height 10
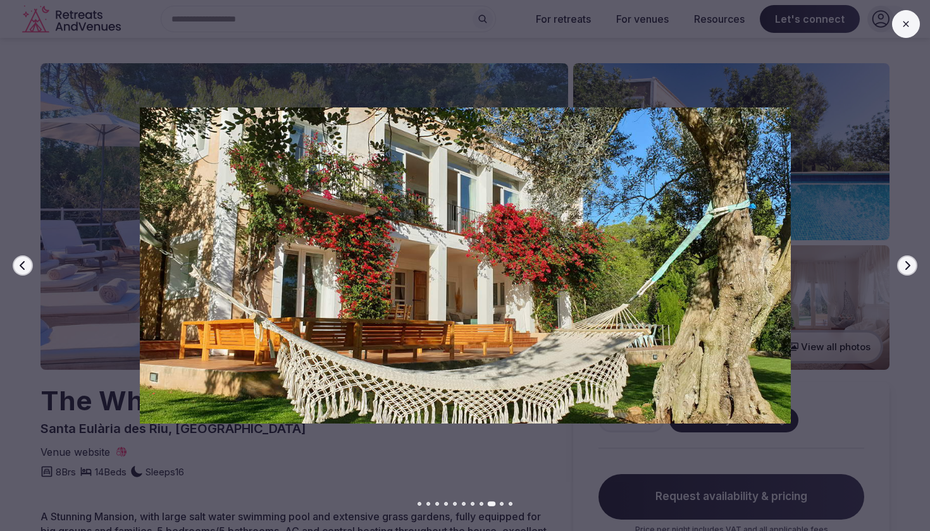
click at [906, 265] on icon "button" at bounding box center [907, 266] width 10 height 10
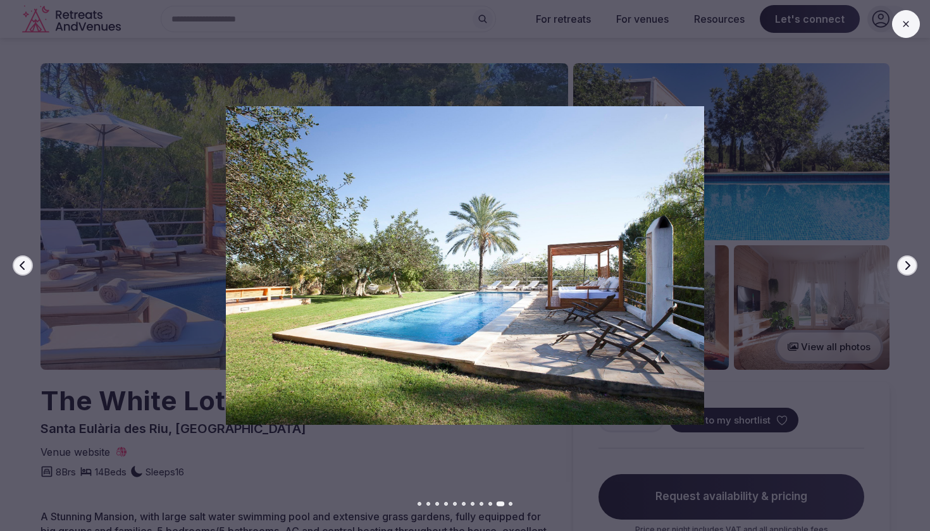
click at [906, 265] on icon "button" at bounding box center [907, 266] width 10 height 10
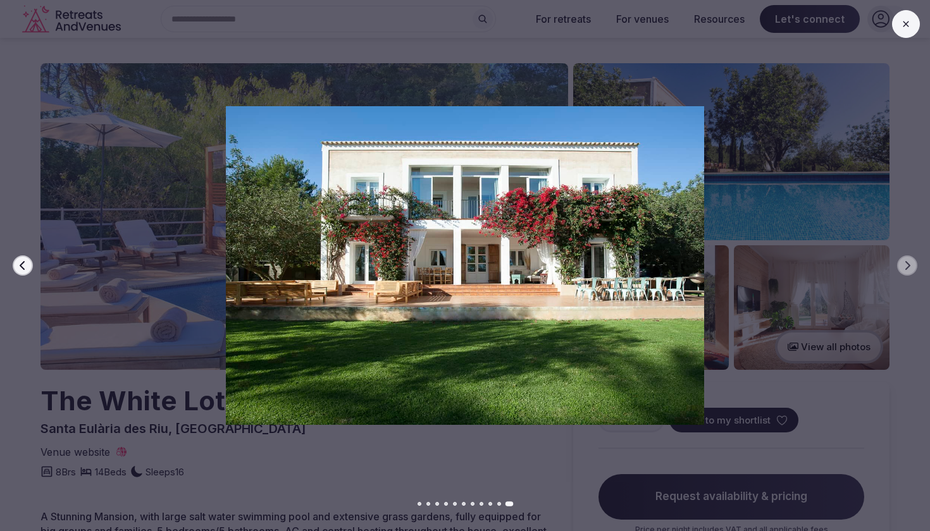
click at [901, 20] on icon at bounding box center [906, 24] width 10 height 10
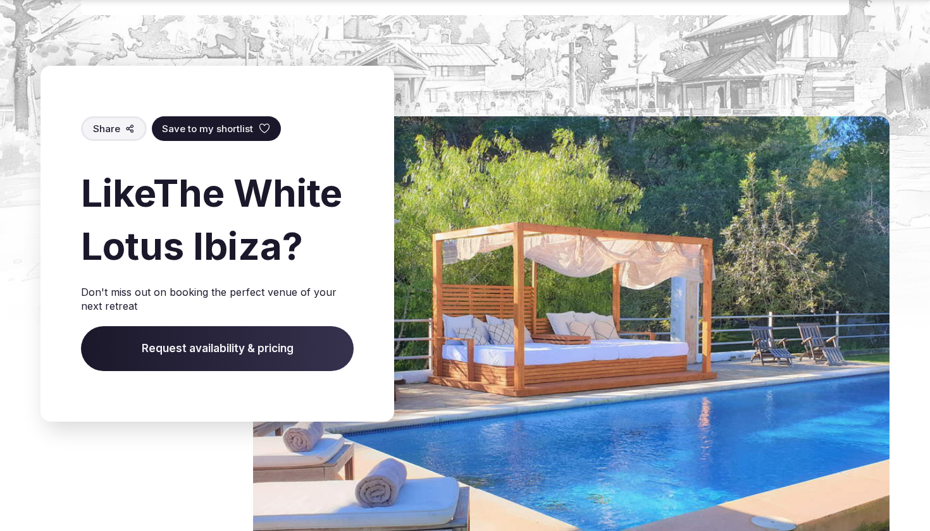
scroll to position [3036, 0]
click at [190, 372] on span "Request availability & pricing" at bounding box center [217, 349] width 273 height 46
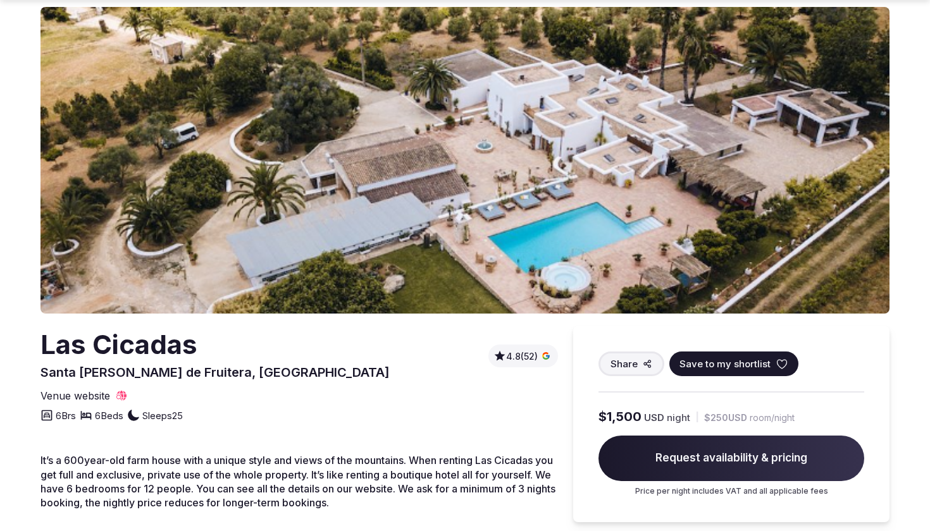
scroll to position [56, 0]
click at [506, 242] on img at bounding box center [464, 160] width 849 height 307
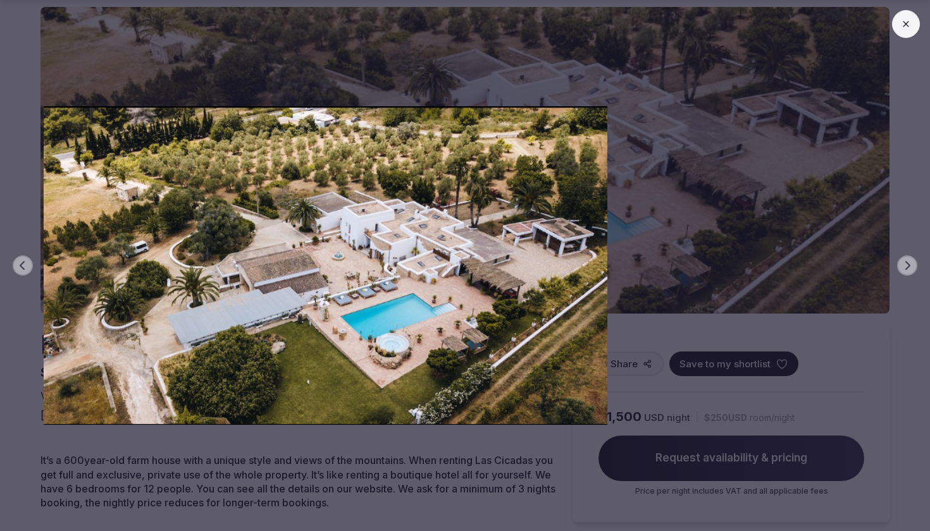
click at [902, 18] on button at bounding box center [906, 24] width 28 height 28
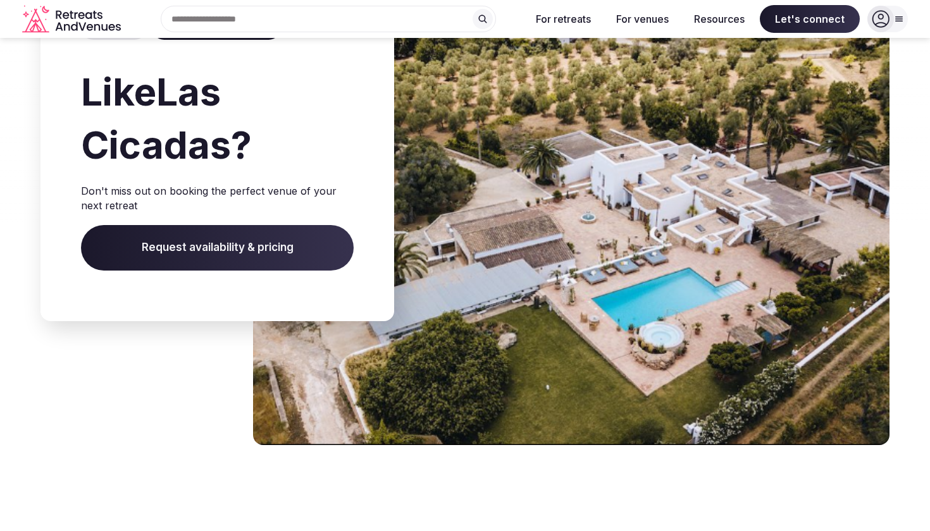
scroll to position [2045, 0]
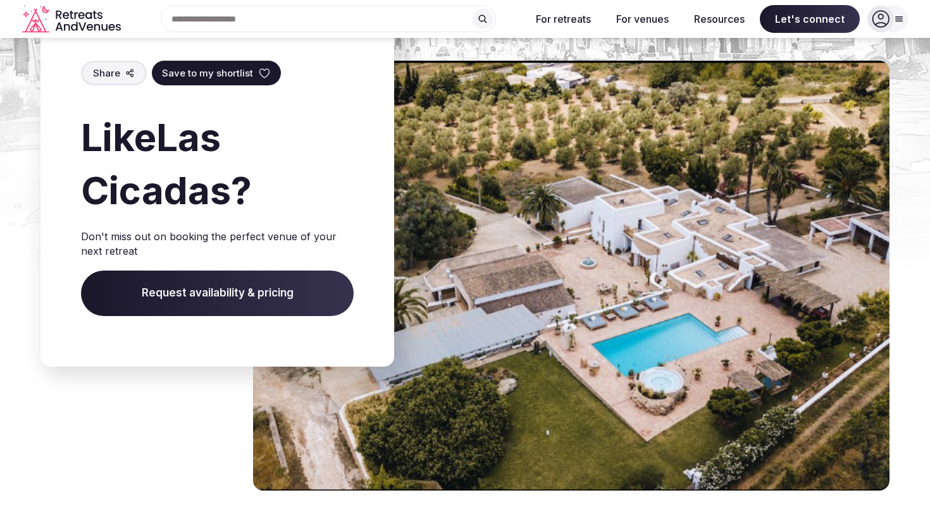
click at [228, 286] on span "Request availability & pricing" at bounding box center [217, 294] width 273 height 46
